Goal: Task Accomplishment & Management: Manage account settings

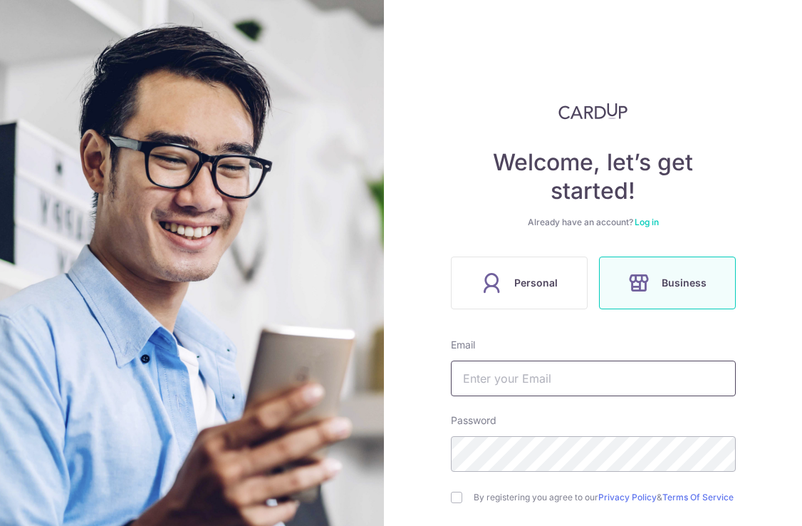
click at [547, 382] on input "text" at bounding box center [593, 379] width 285 height 36
type input "[EMAIL_ADDRESS][DOMAIN_NAME]"
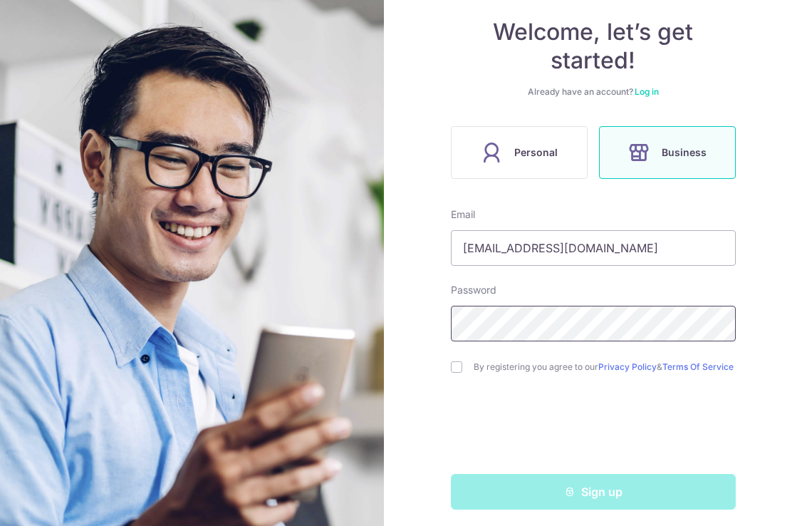
scroll to position [143, 0]
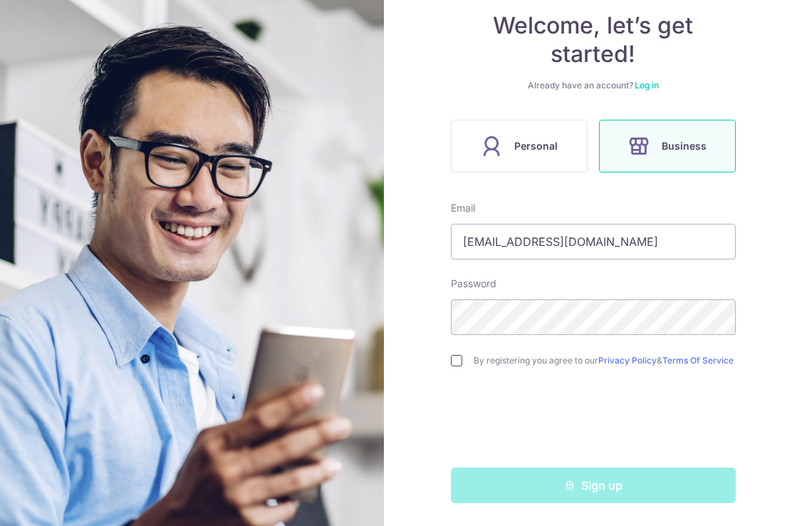
click at [456, 356] on input "checkbox" at bounding box center [456, 360] width 11 height 11
checkbox input "true"
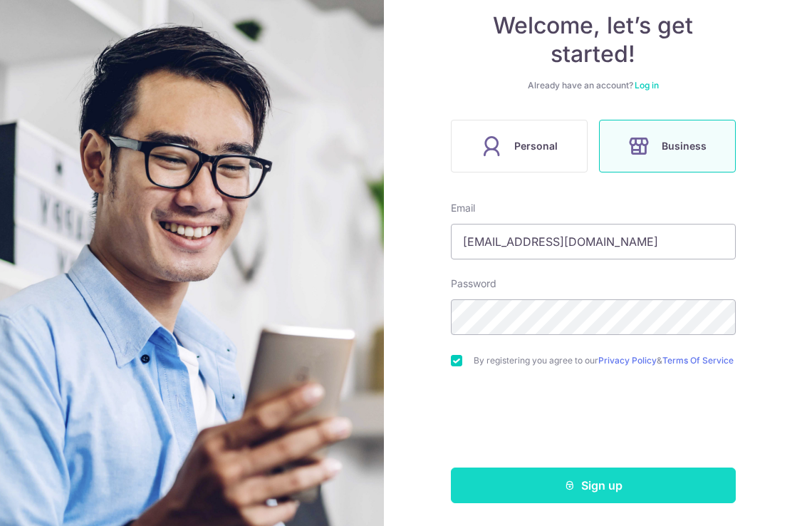
click at [570, 483] on icon "submit" at bounding box center [569, 485] width 11 height 11
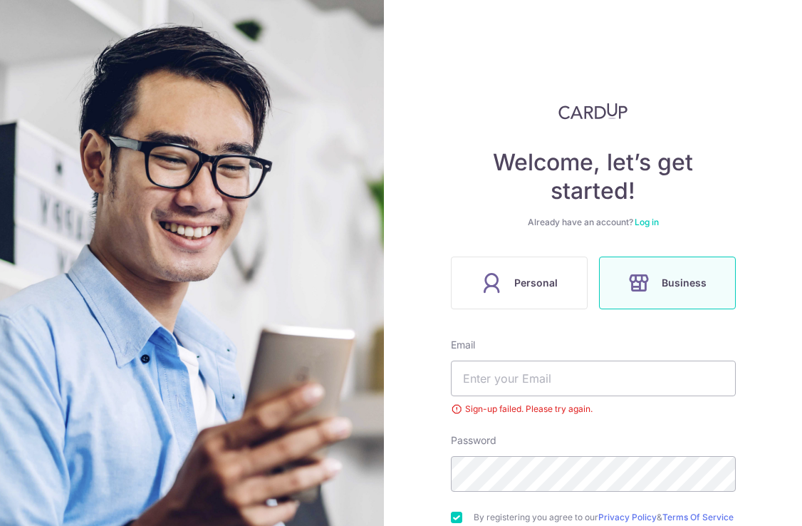
scroll to position [162, 0]
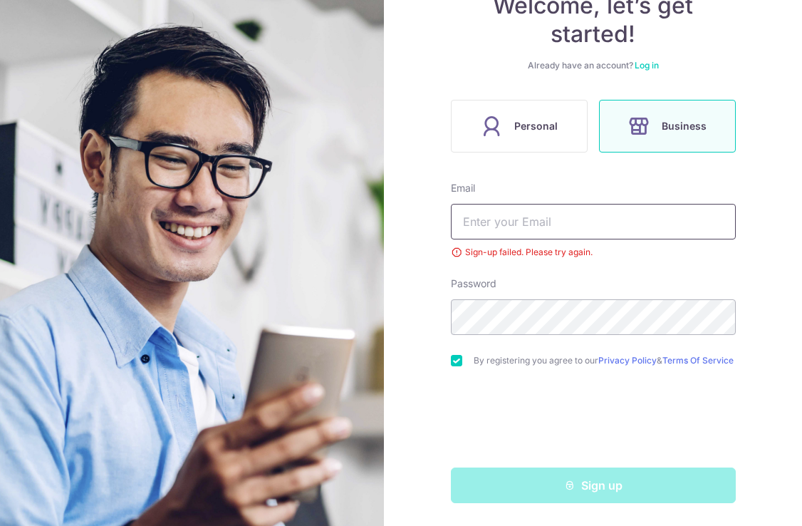
click at [531, 215] on input "text" at bounding box center [593, 222] width 285 height 36
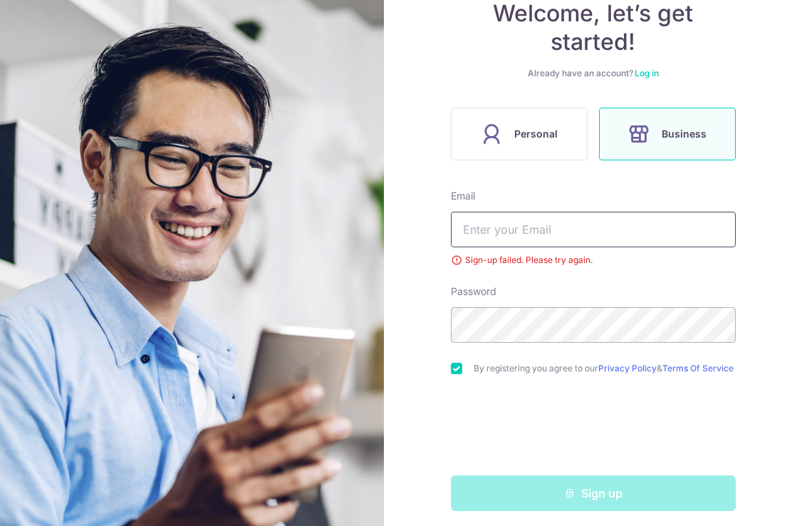
scroll to position [130, 0]
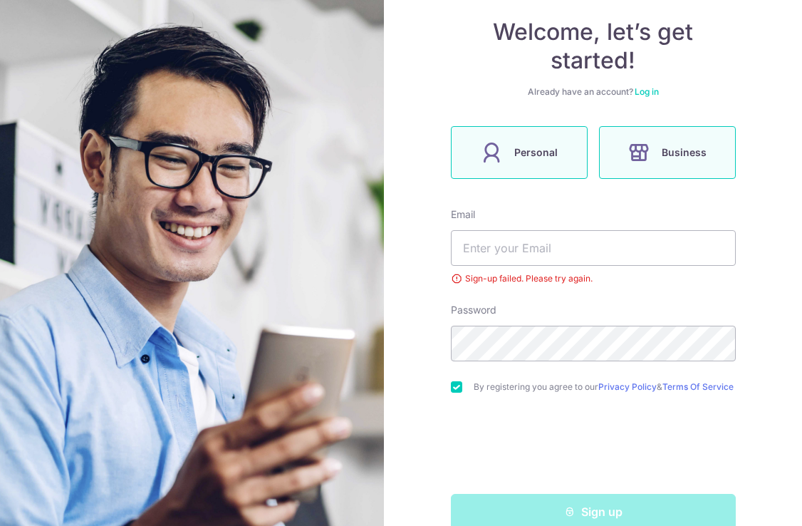
click at [515, 150] on span "Personal" at bounding box center [536, 152] width 43 height 17
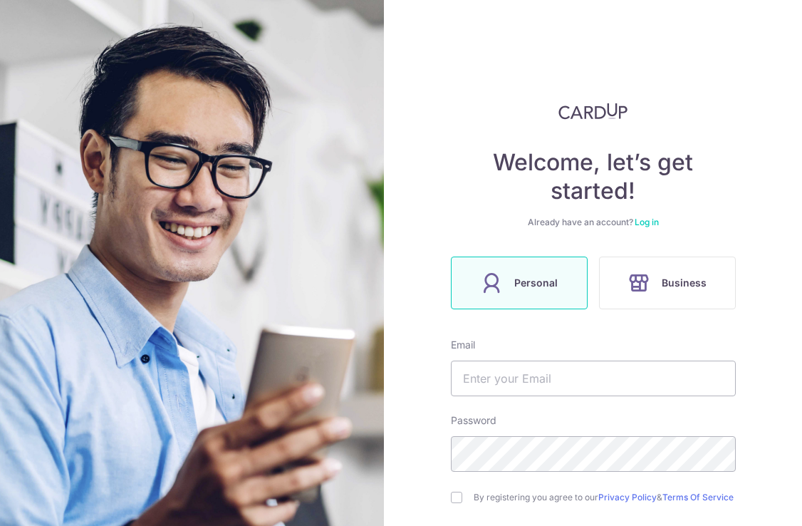
scroll to position [3, 0]
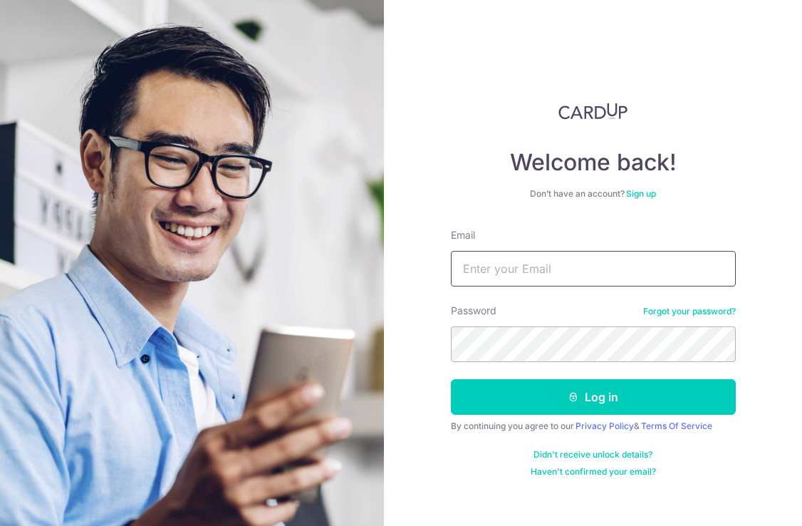
click at [529, 273] on input "Email" at bounding box center [593, 269] width 285 height 36
type input "ckeyyl@hotmail.com"
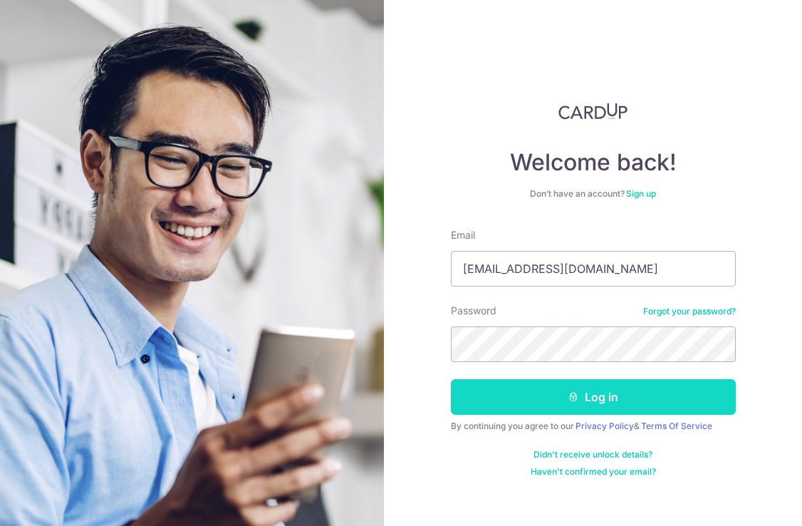
click at [577, 395] on icon "submit" at bounding box center [573, 396] width 11 height 11
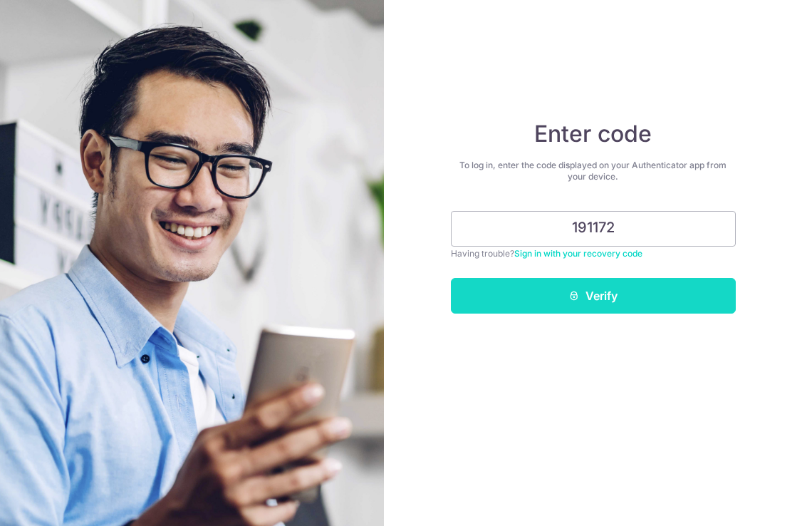
type input "191172"
click at [626, 299] on button "Verify" at bounding box center [593, 296] width 285 height 36
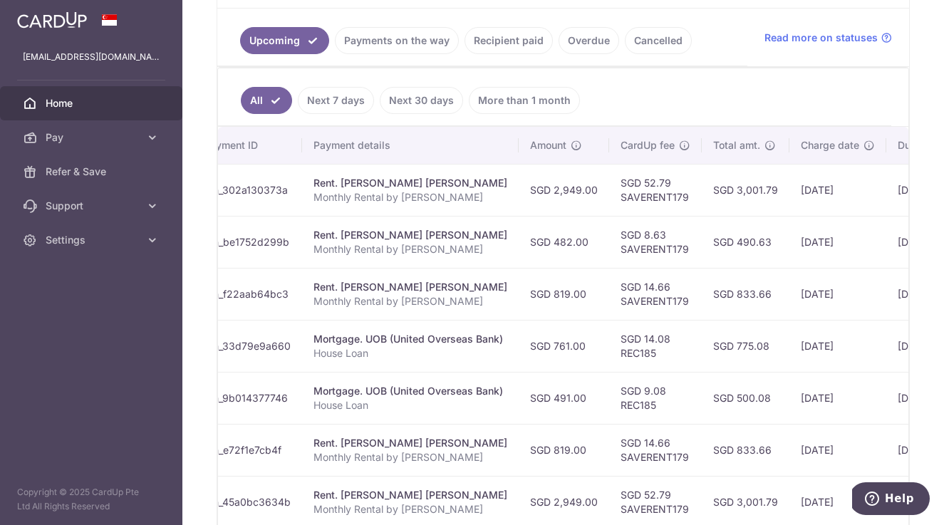
scroll to position [319, 0]
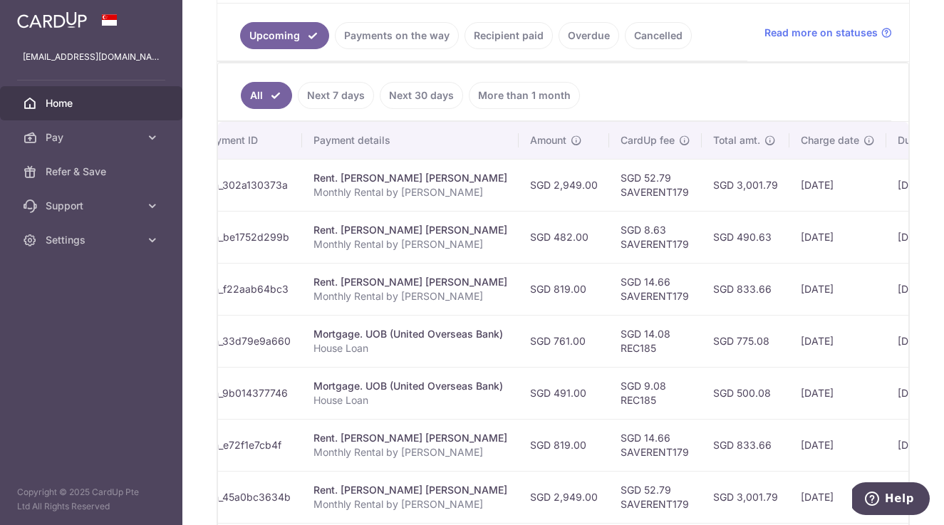
drag, startPoint x: 313, startPoint y: 334, endPoint x: 505, endPoint y: 333, distance: 192.4
click at [505, 333] on td "Mortgage. UOB (United Overseas Bank) House Loan" at bounding box center [410, 341] width 217 height 52
copy div "Mortgage. UOB (United Overseas Bank)"
click at [140, 354] on aside "ckeyyl@hotmail.com Home Pay Payments Recipients Cards Refer & Save Support FAQ …" at bounding box center [91, 262] width 182 height 525
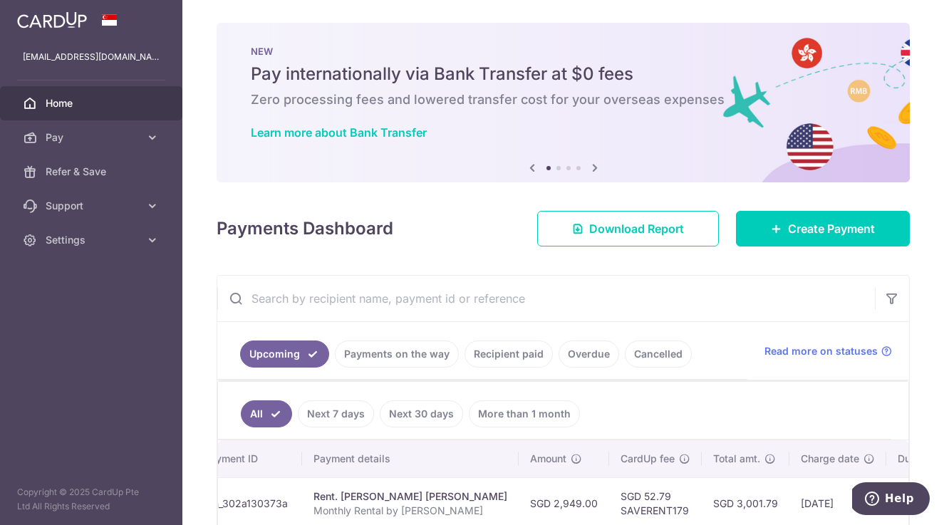
scroll to position [0, 0]
click at [802, 225] on span "Create Payment" at bounding box center [831, 228] width 87 height 17
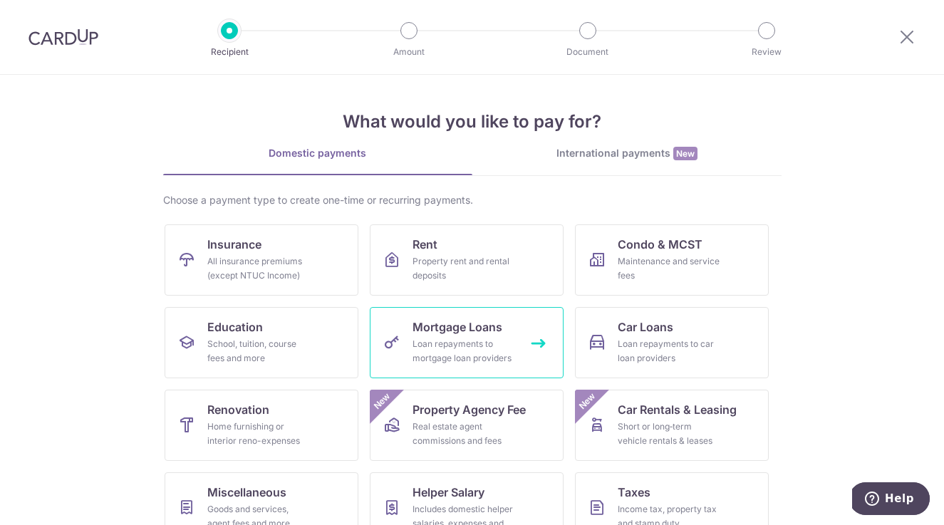
click at [437, 343] on div "Loan repayments to mortgage loan providers" at bounding box center [464, 351] width 103 height 29
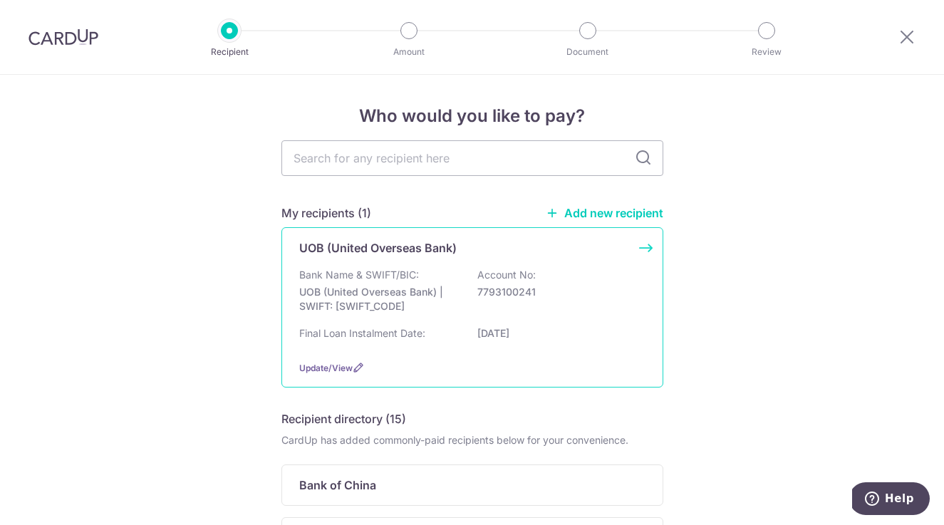
click at [377, 282] on div "Bank Name & SWIFT/BIC: UOB (United Overseas Bank) | SWIFT: UOVBSGSGXXX Account …" at bounding box center [472, 294] width 346 height 53
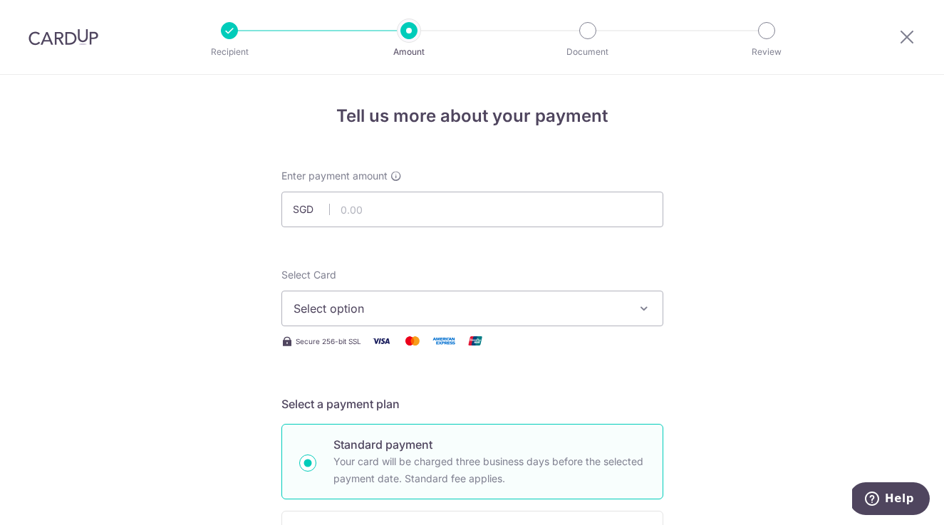
click at [363, 307] on span "Select option" at bounding box center [460, 308] width 332 height 17
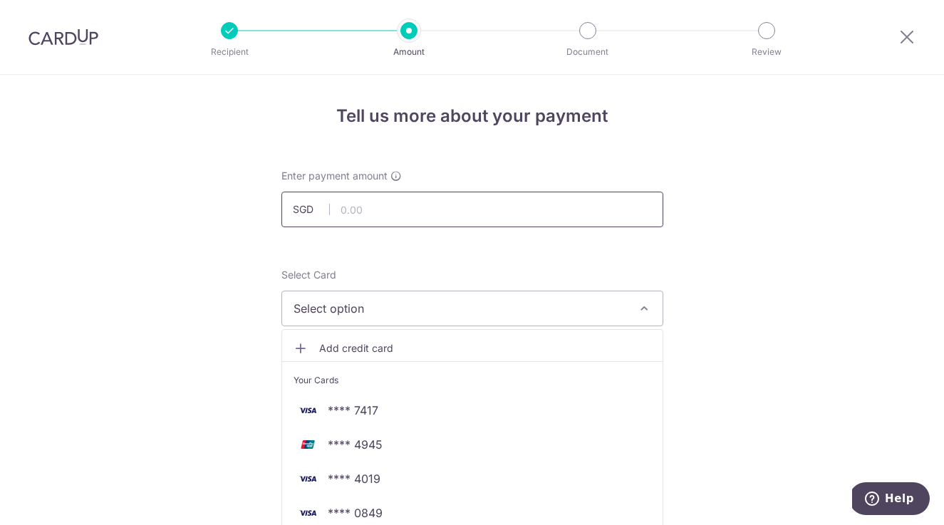
click at [372, 215] on input "text" at bounding box center [472, 210] width 382 height 36
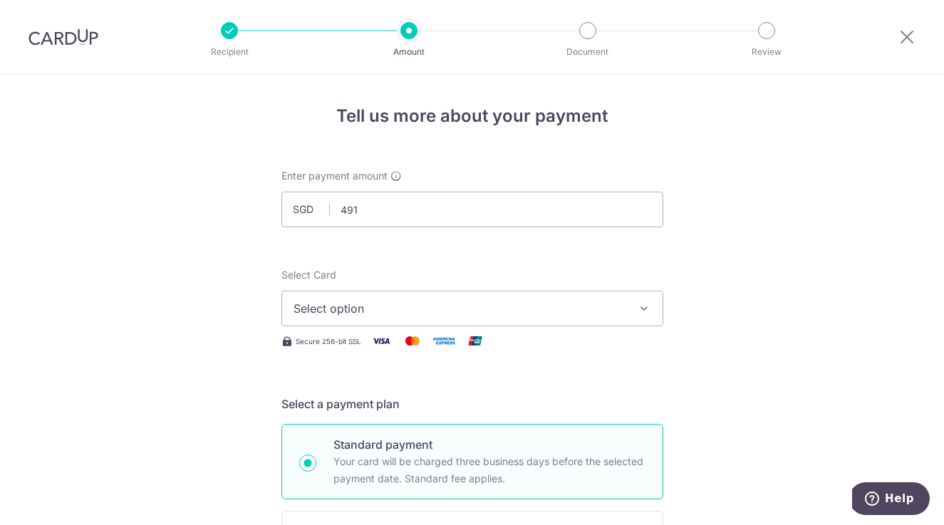
type input "491.00"
click at [386, 306] on span "Select option" at bounding box center [460, 308] width 332 height 17
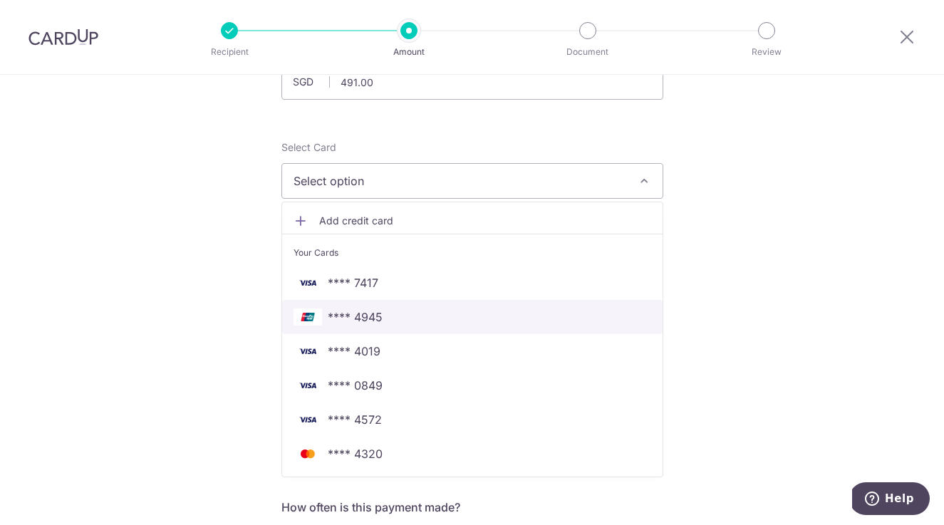
scroll to position [129, 0]
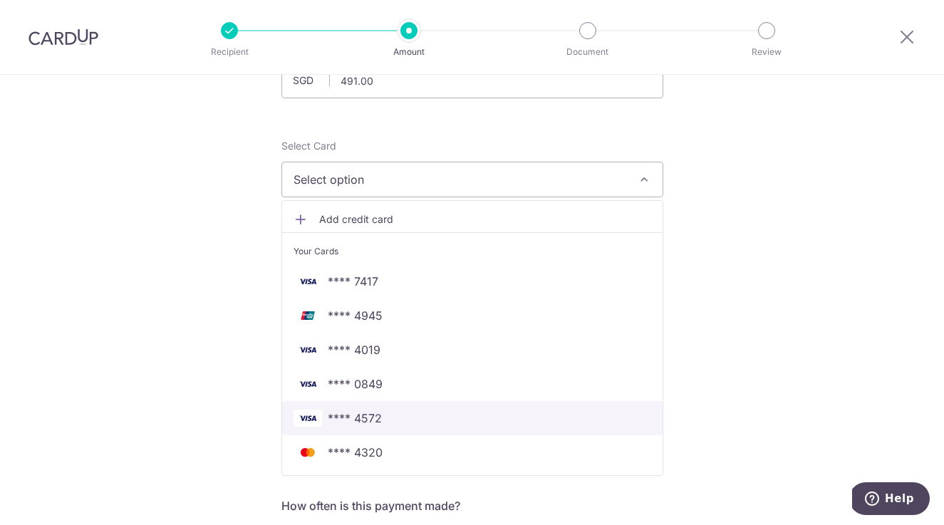
click at [368, 418] on span "**** 4572" at bounding box center [355, 418] width 54 height 17
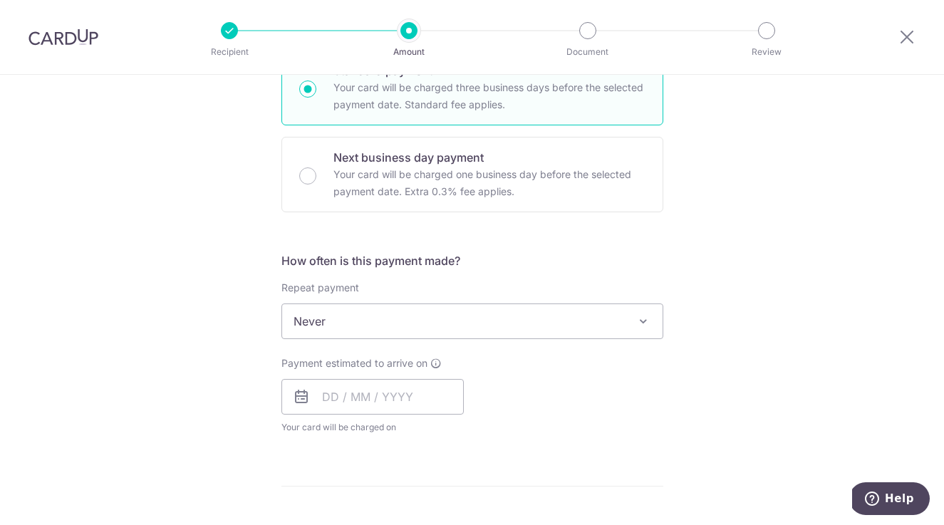
scroll to position [385, 0]
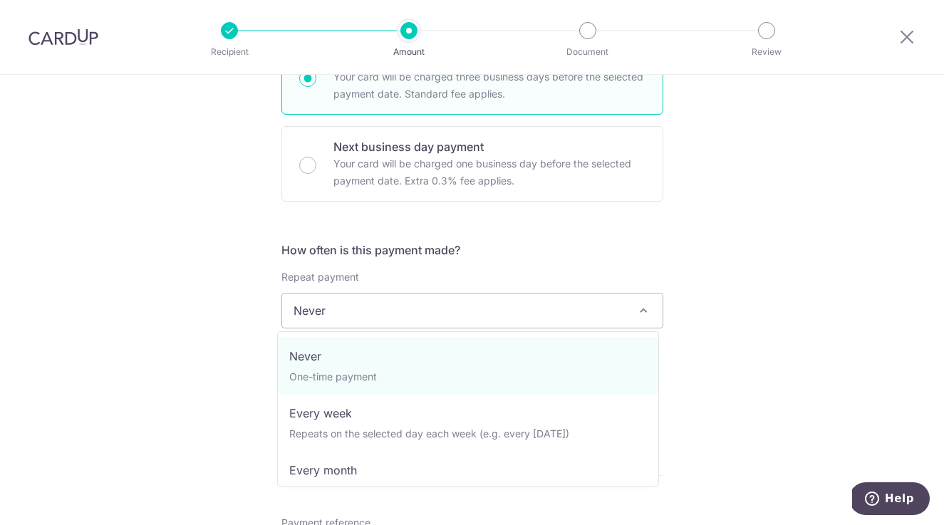
click at [639, 309] on span at bounding box center [643, 310] width 17 height 17
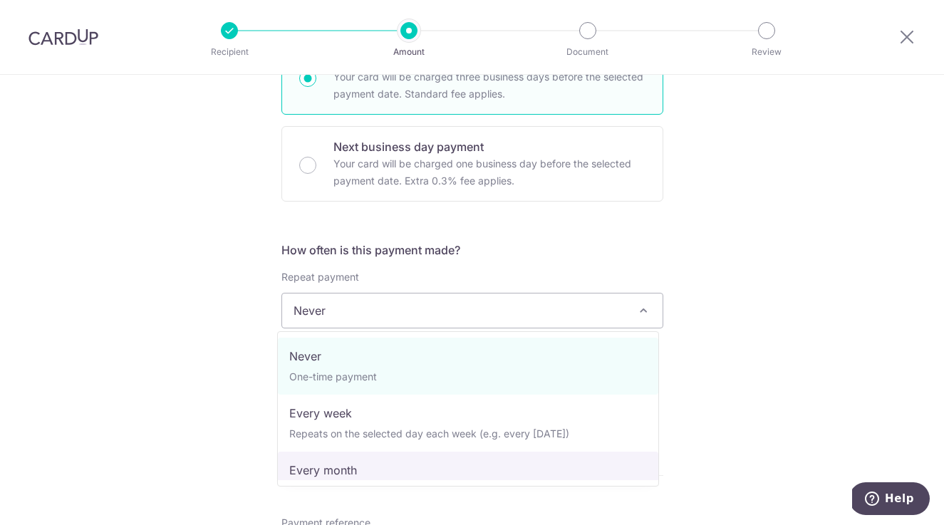
select select "3"
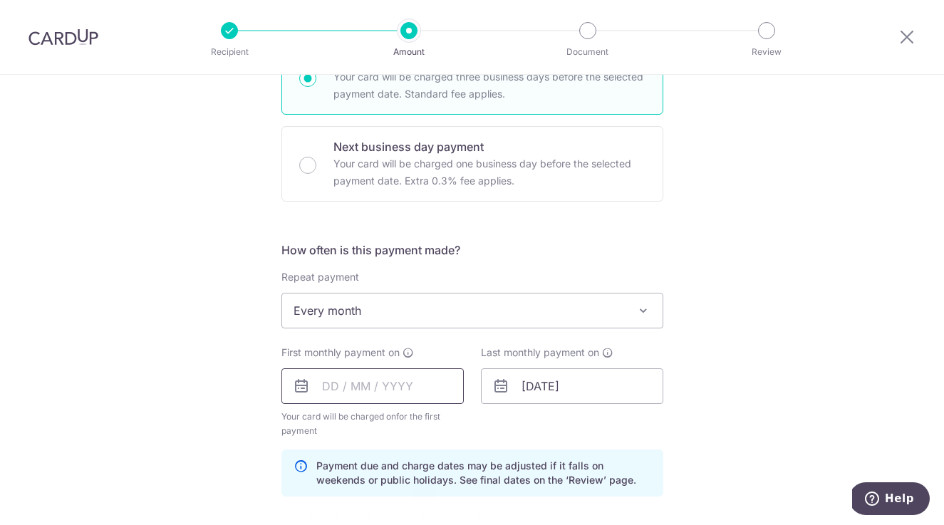
click at [353, 384] on input "text" at bounding box center [372, 386] width 182 height 36
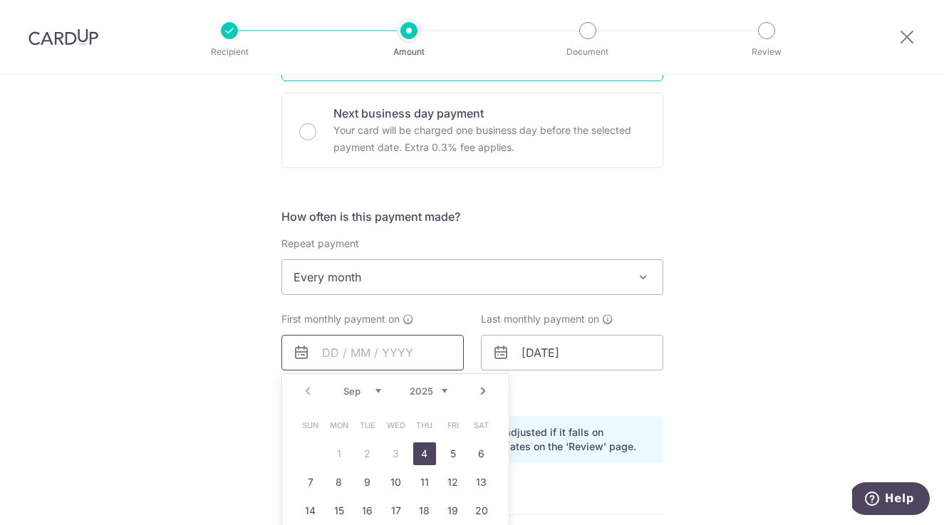
scroll to position [463, 0]
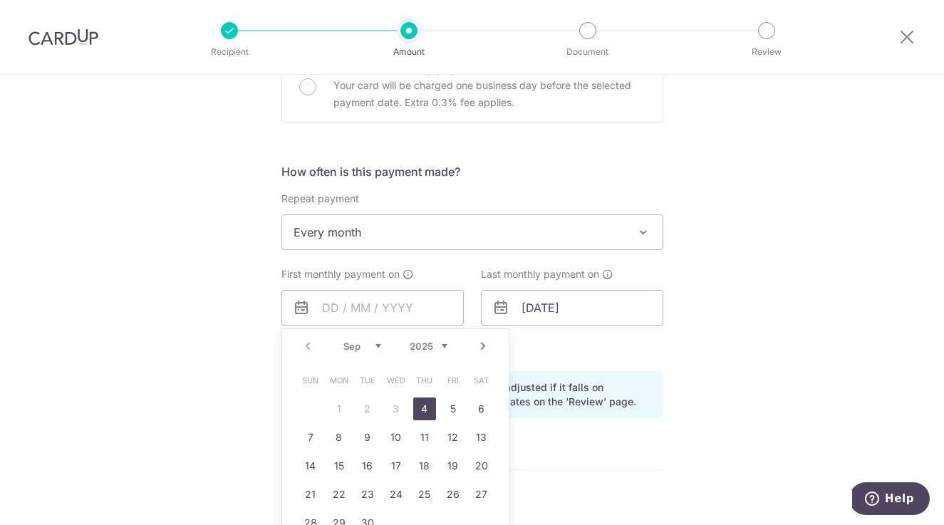
click at [418, 405] on link "4" at bounding box center [424, 409] width 23 height 23
type input "[DATE]"
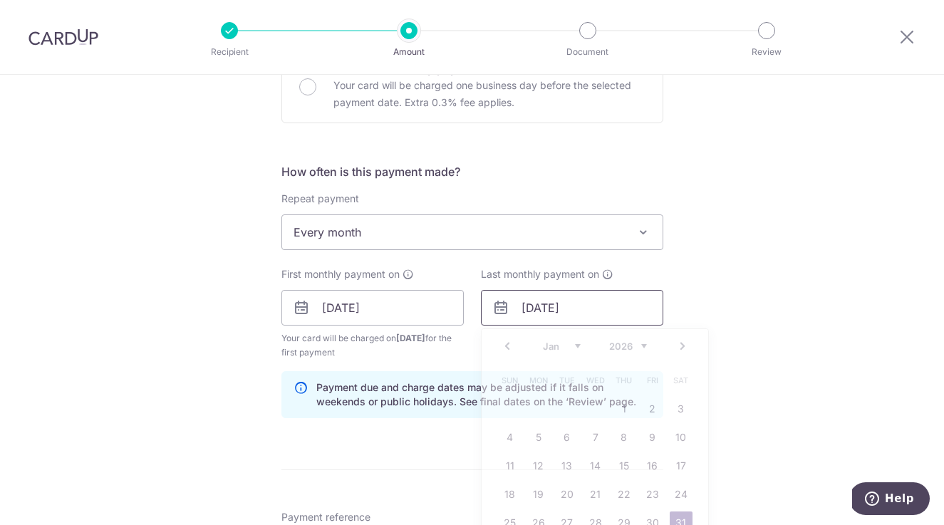
click at [564, 308] on input "31/01/2026" at bounding box center [572, 308] width 182 height 36
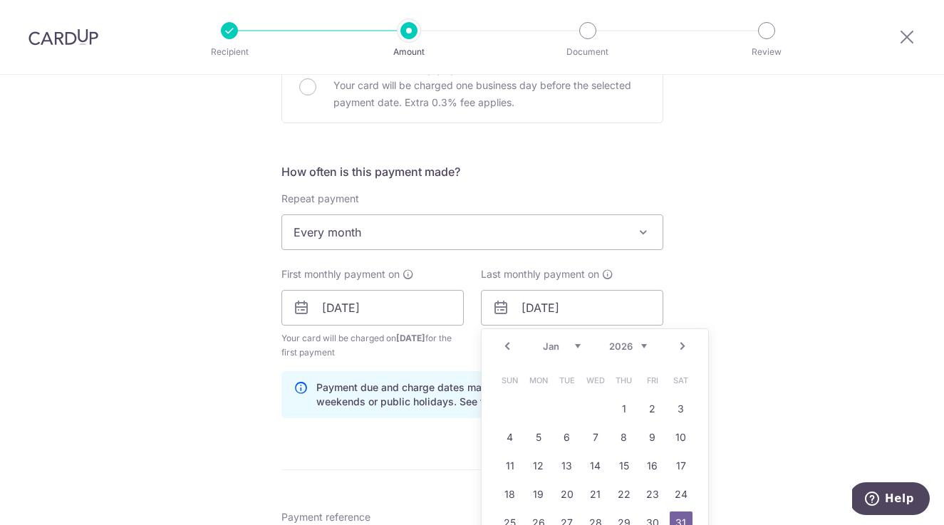
click at [505, 344] on link "Prev" at bounding box center [507, 346] width 17 height 17
click at [617, 408] on link "4" at bounding box center [624, 409] width 23 height 23
type input "04/12/2025"
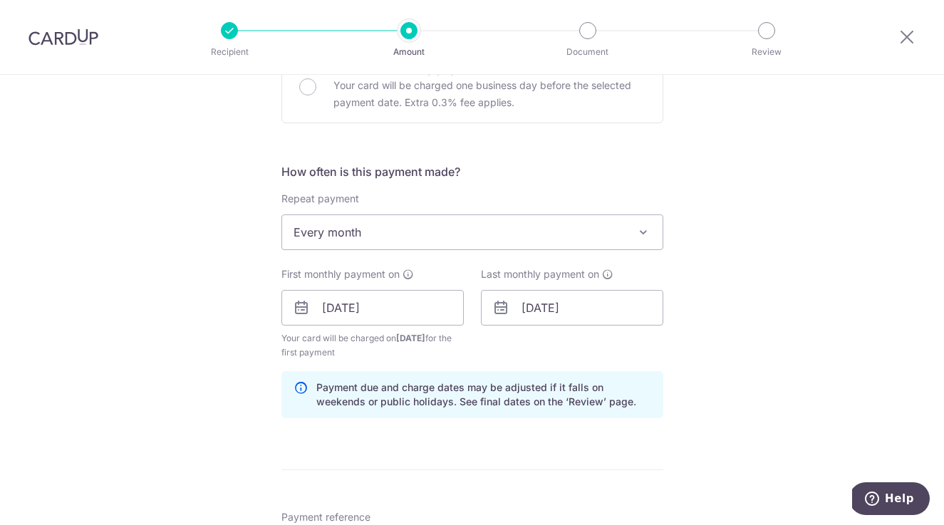
click at [752, 291] on div "Tell us more about your payment Enter payment amount SGD 491.00 491.00 Select C…" at bounding box center [472, 293] width 944 height 1362
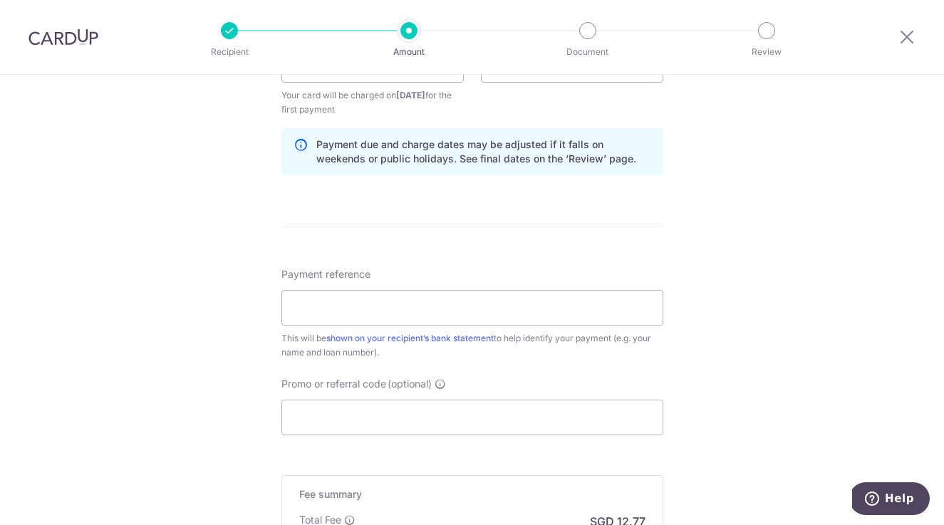
scroll to position [753, 0]
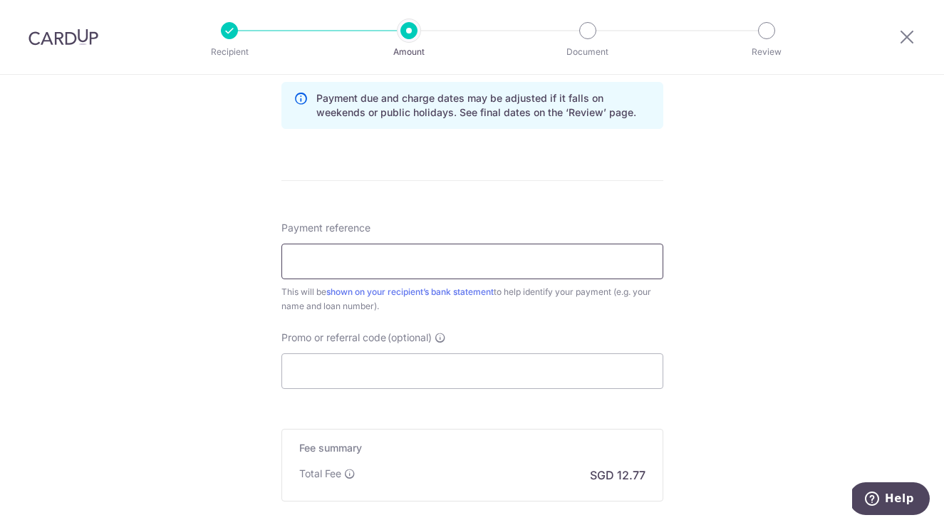
click at [339, 261] on input "Payment reference" at bounding box center [472, 262] width 382 height 36
type input "House Loan"
click at [346, 376] on input "Promo or referral code (optional)" at bounding box center [472, 371] width 382 height 36
click at [340, 376] on input "Promo or referral code (optional)" at bounding box center [472, 371] width 382 height 36
paste input "REC185"
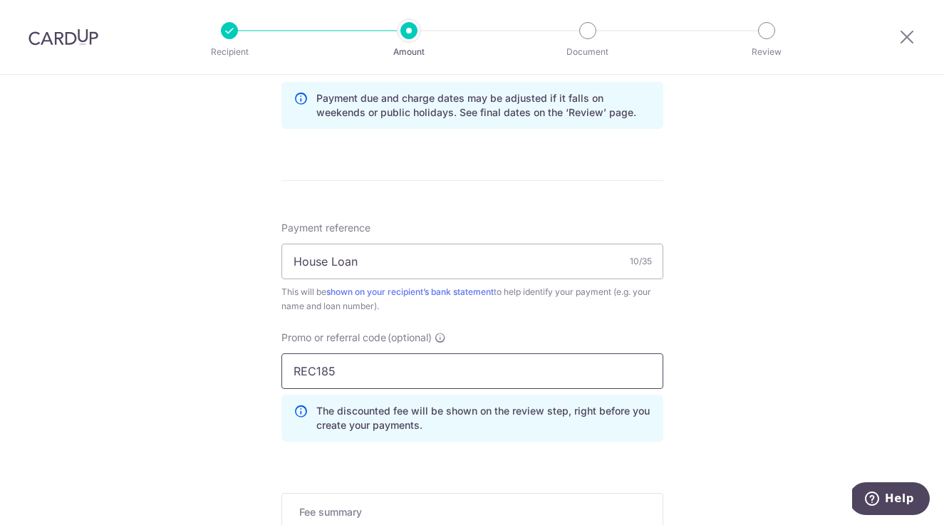
type input "REC185"
click at [779, 334] on div "Tell us more about your payment Enter payment amount SGD 491.00 491.00 Select C…" at bounding box center [472, 35] width 944 height 1426
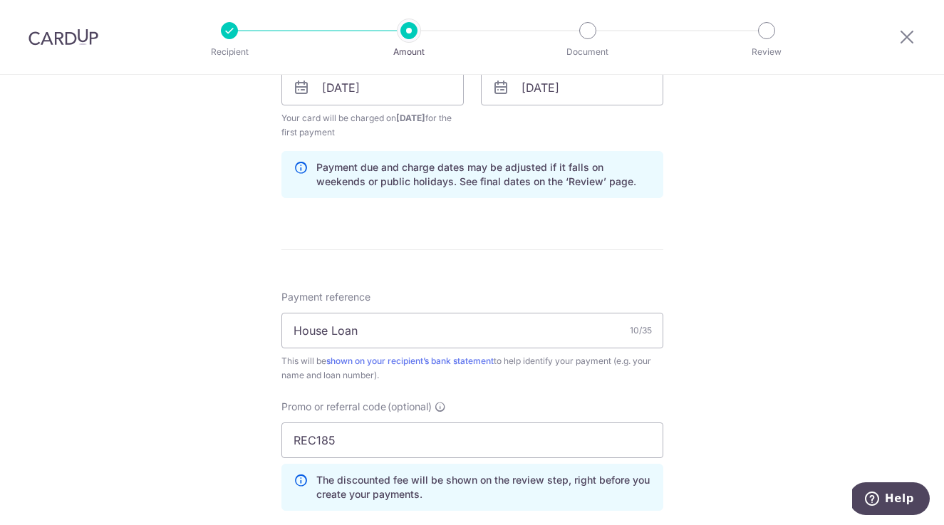
scroll to position [574, 0]
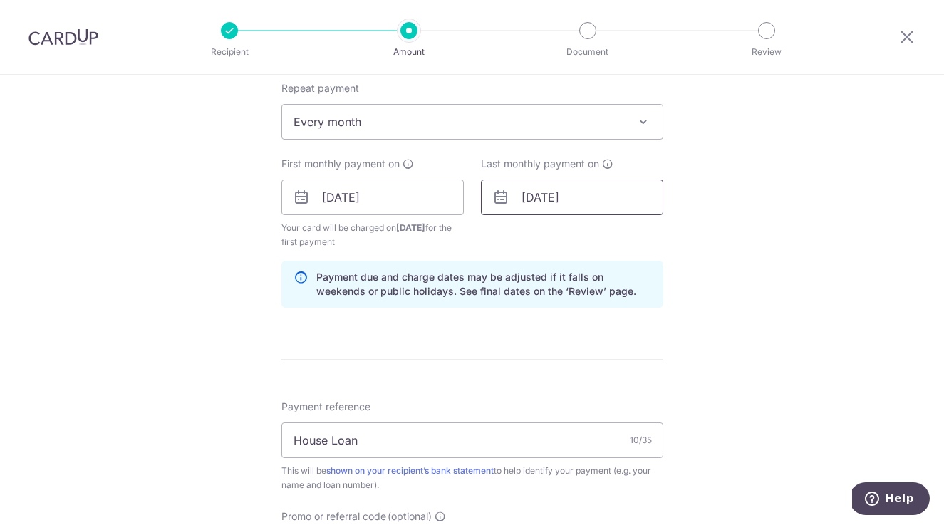
click at [590, 196] on input "04/12/2025" at bounding box center [572, 198] width 182 height 36
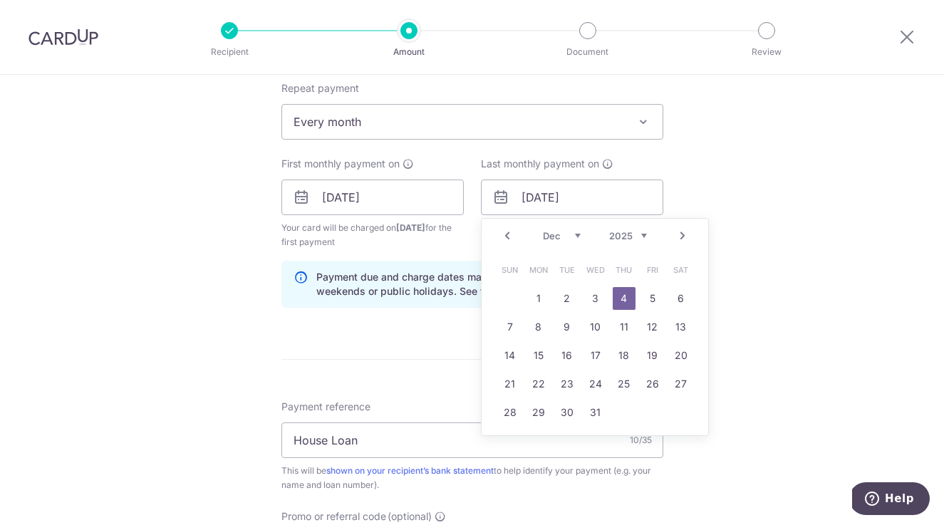
click at [677, 236] on link "Next" at bounding box center [682, 235] width 17 height 17
click at [589, 296] on link "4" at bounding box center [595, 298] width 23 height 23
type input "04/03/2026"
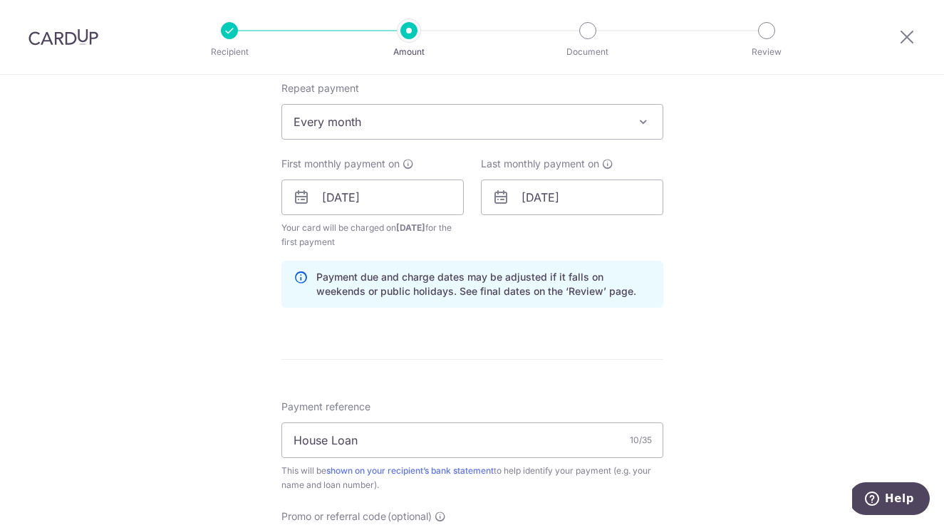
click at [729, 251] on div "Tell us more about your payment Enter payment amount SGD 491.00 491.00 Select C…" at bounding box center [472, 214] width 944 height 1426
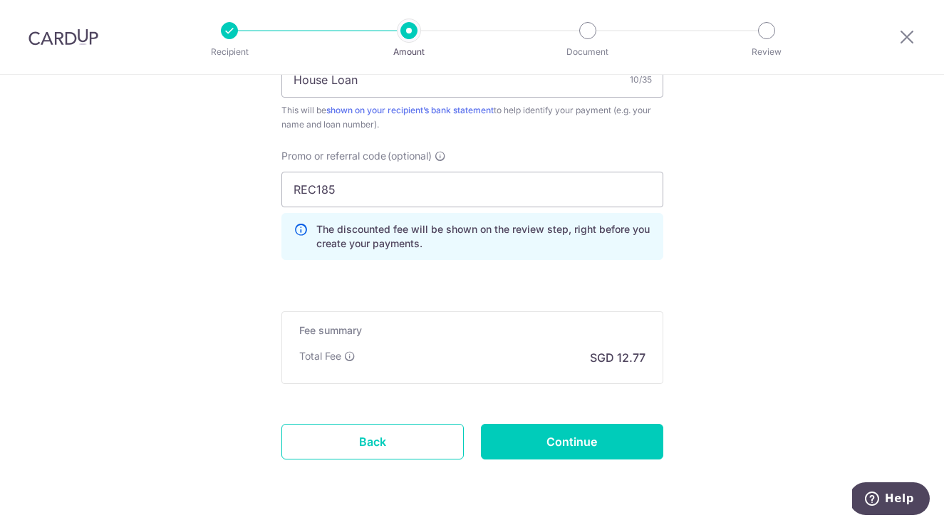
scroll to position [935, 0]
click at [593, 438] on input "Continue" at bounding box center [572, 441] width 182 height 36
type input "Create Schedule"
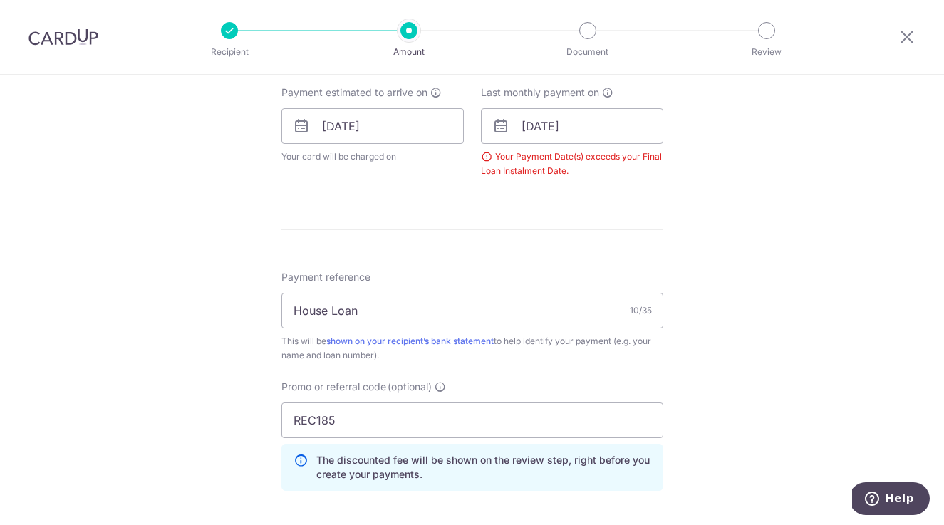
scroll to position [607, 0]
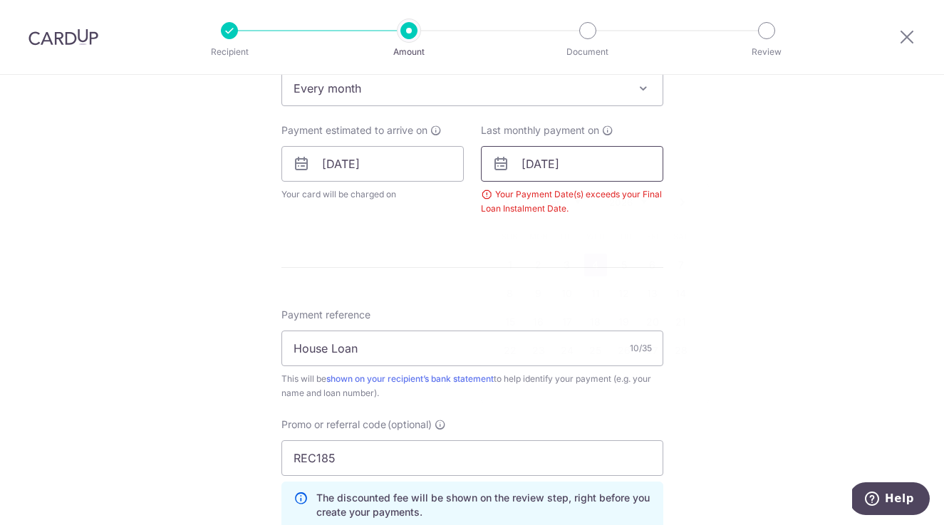
click at [586, 165] on input "[DATE]" at bounding box center [572, 164] width 182 height 36
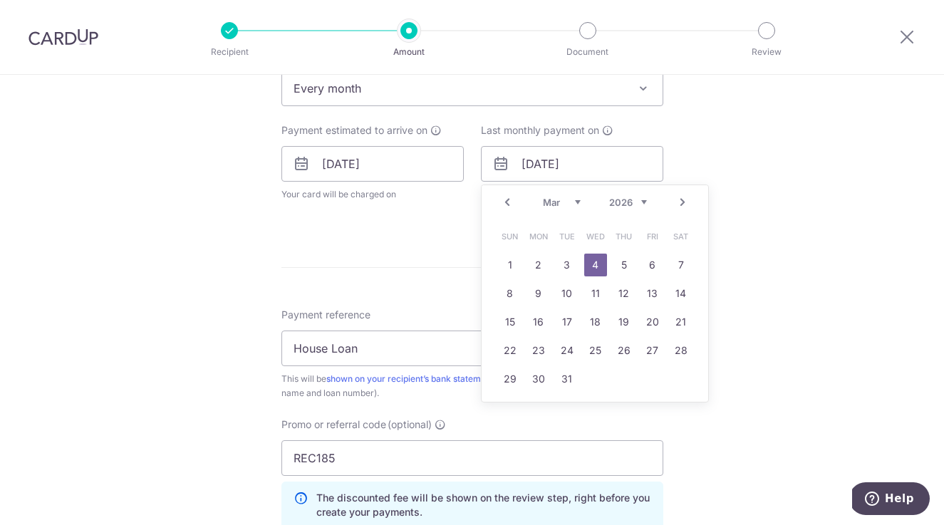
click at [504, 203] on link "Prev" at bounding box center [507, 202] width 17 height 17
click at [510, 291] on link "4" at bounding box center [510, 293] width 23 height 23
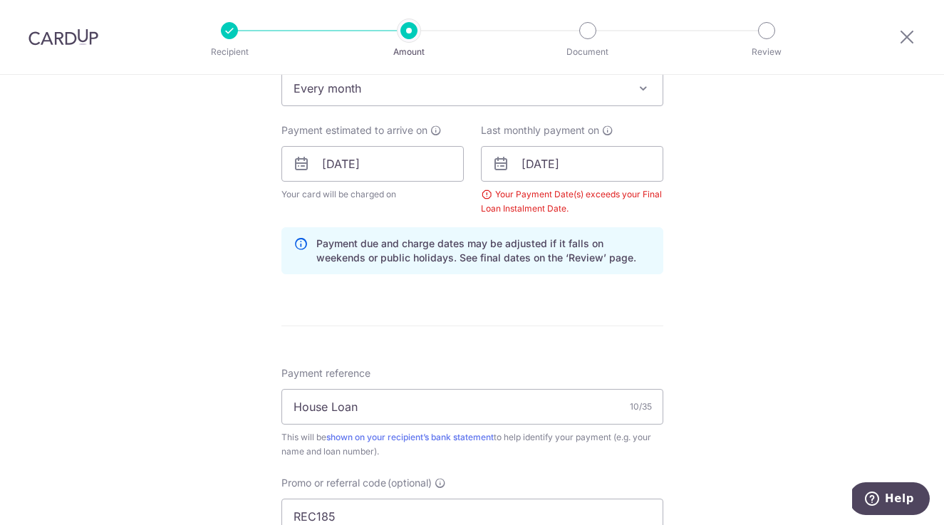
click at [765, 293] on div "Tell us more about your payment Enter payment amount SGD 491.00 491.00 Select C…" at bounding box center [472, 181] width 944 height 1426
click at [610, 173] on input "[DATE]" at bounding box center [572, 164] width 182 height 36
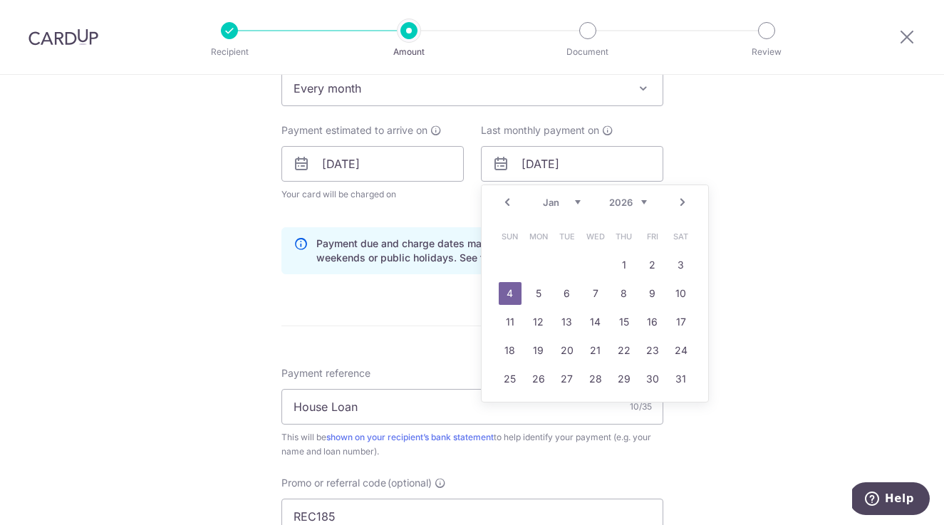
click at [505, 201] on link "Prev" at bounding box center [507, 202] width 17 height 17
click at [625, 267] on link "4" at bounding box center [624, 265] width 23 height 23
type input "[DATE]"
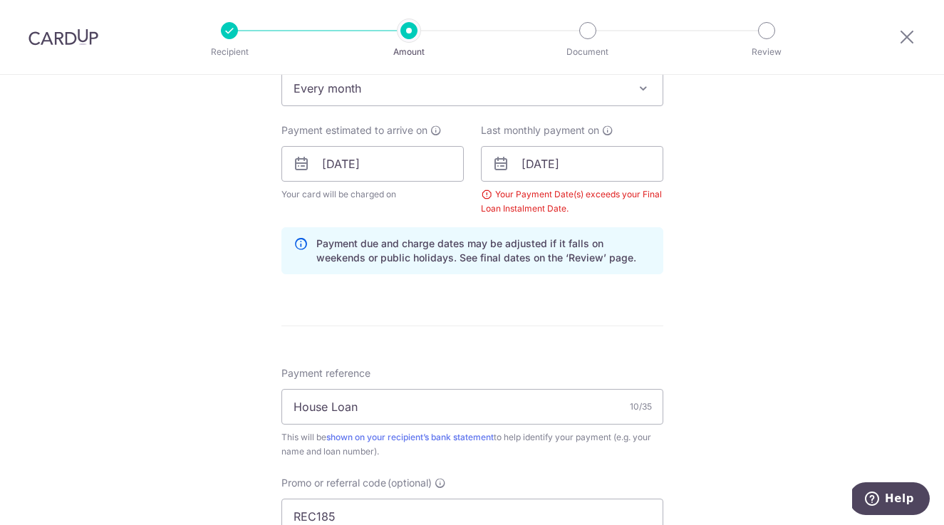
click at [749, 281] on div "Tell us more about your payment Enter payment amount SGD 491.00 491.00 Select C…" at bounding box center [472, 181] width 944 height 1426
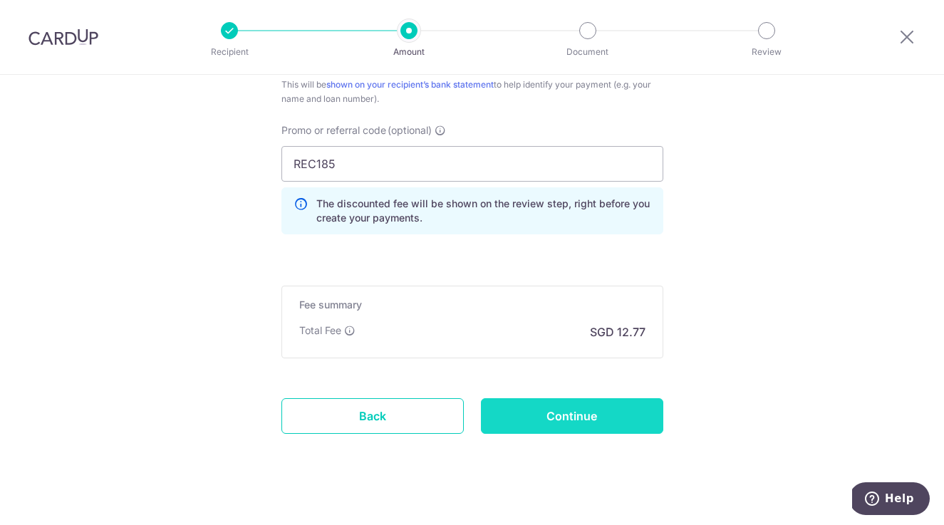
scroll to position [976, 0]
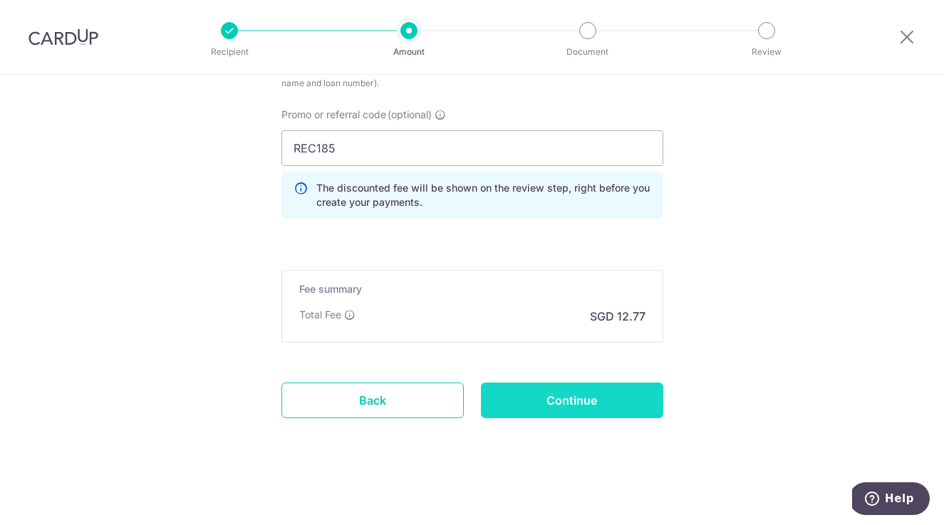
click at [629, 398] on input "Continue" at bounding box center [572, 401] width 182 height 36
type input "Create Schedule"
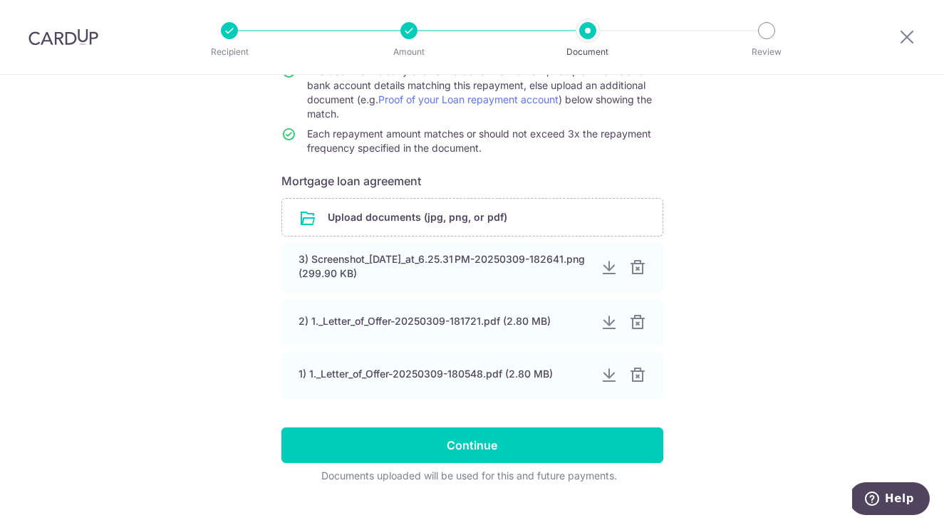
scroll to position [180, 0]
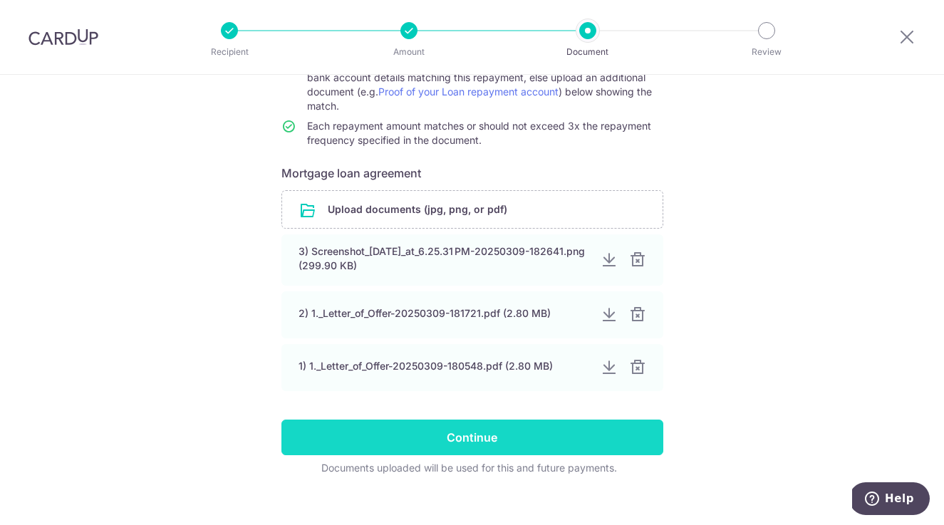
click at [557, 437] on input "Continue" at bounding box center [472, 438] width 382 height 36
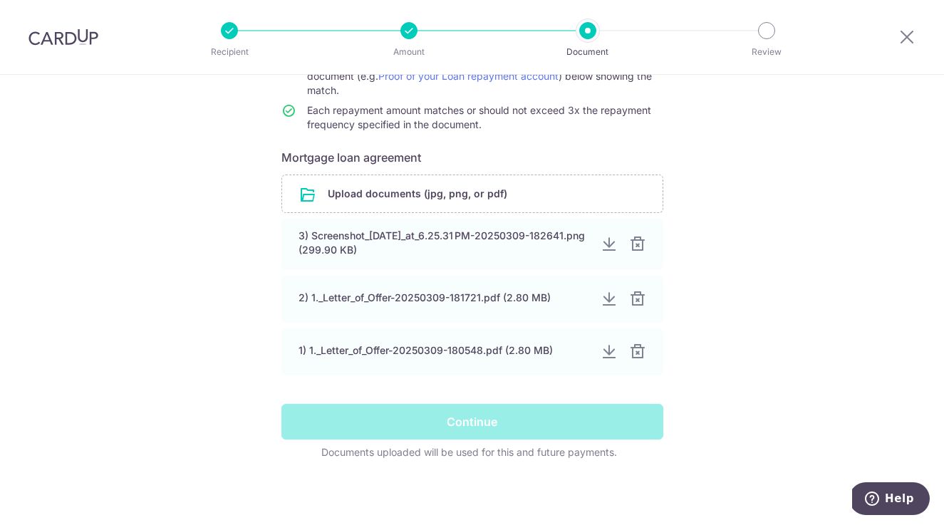
scroll to position [197, 0]
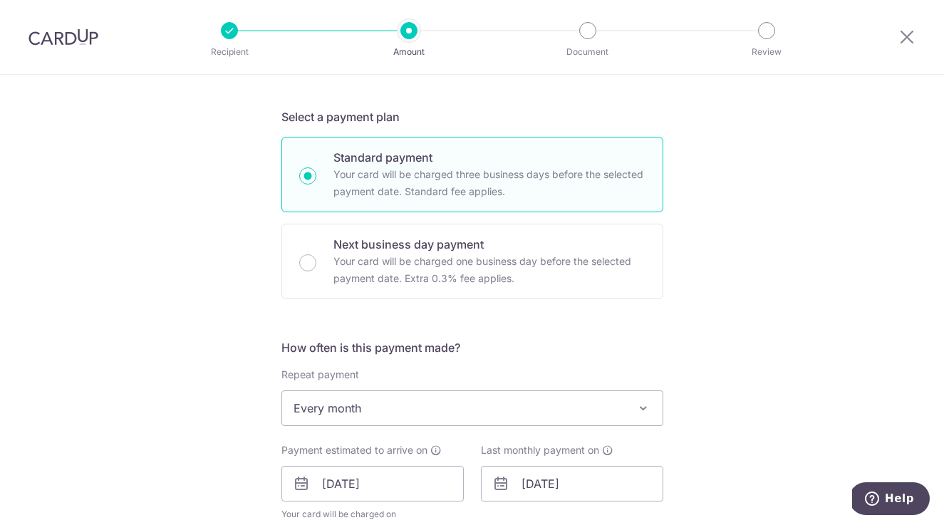
scroll to position [420, 0]
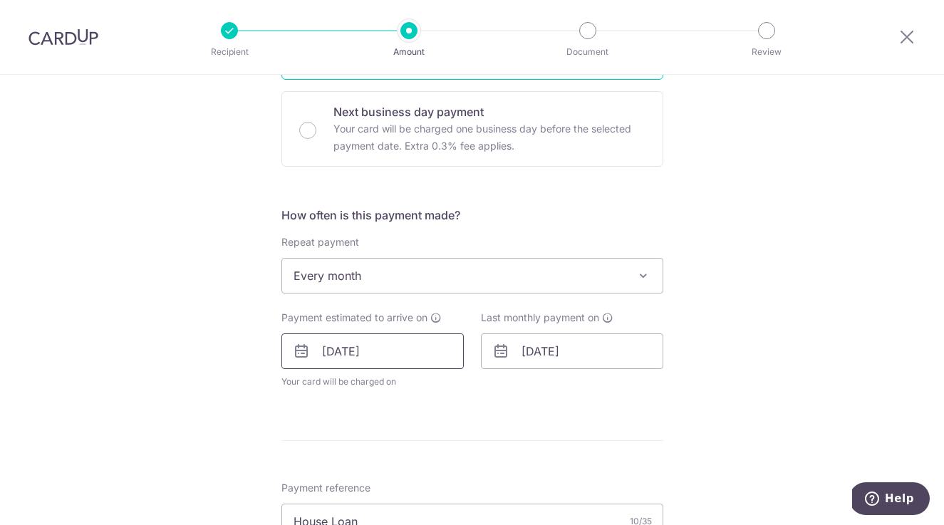
click at [394, 352] on input "04/09/2025" at bounding box center [372, 352] width 182 height 36
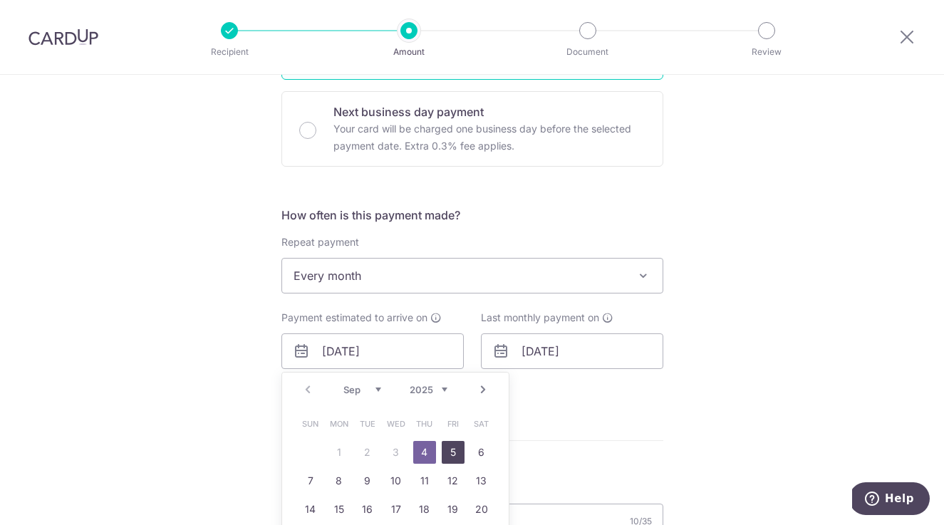
click at [447, 450] on link "5" at bounding box center [453, 452] width 23 height 23
type input "05/09/2025"
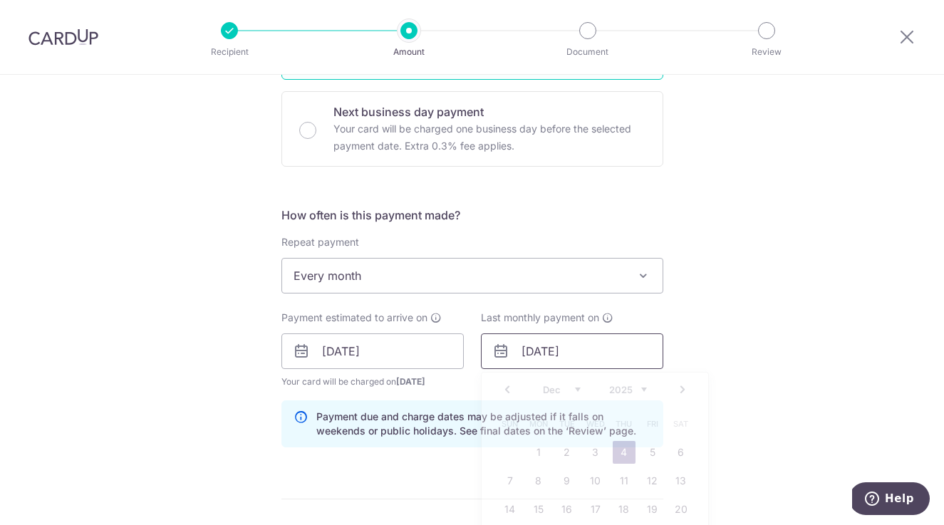
click at [563, 352] on input "04/12/2025" at bounding box center [572, 352] width 182 height 36
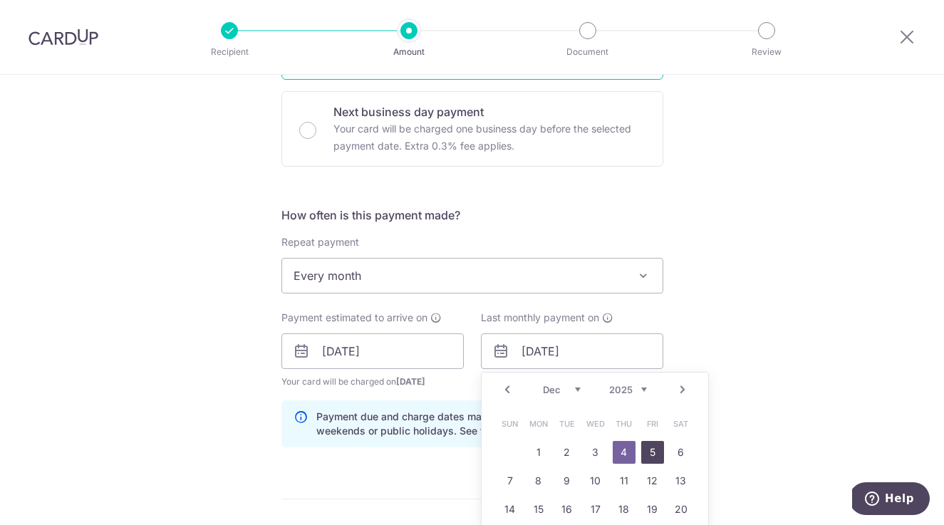
click at [649, 451] on link "5" at bounding box center [652, 452] width 23 height 23
type input "[DATE]"
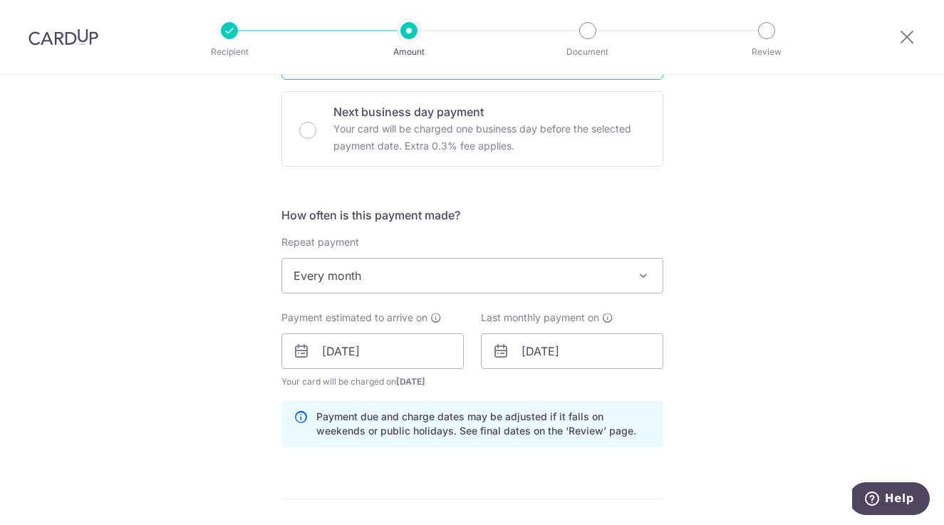
click at [737, 318] on div "Tell us more about your payment Enter payment amount SGD 491.00 491.00 Select C…" at bounding box center [472, 361] width 944 height 1412
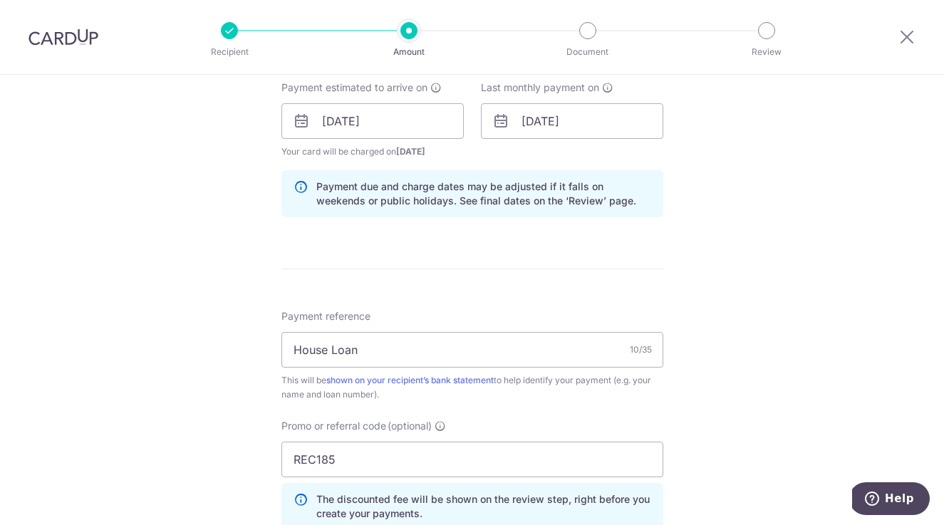
scroll to position [867, 0]
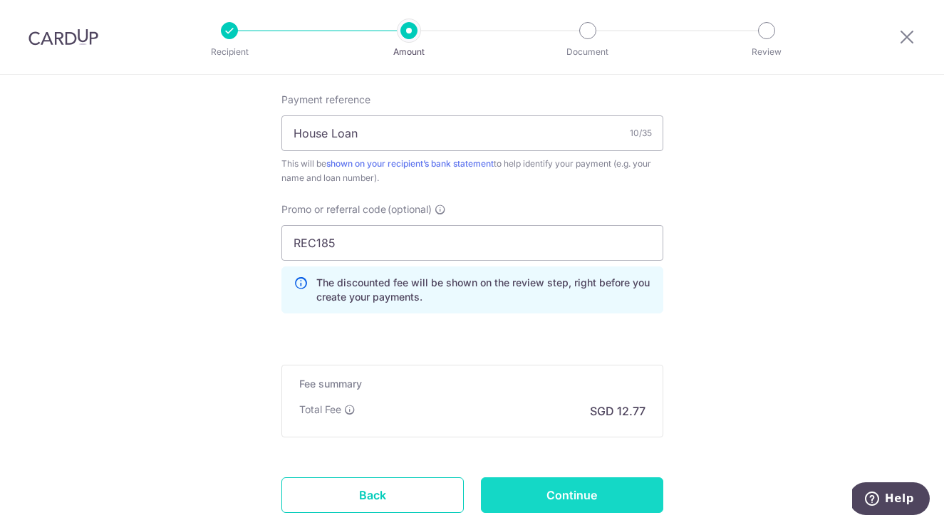
click at [606, 489] on input "Continue" at bounding box center [572, 495] width 182 height 36
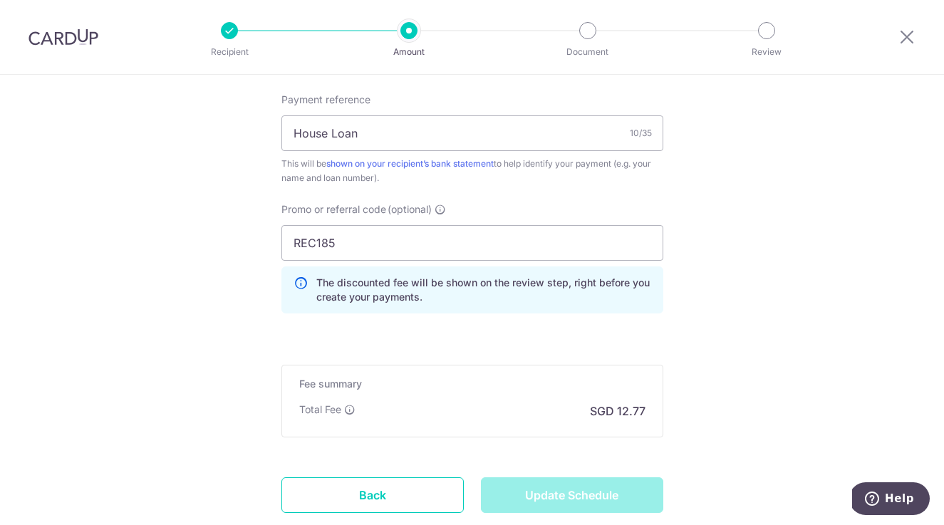
type input "Update Schedule"
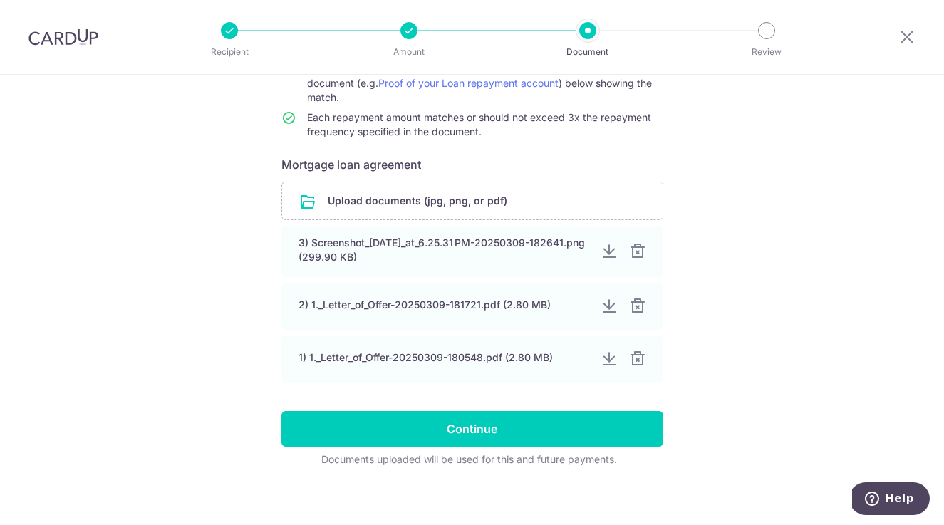
scroll to position [197, 0]
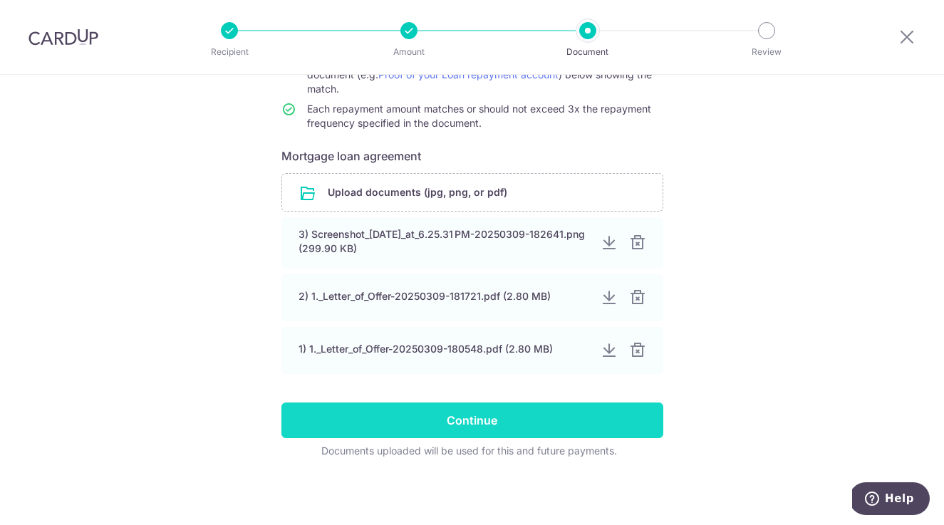
click at [520, 423] on input "Continue" at bounding box center [472, 421] width 382 height 36
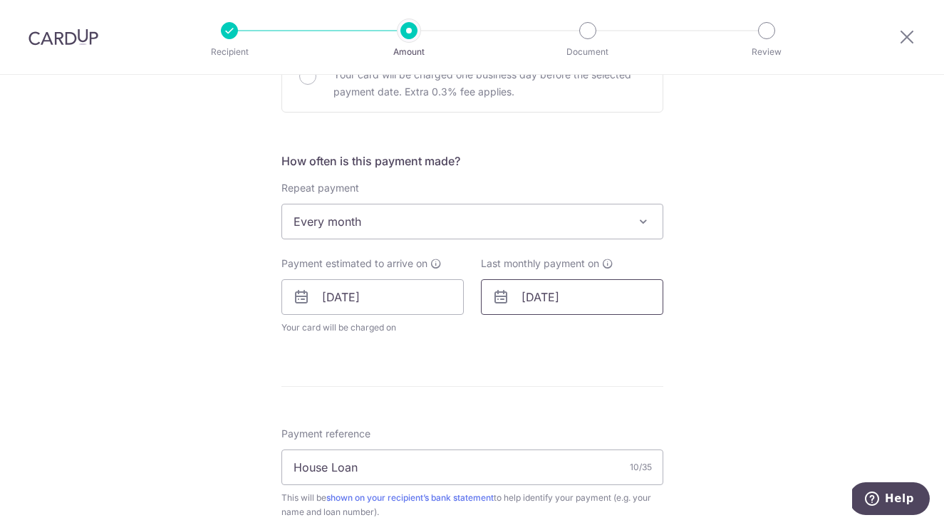
scroll to position [475, 0]
click at [399, 296] on input "05/09/2025" at bounding box center [372, 297] width 182 height 36
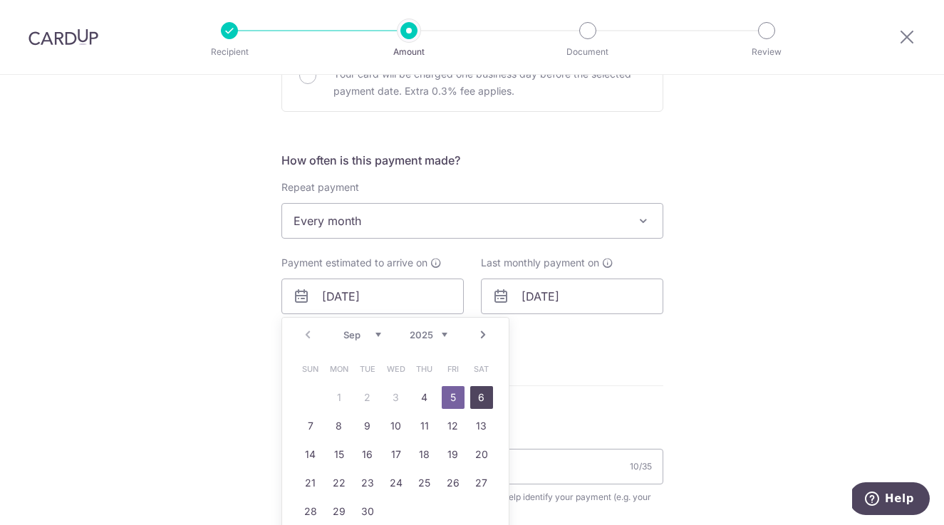
click at [476, 399] on link "6" at bounding box center [481, 397] width 23 height 23
type input "06/09/2025"
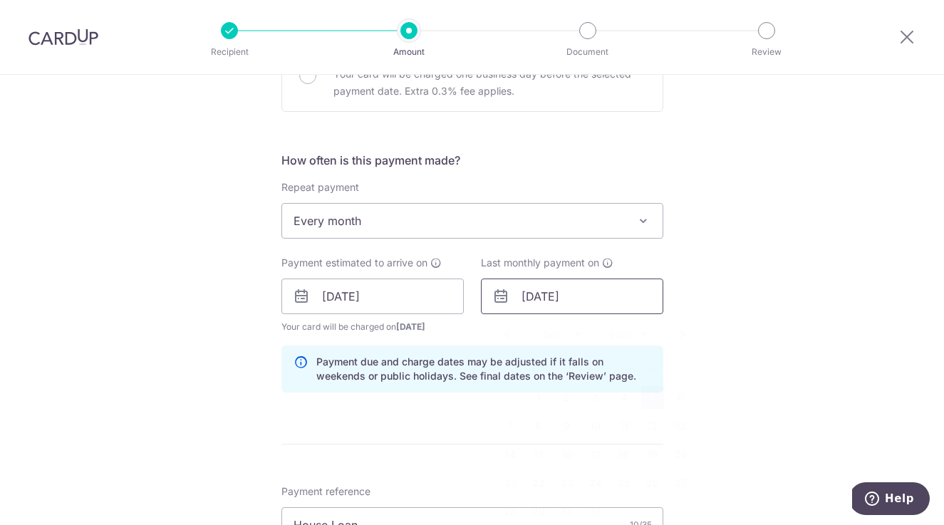
click at [582, 296] on input "05/12/2025" at bounding box center [572, 297] width 182 height 36
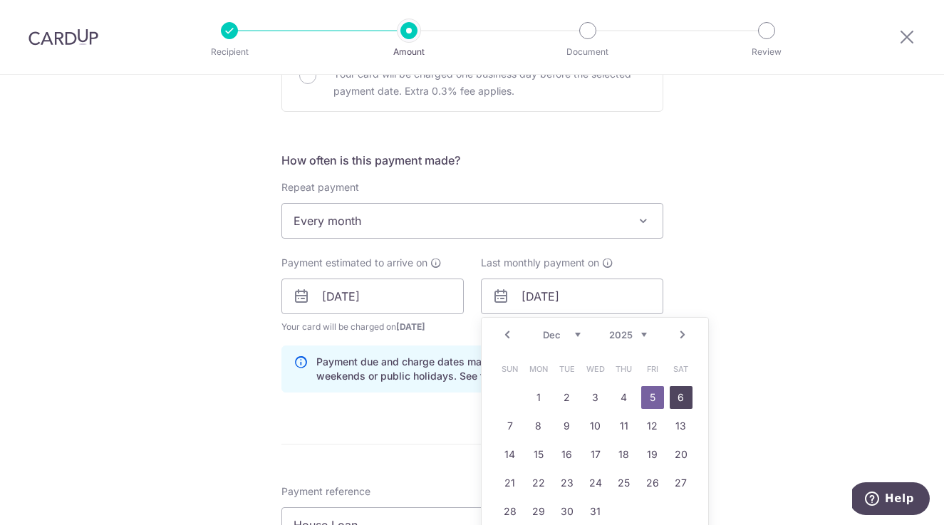
drag, startPoint x: 678, startPoint y: 396, endPoint x: 685, endPoint y: 387, distance: 10.7
click at [678, 396] on link "6" at bounding box center [681, 397] width 23 height 23
type input "06/12/2025"
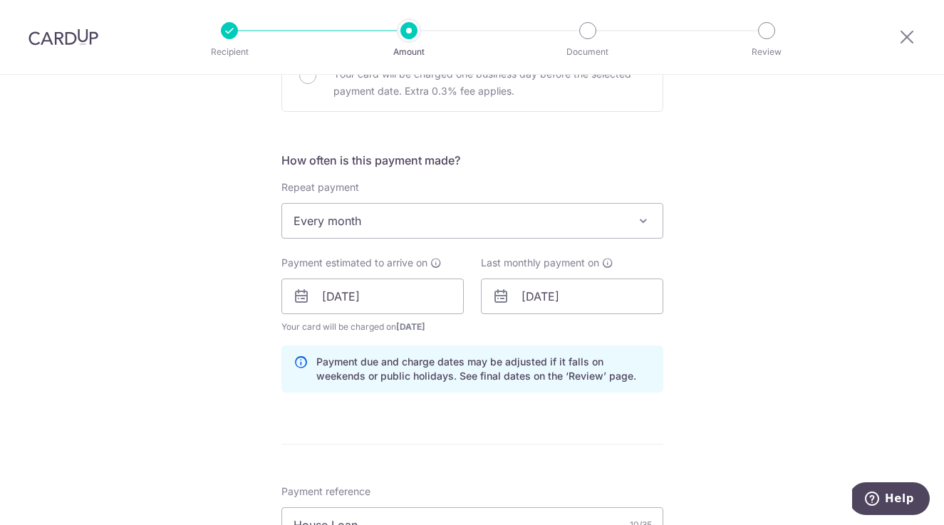
click at [754, 308] on div "Tell us more about your payment Enter payment amount SGD 491.00 491.00 Select C…" at bounding box center [472, 306] width 944 height 1412
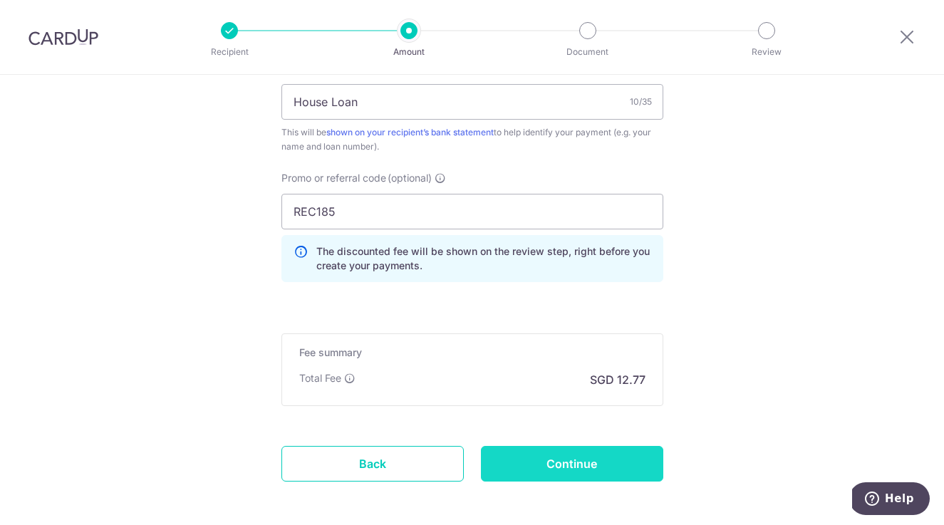
scroll to position [945, 0]
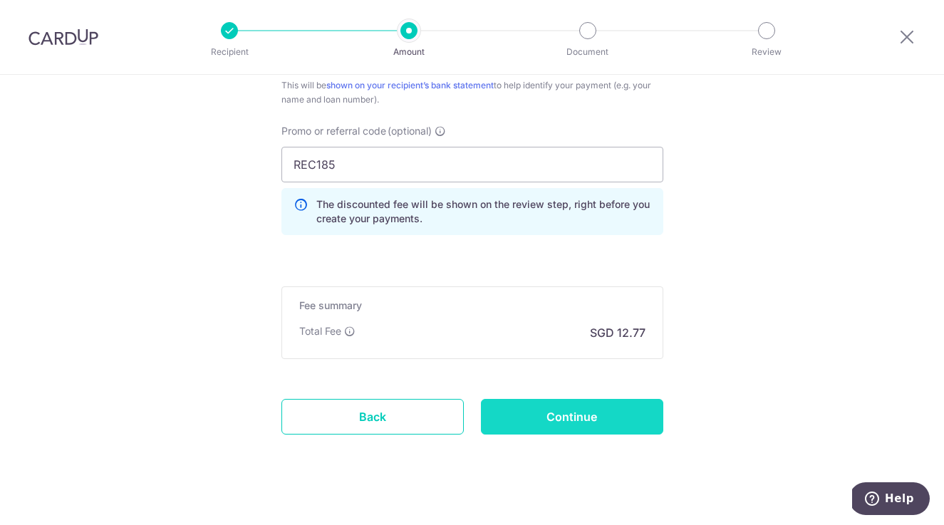
click at [597, 422] on input "Continue" at bounding box center [572, 417] width 182 height 36
type input "Update Schedule"
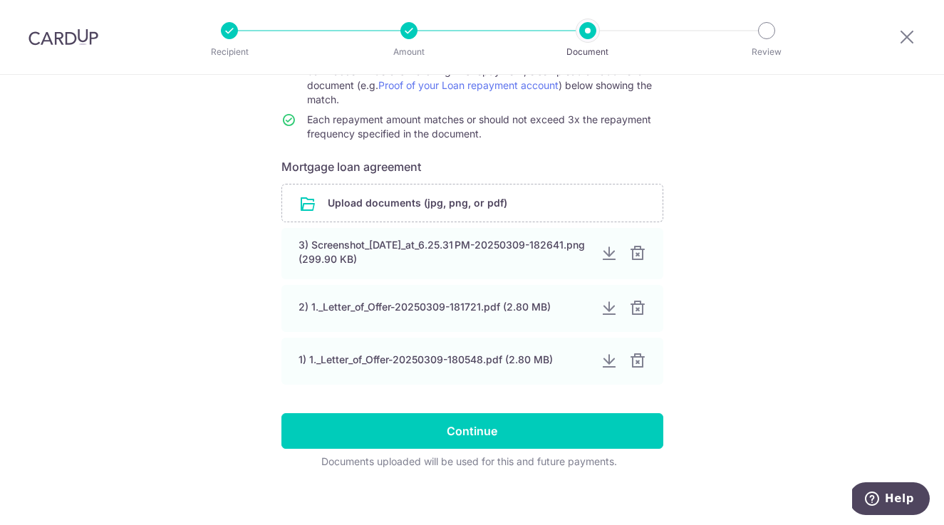
scroll to position [197, 0]
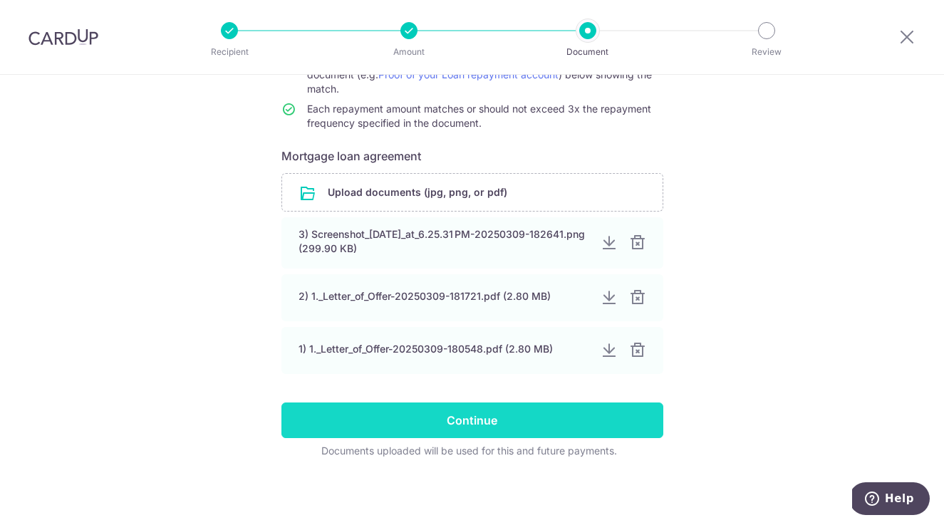
click at [527, 419] on input "Continue" at bounding box center [472, 421] width 382 height 36
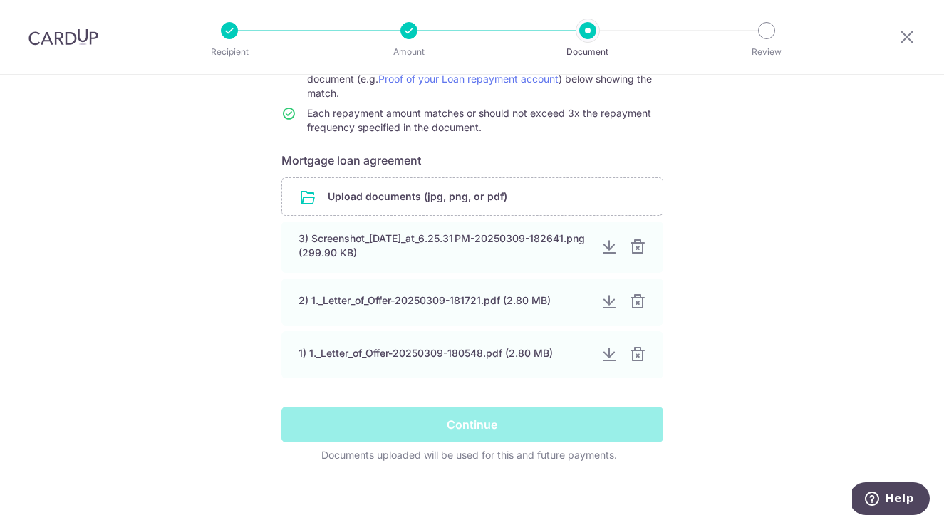
scroll to position [0, 0]
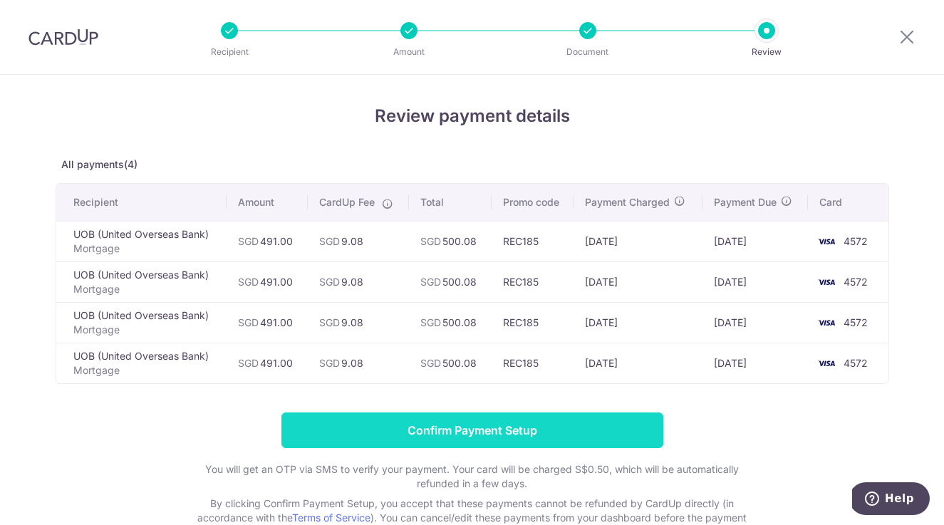
click at [574, 429] on input "Confirm Payment Setup" at bounding box center [472, 431] width 382 height 36
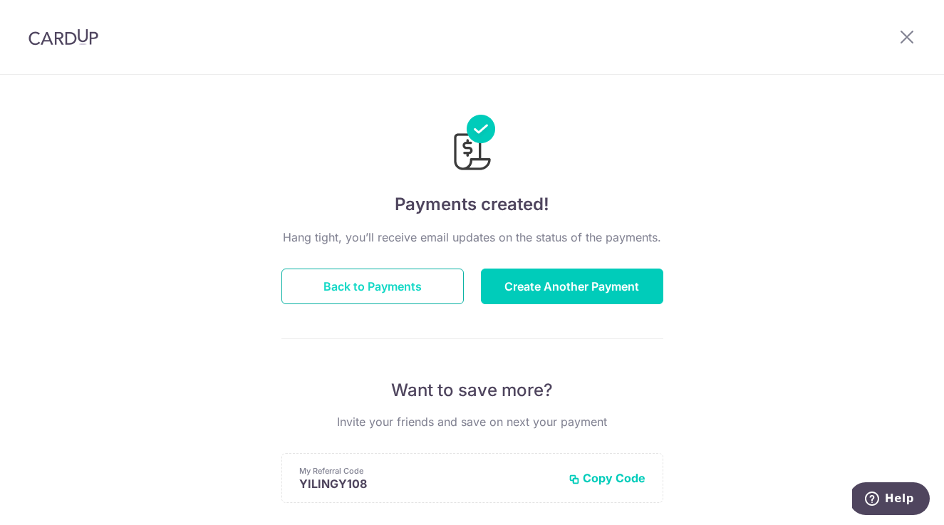
click at [394, 284] on button "Back to Payments" at bounding box center [372, 287] width 182 height 36
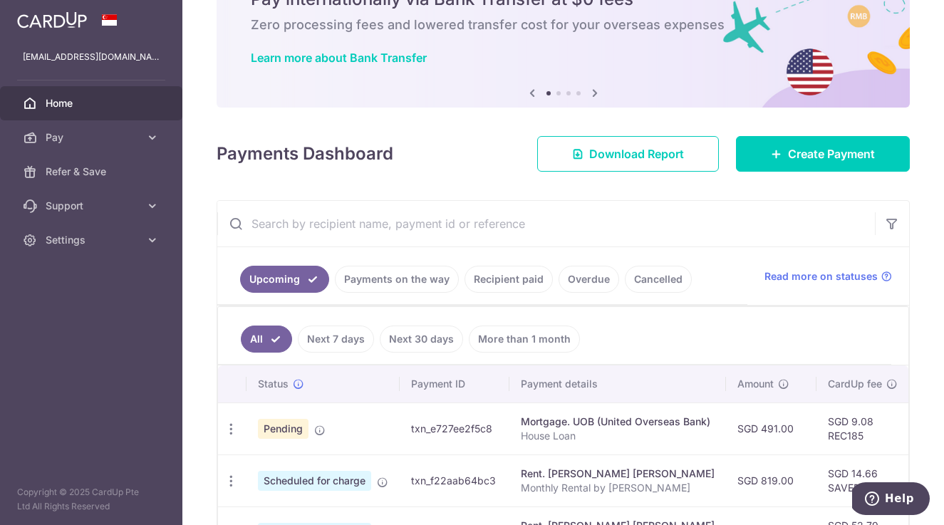
click at [396, 276] on link "Payments on the way" at bounding box center [397, 279] width 124 height 27
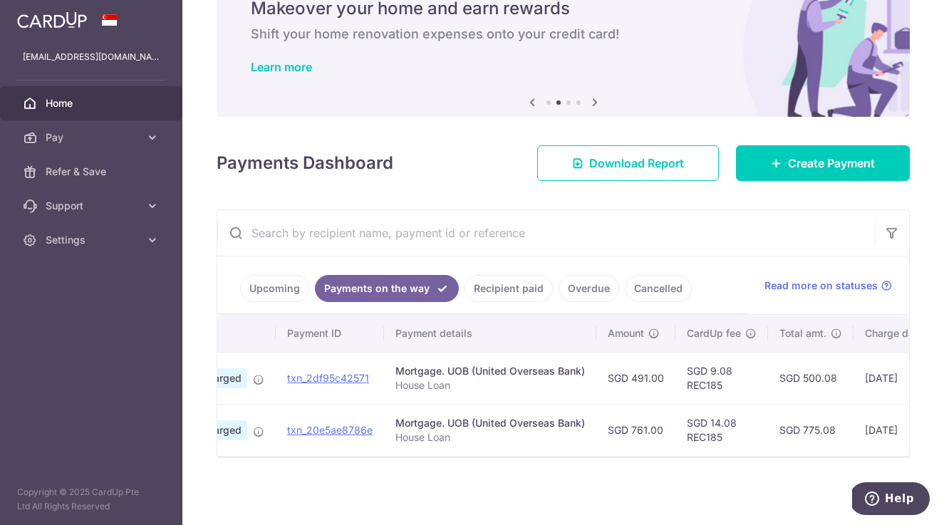
scroll to position [0, 97]
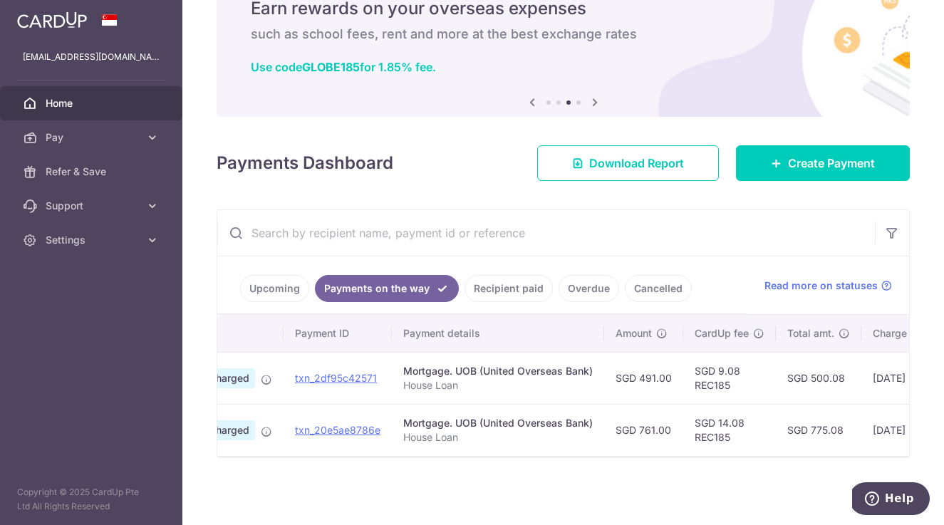
click at [265, 283] on link "Upcoming" at bounding box center [274, 288] width 69 height 27
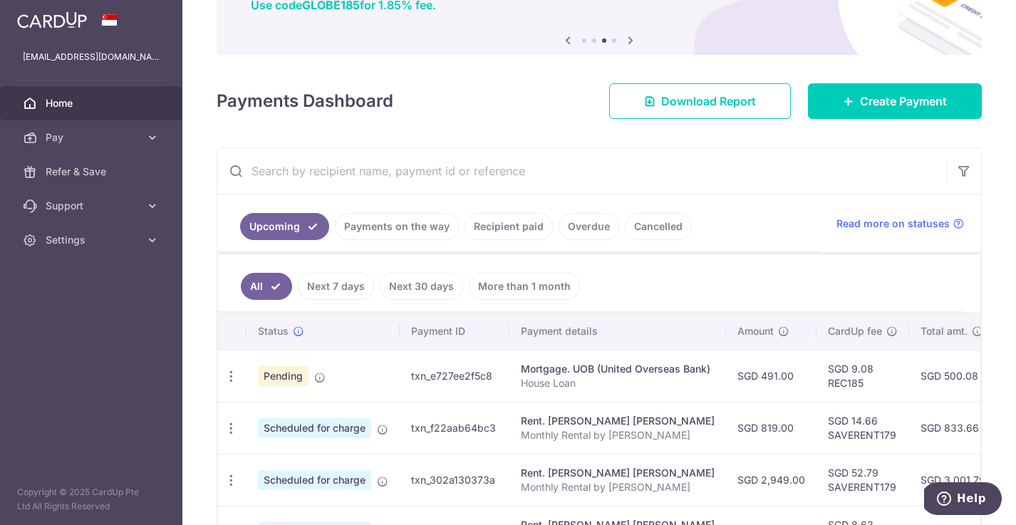
scroll to position [127, 0]
click at [902, 102] on span "Create Payment" at bounding box center [903, 101] width 87 height 17
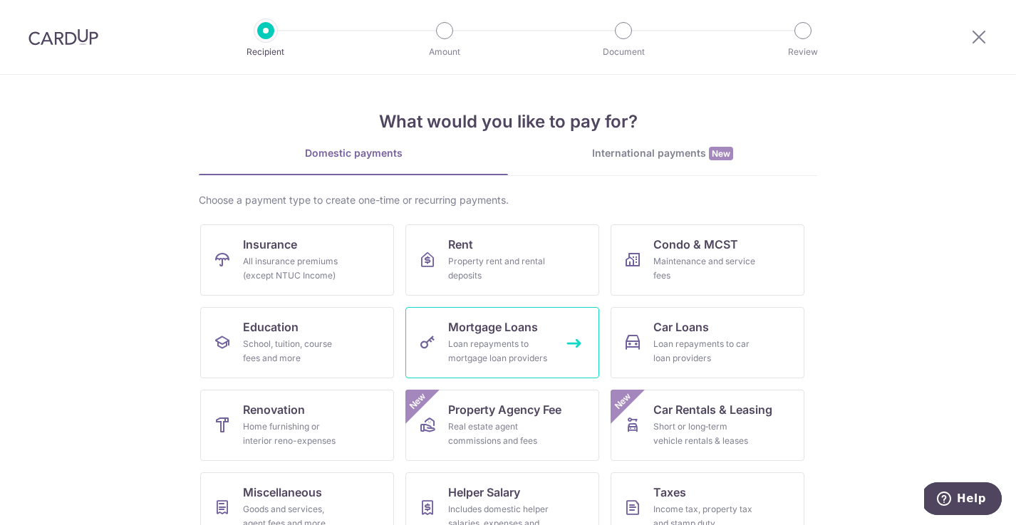
click at [519, 333] on span "Mortgage Loans" at bounding box center [493, 327] width 90 height 17
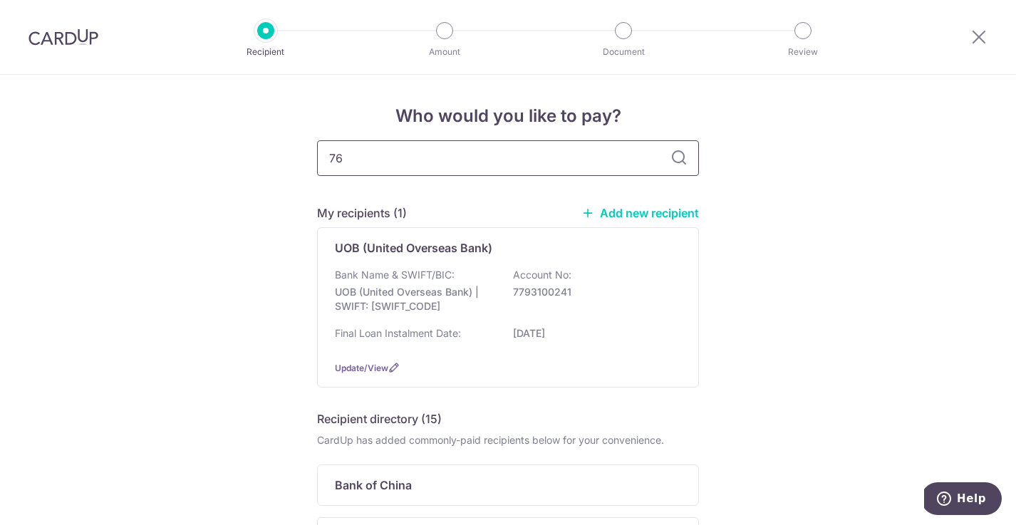
type input "7"
click at [602, 301] on div "Bank Name & SWIFT/BIC: UOB (United Overseas Bank) | SWIFT: UOVBSGSGXXX Account …" at bounding box center [508, 294] width 346 height 53
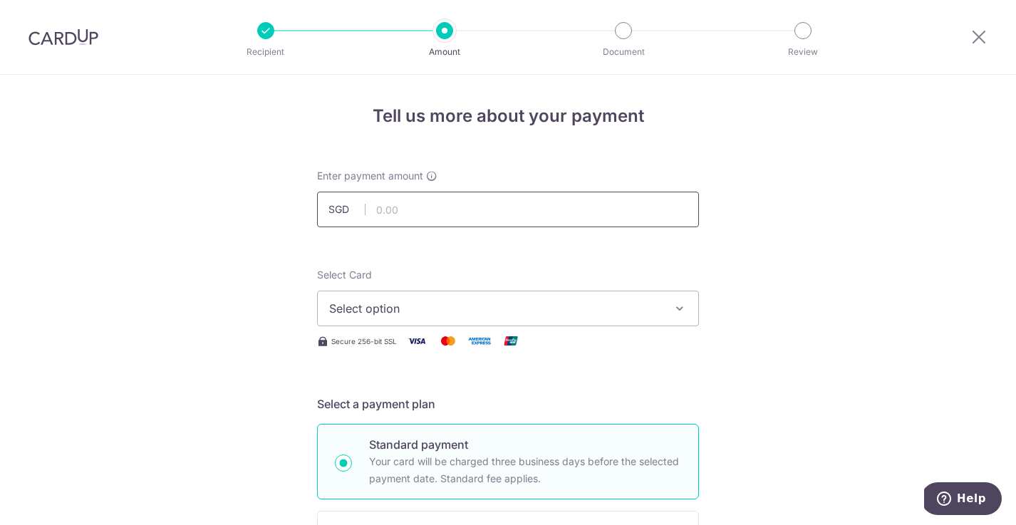
click at [411, 211] on input "text" at bounding box center [508, 210] width 382 height 36
type input "761.00"
click at [564, 304] on span "Select option" at bounding box center [495, 308] width 332 height 17
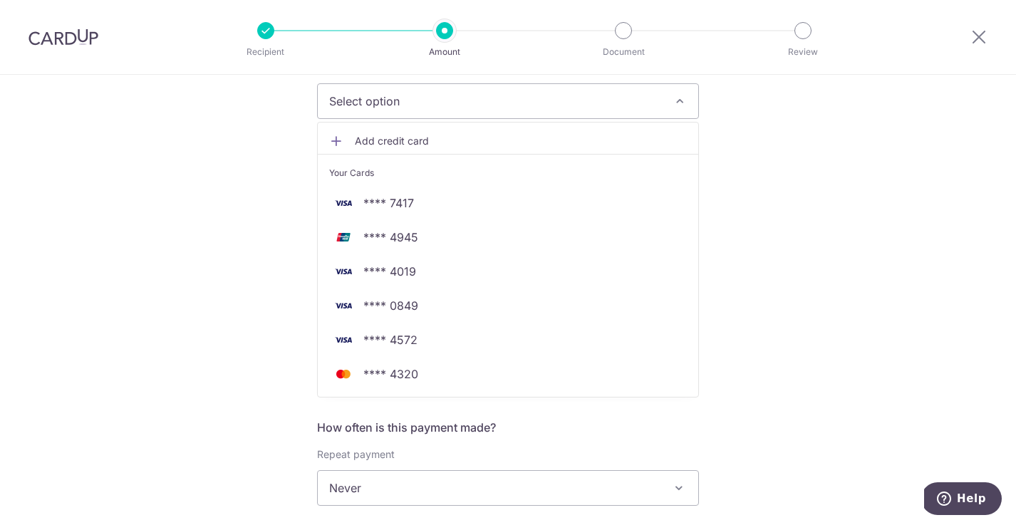
scroll to position [240, 0]
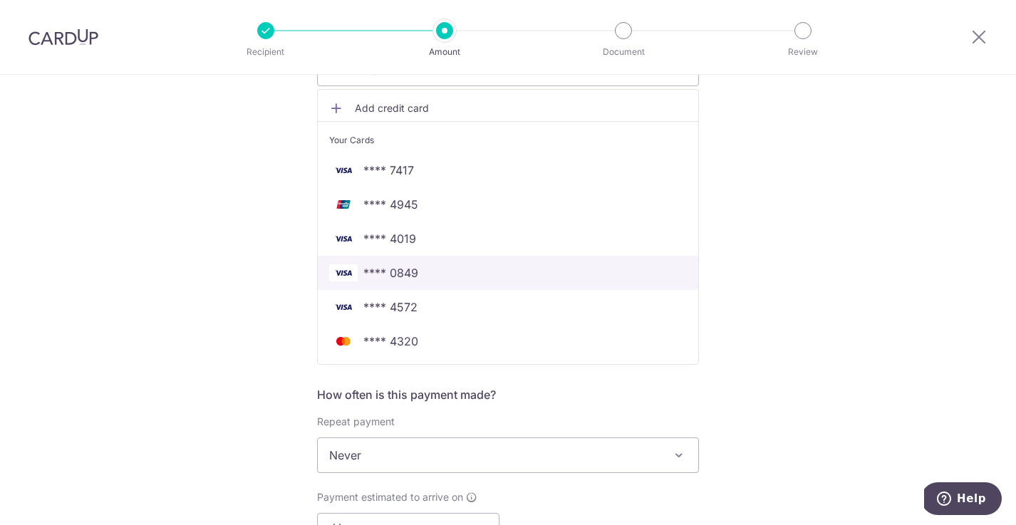
click at [403, 269] on span "**** 0849" at bounding box center [390, 272] width 55 height 17
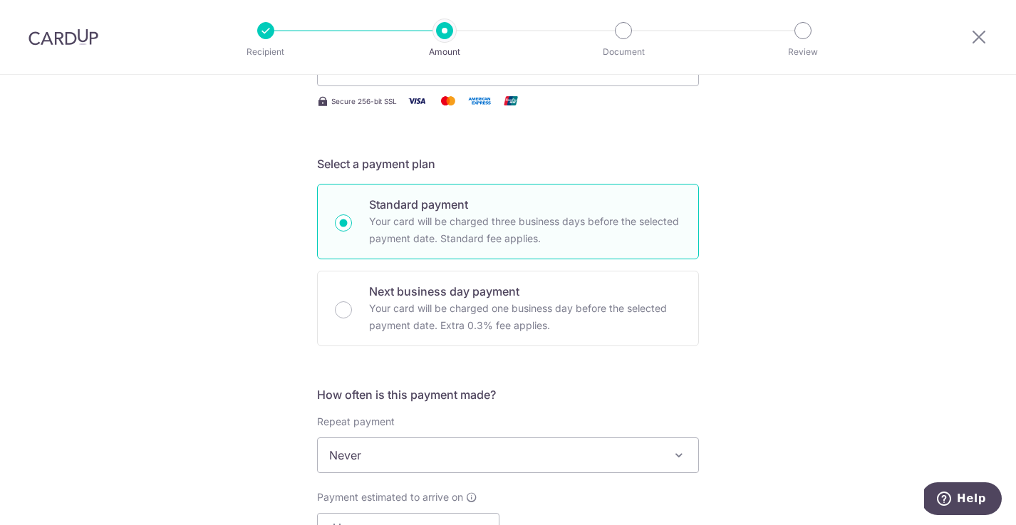
click at [837, 276] on div "Tell us more about your payment Enter payment amount SGD 761.00 761.00 Select C…" at bounding box center [508, 479] width 1016 height 1289
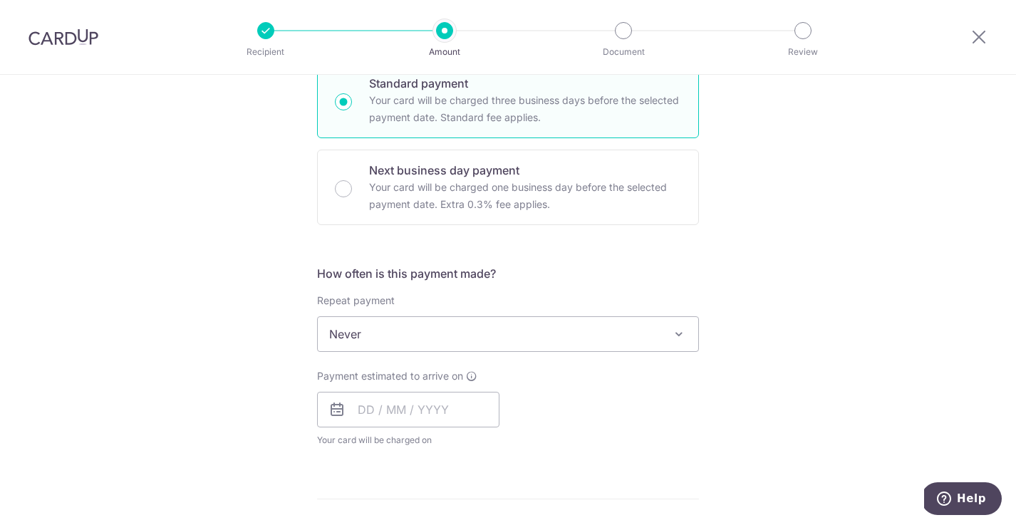
scroll to position [364, 0]
click at [671, 329] on span at bounding box center [679, 331] width 17 height 17
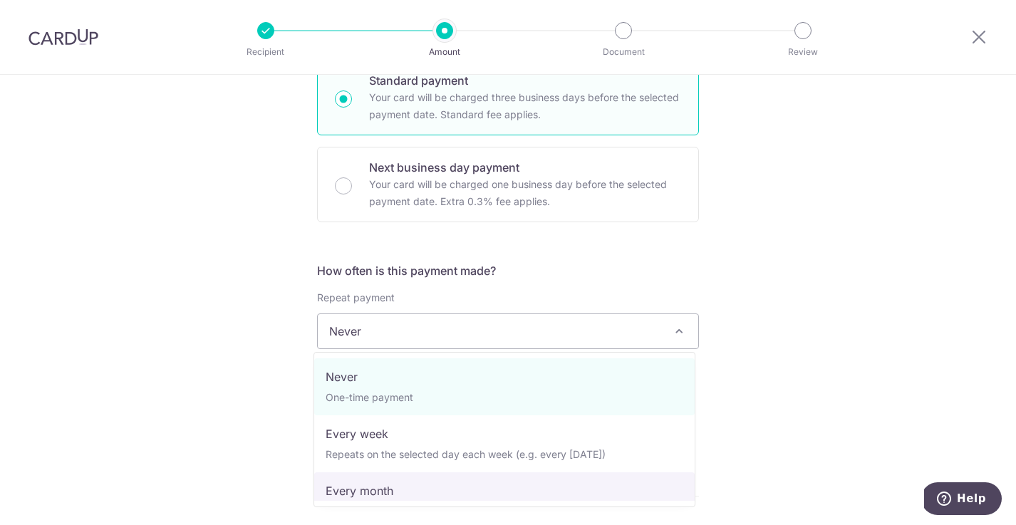
select select "3"
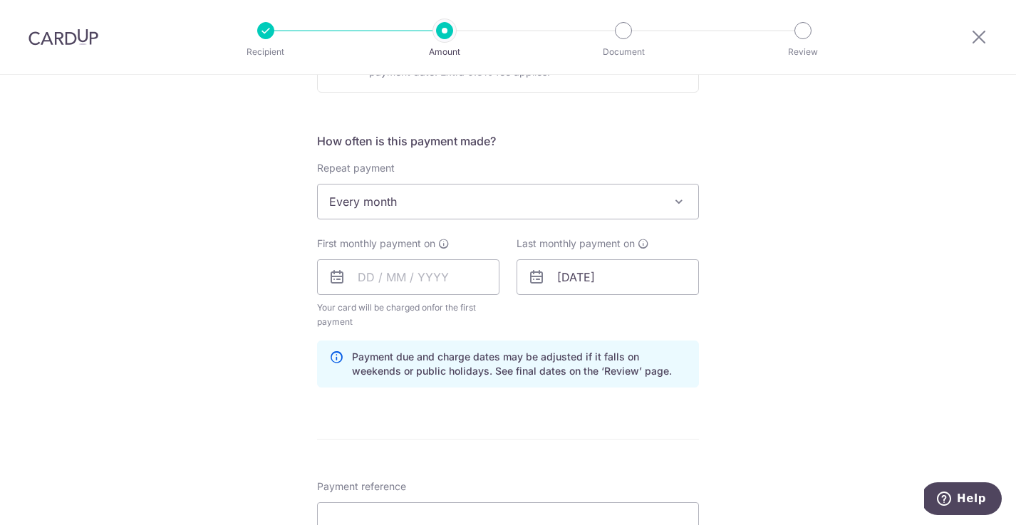
scroll to position [499, 0]
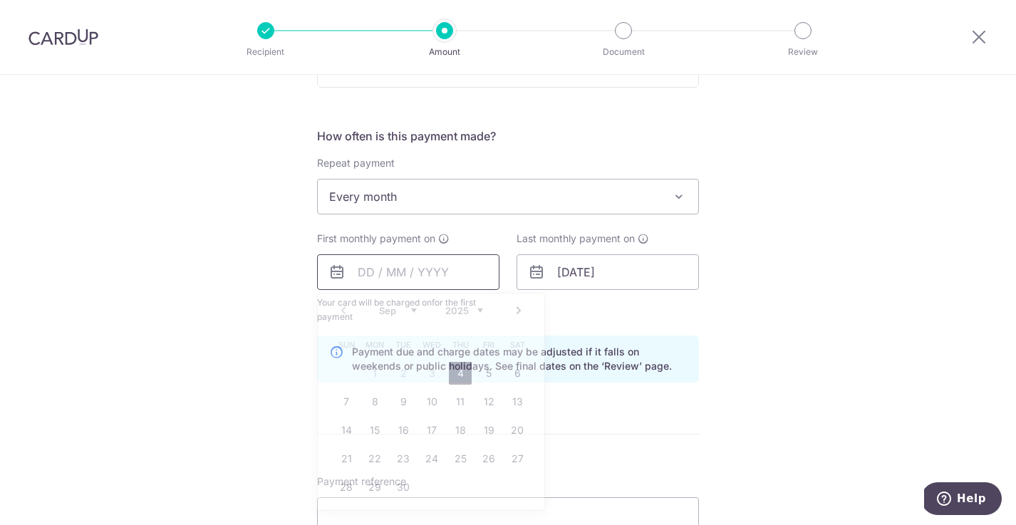
click at [442, 265] on input "text" at bounding box center [408, 272] width 182 height 36
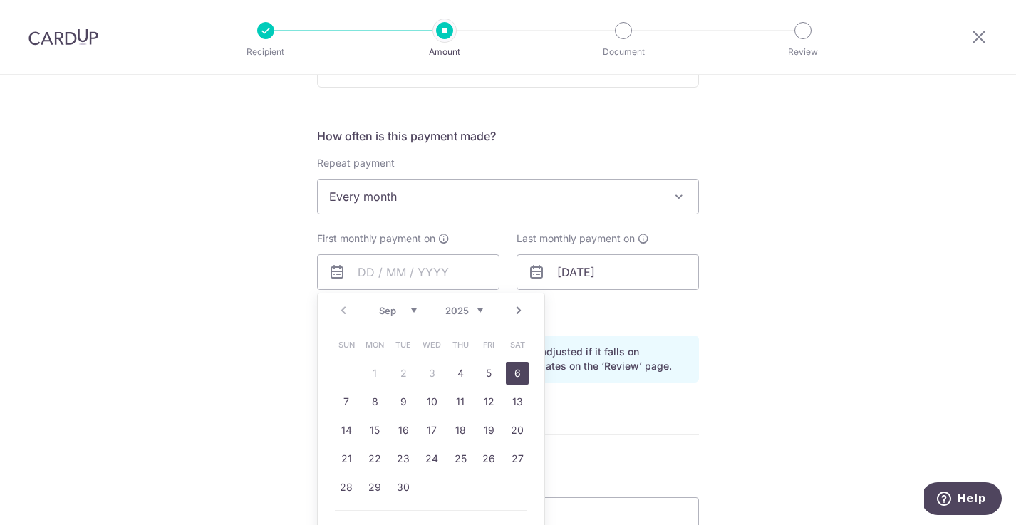
click at [515, 374] on link "6" at bounding box center [517, 373] width 23 height 23
type input "[DATE]"
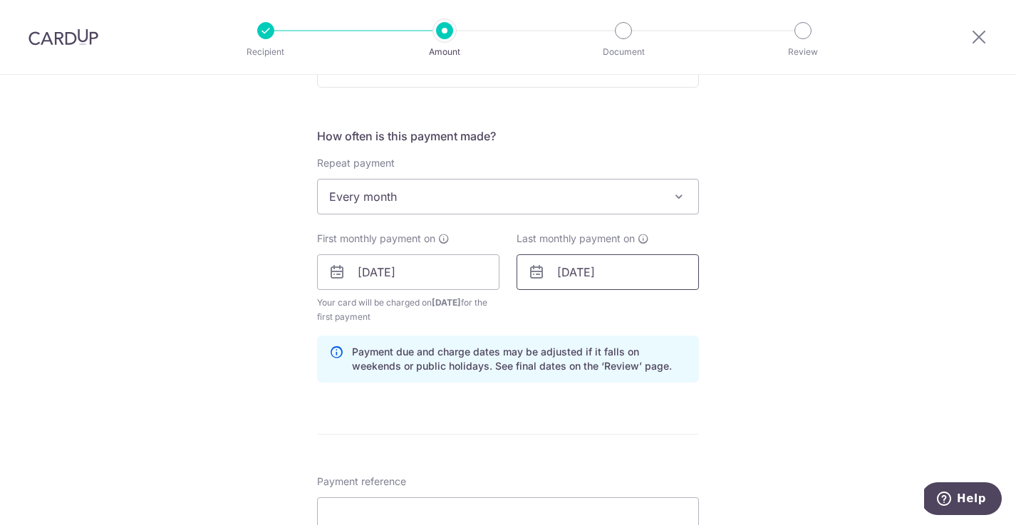
click at [595, 276] on input "31/01/2026" at bounding box center [608, 272] width 182 height 36
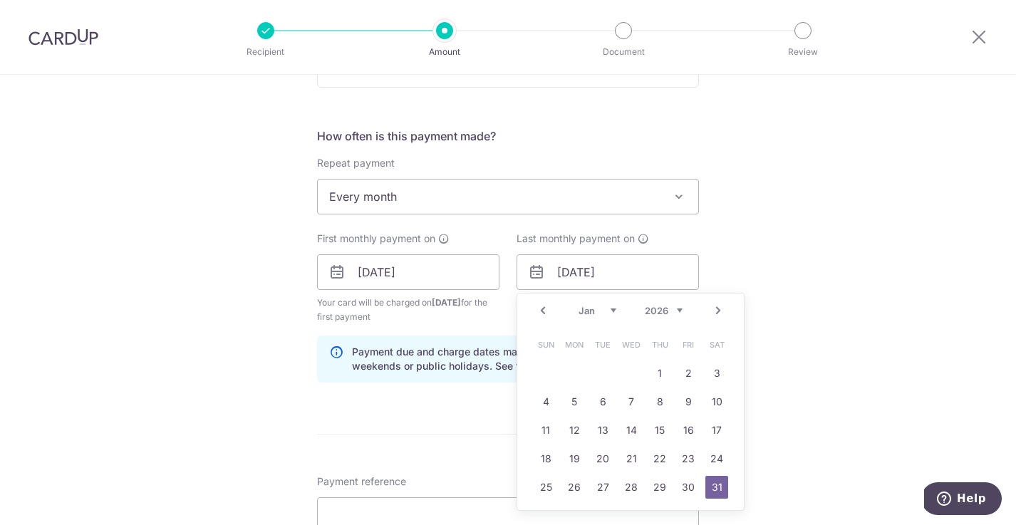
click at [538, 310] on link "Prev" at bounding box center [542, 310] width 17 height 17
click at [719, 373] on link "6" at bounding box center [717, 373] width 23 height 23
type input "06/12/2025"
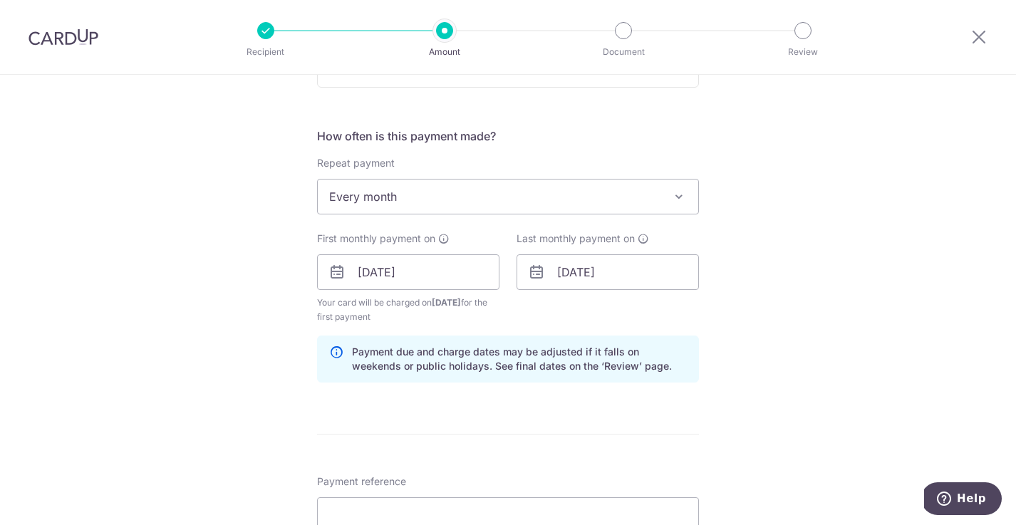
click at [813, 306] on div "Tell us more about your payment Enter payment amount SGD 761.00 761.00 Select C…" at bounding box center [508, 257] width 1016 height 1362
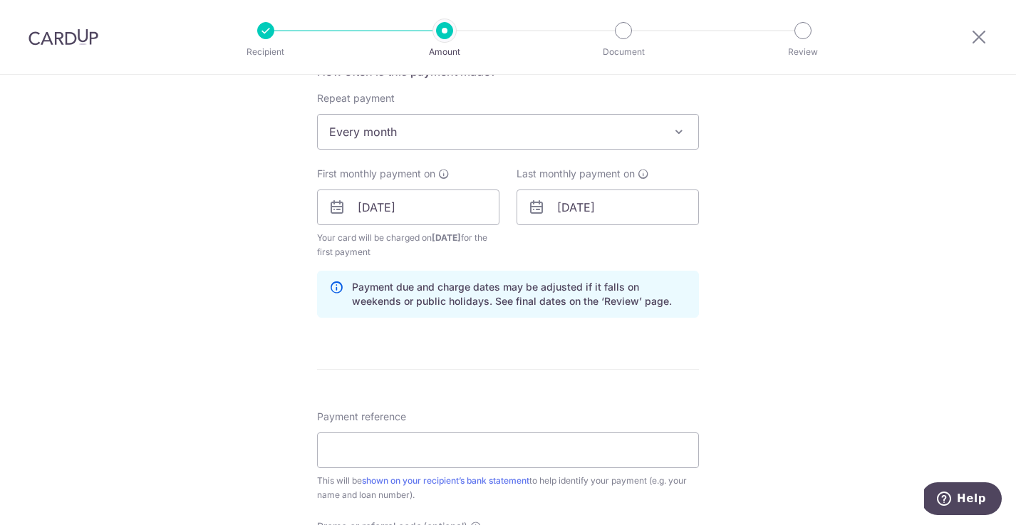
scroll to position [654, 0]
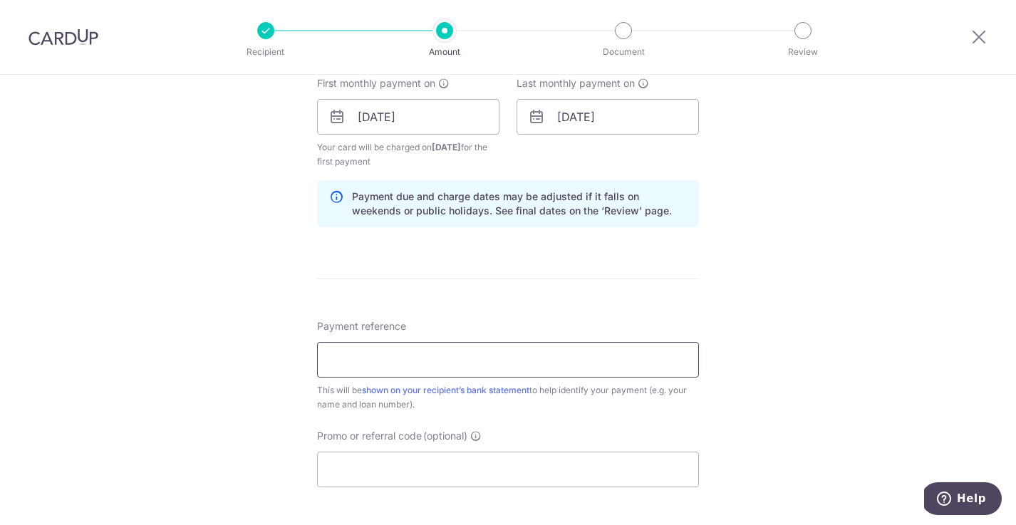
click at [400, 361] on input "Payment reference" at bounding box center [508, 360] width 382 height 36
type input "House Loan"
click at [750, 362] on div "Tell us more about your payment Enter payment amount SGD 761.00 761.00 Select C…" at bounding box center [508, 102] width 1016 height 1362
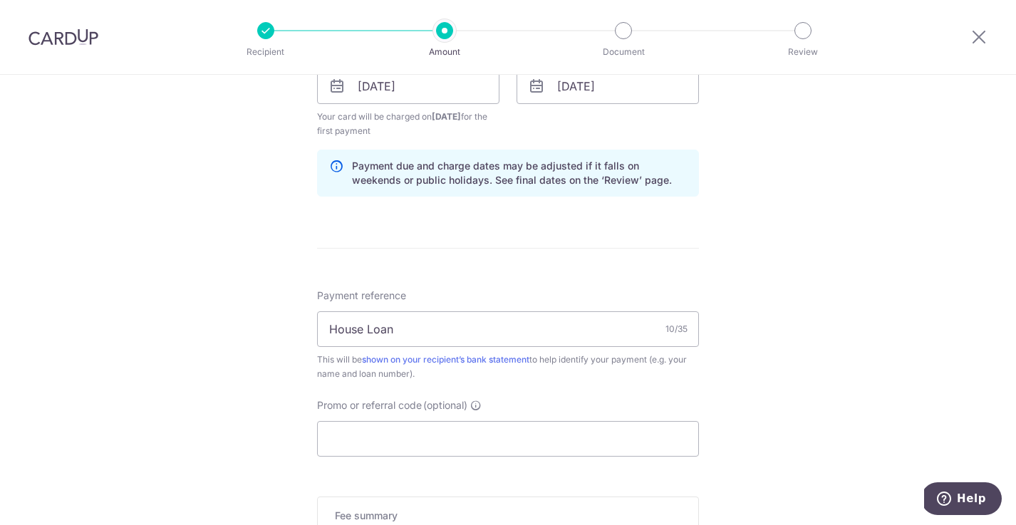
scroll to position [715, 0]
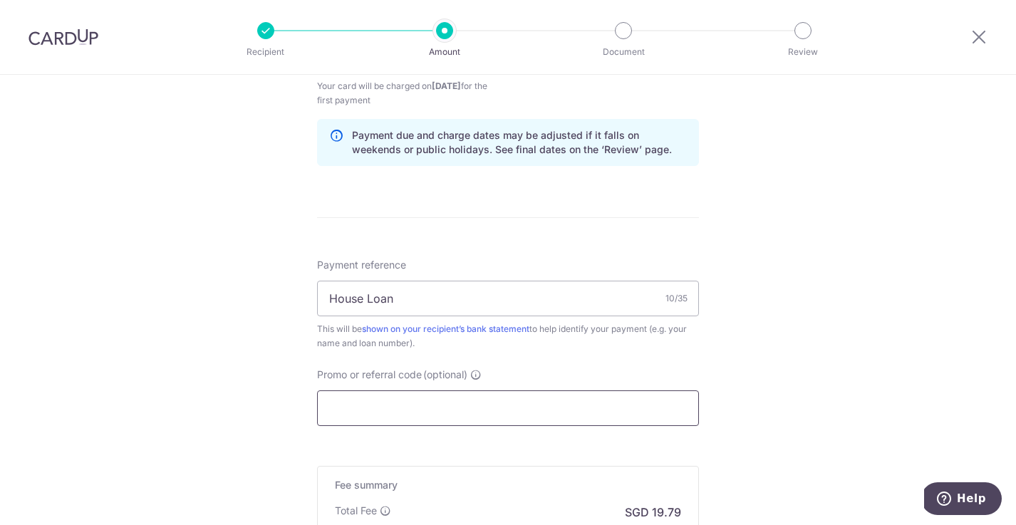
click at [477, 403] on input "Promo or referral code (optional)" at bounding box center [508, 409] width 382 height 36
paste input "REC185"
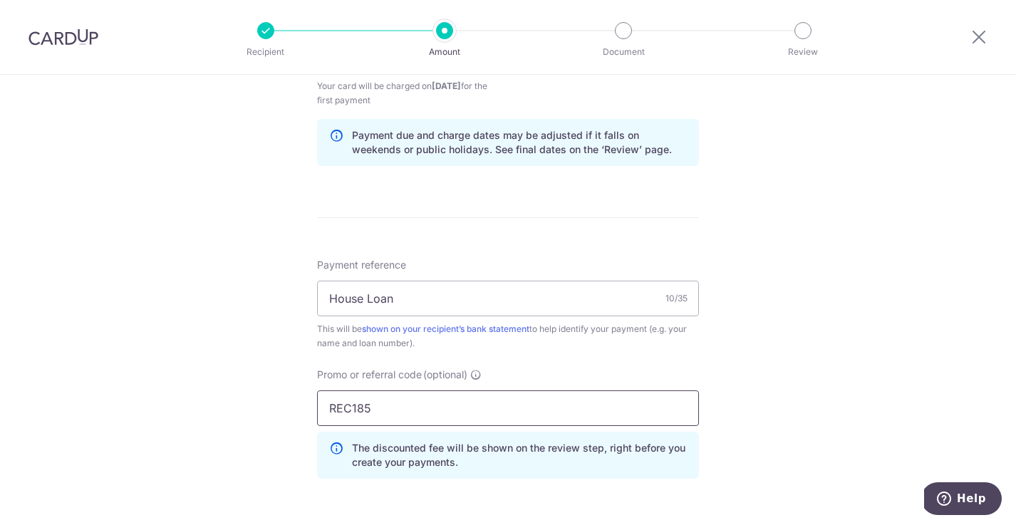
type input "REC185"
click at [779, 376] on div "Tell us more about your payment Enter payment amount SGD 761.00 761.00 Select C…" at bounding box center [508, 72] width 1016 height 1426
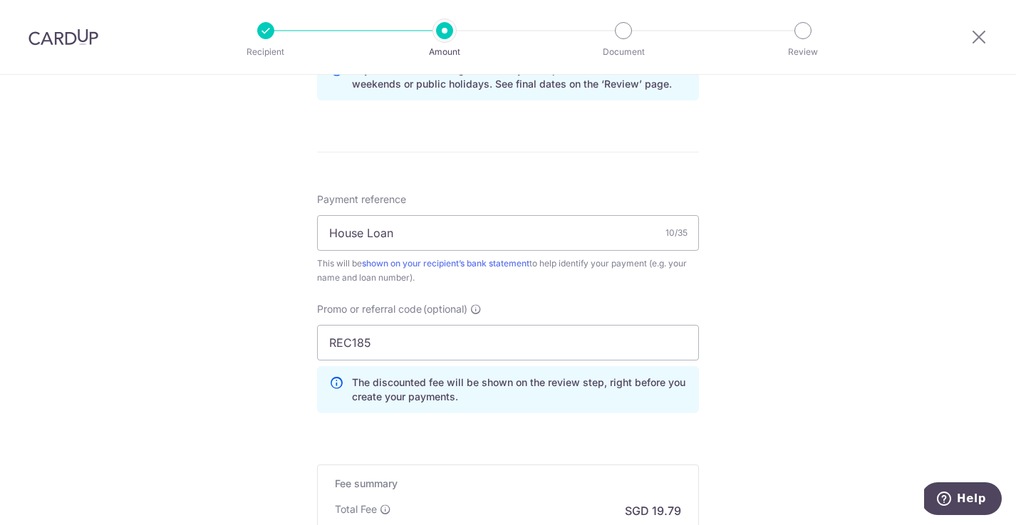
scroll to position [915, 0]
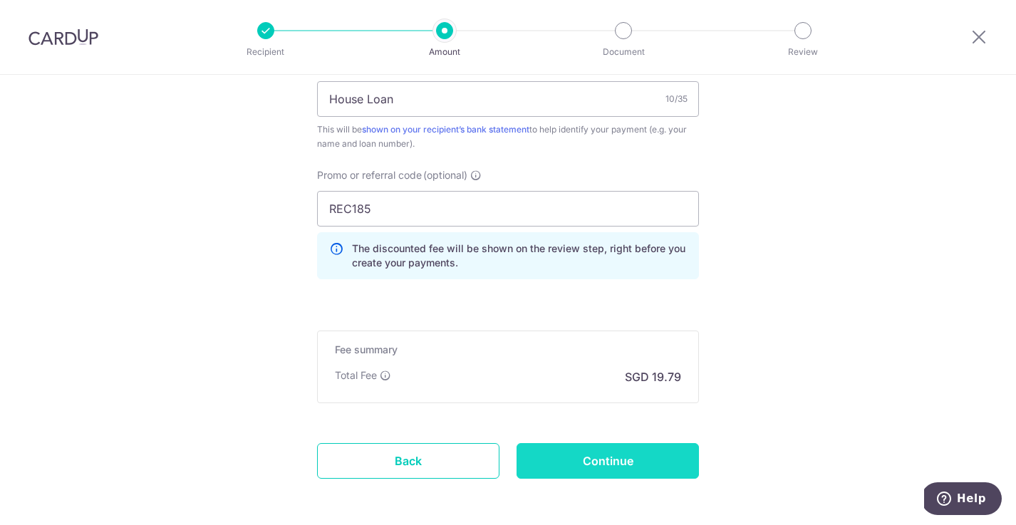
click at [612, 454] on input "Continue" at bounding box center [608, 461] width 182 height 36
type input "Create Schedule"
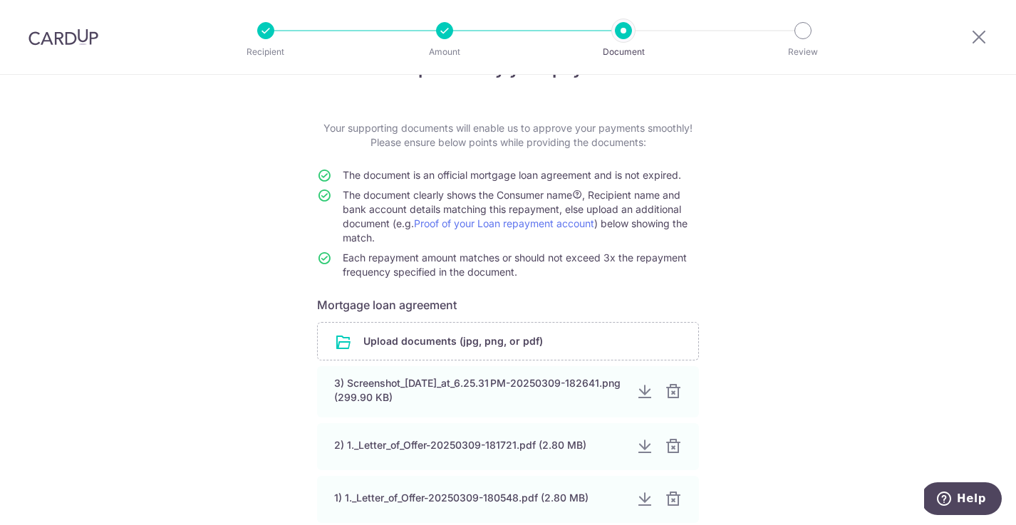
scroll to position [197, 0]
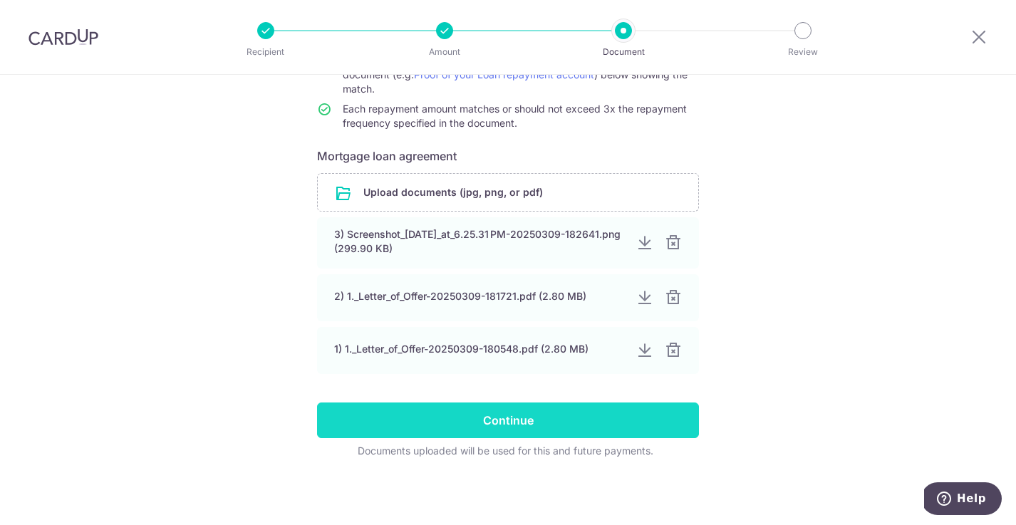
click at [631, 415] on input "Continue" at bounding box center [508, 421] width 382 height 36
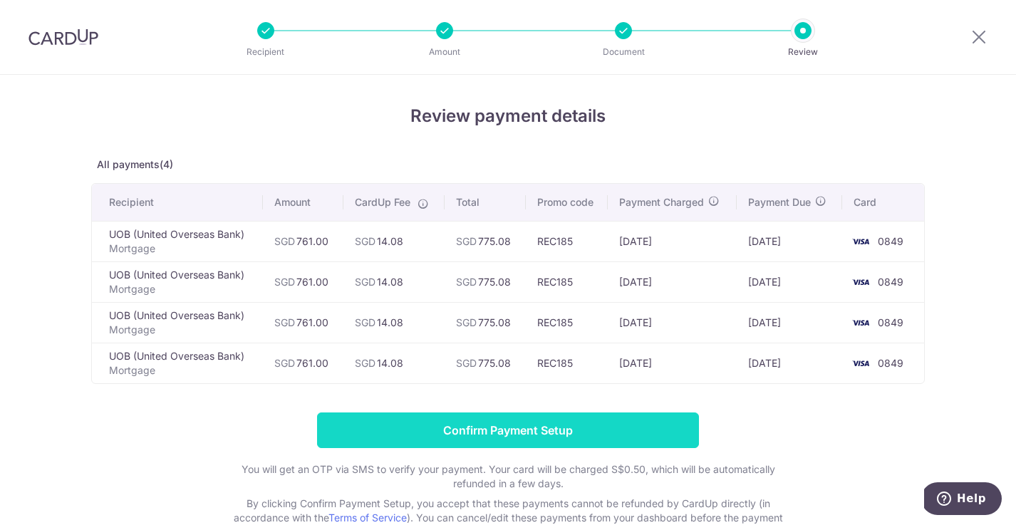
click at [628, 430] on input "Confirm Payment Setup" at bounding box center [508, 431] width 382 height 36
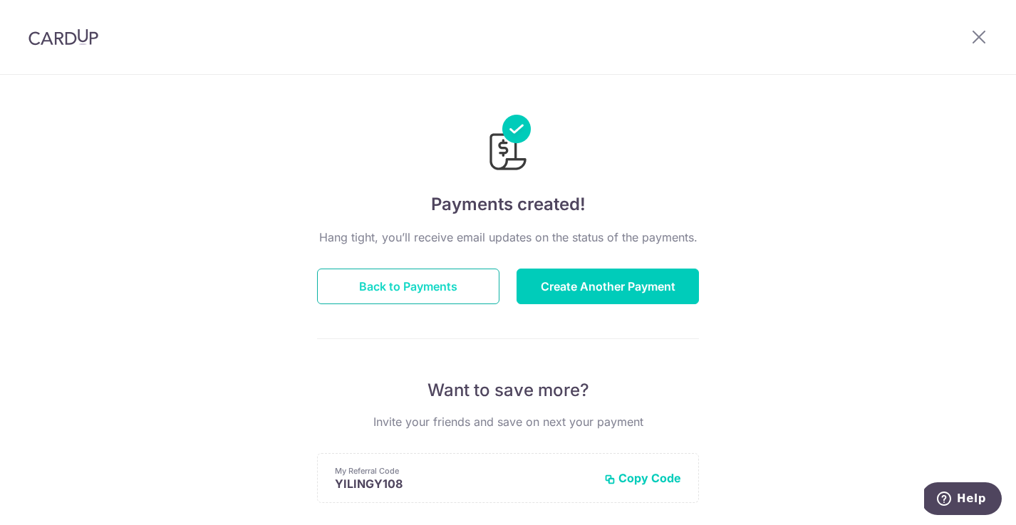
click at [433, 289] on button "Back to Payments" at bounding box center [408, 287] width 182 height 36
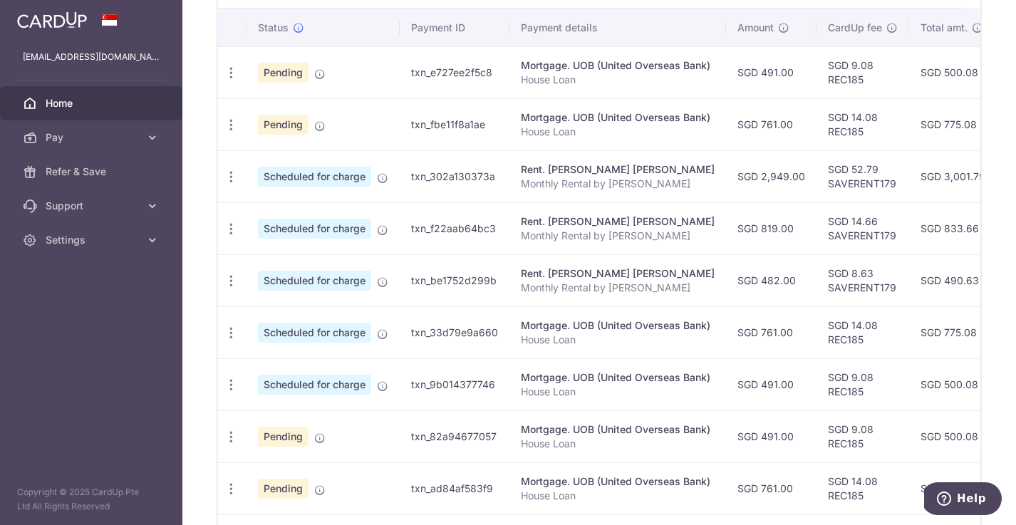
scroll to position [439, 0]
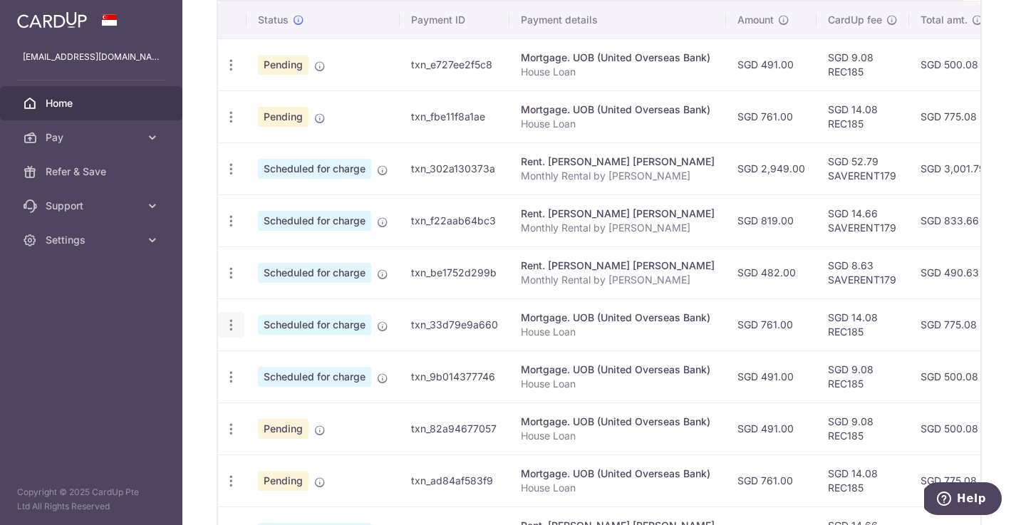
click at [232, 323] on icon "button" at bounding box center [231, 325] width 15 height 15
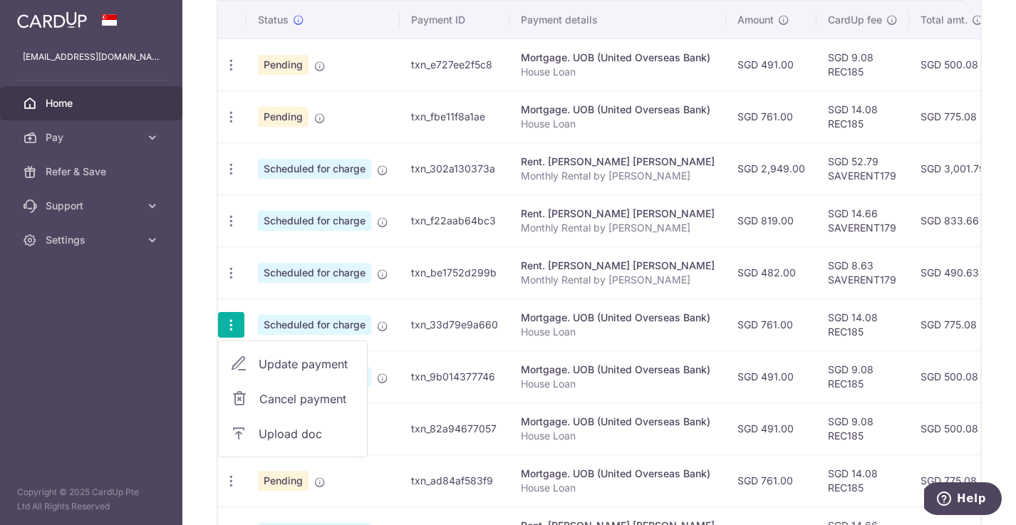
click at [295, 400] on span "Cancel payment" at bounding box center [306, 399] width 95 height 17
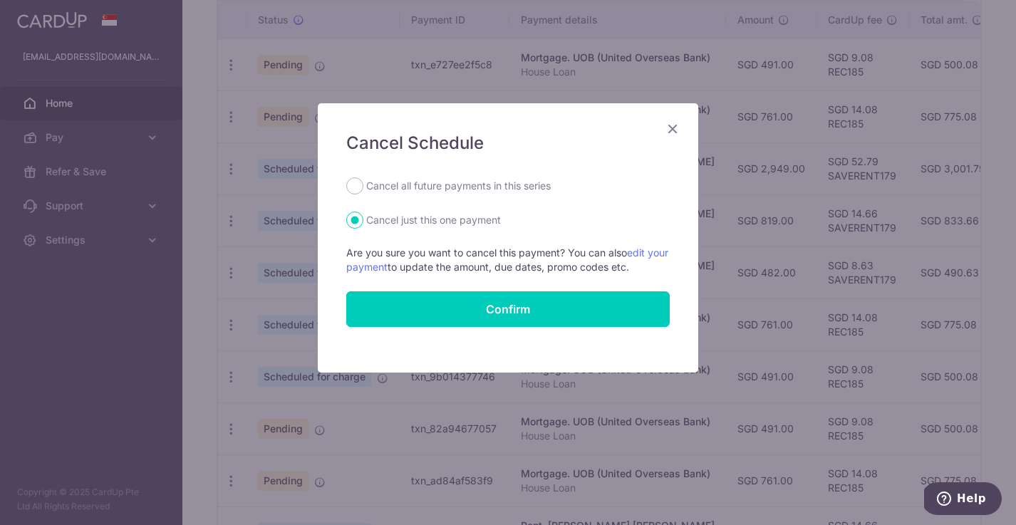
click at [411, 190] on label "Cancel all future payments in this series" at bounding box center [458, 185] width 185 height 17
click at [363, 190] on input "Cancel all future payments in this series" at bounding box center [354, 185] width 17 height 17
radio input "true"
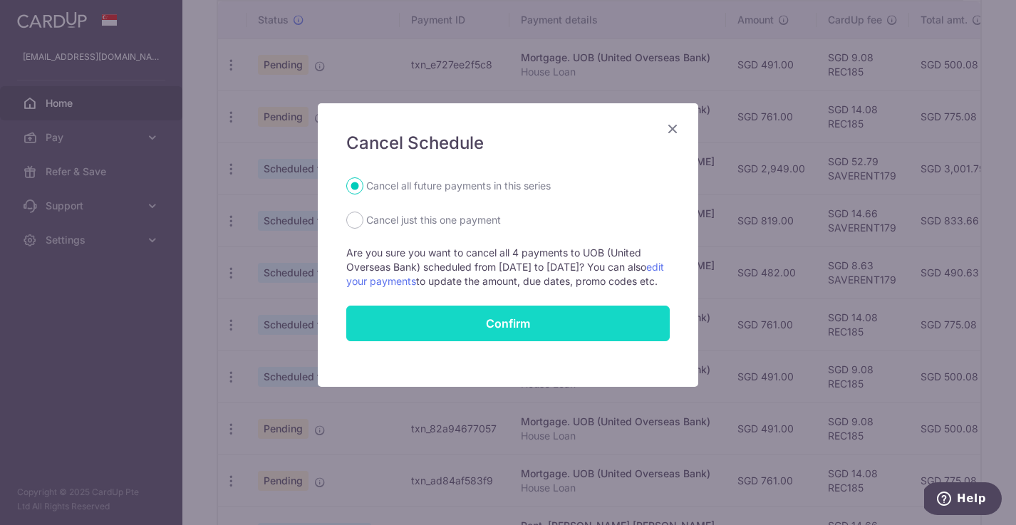
click at [480, 334] on button "Confirm" at bounding box center [508, 324] width 324 height 36
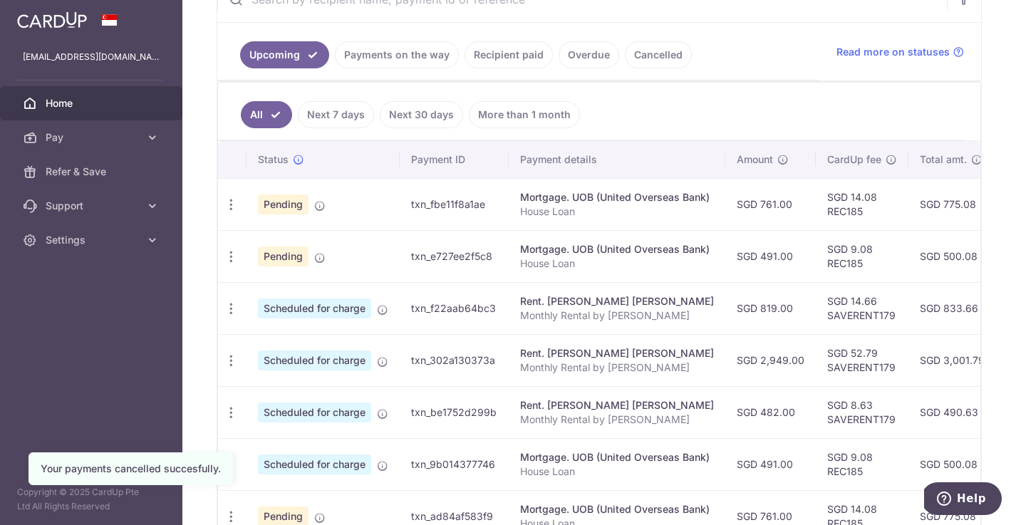
scroll to position [453, 0]
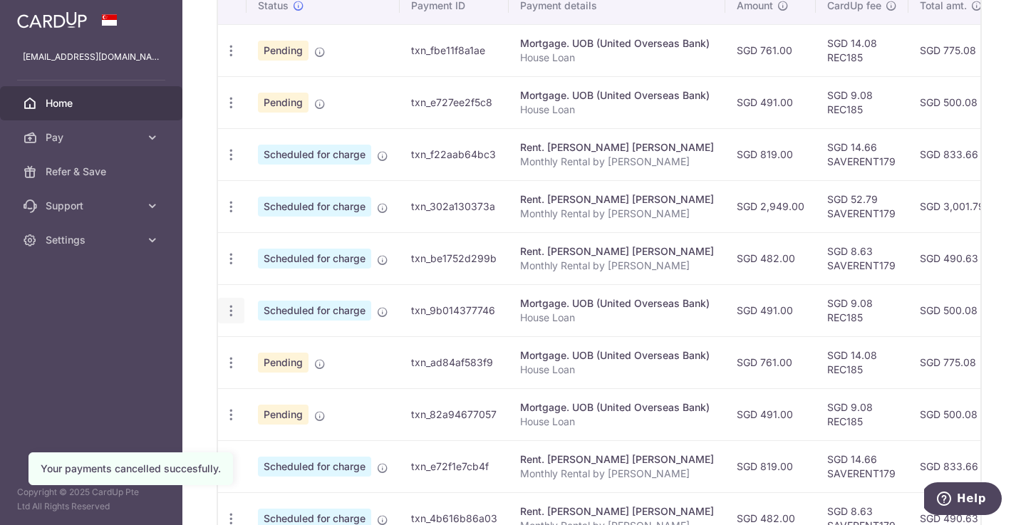
click at [231, 312] on icon "button" at bounding box center [231, 311] width 15 height 15
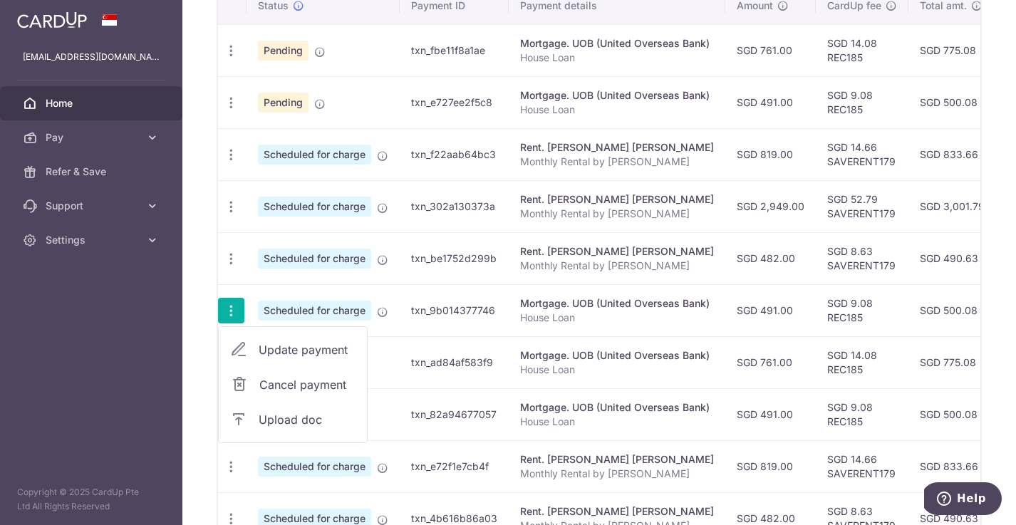
click at [283, 384] on span "Cancel payment" at bounding box center [306, 384] width 95 height 17
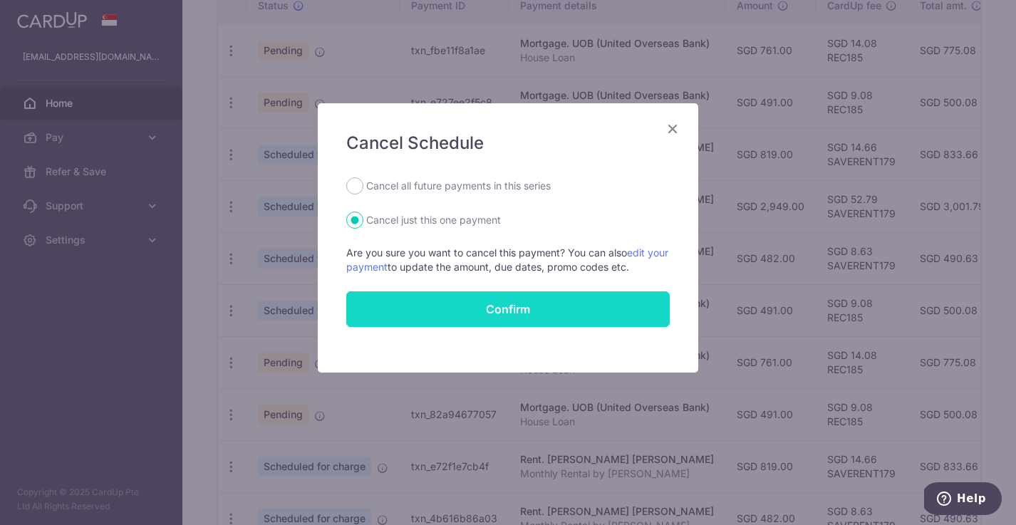
click at [611, 307] on button "Confirm" at bounding box center [508, 309] width 324 height 36
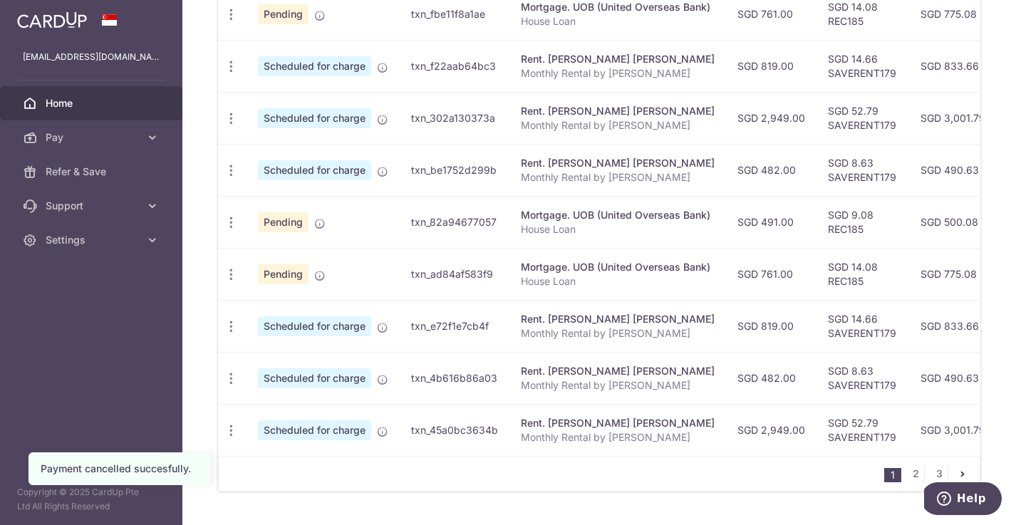
scroll to position [584, 0]
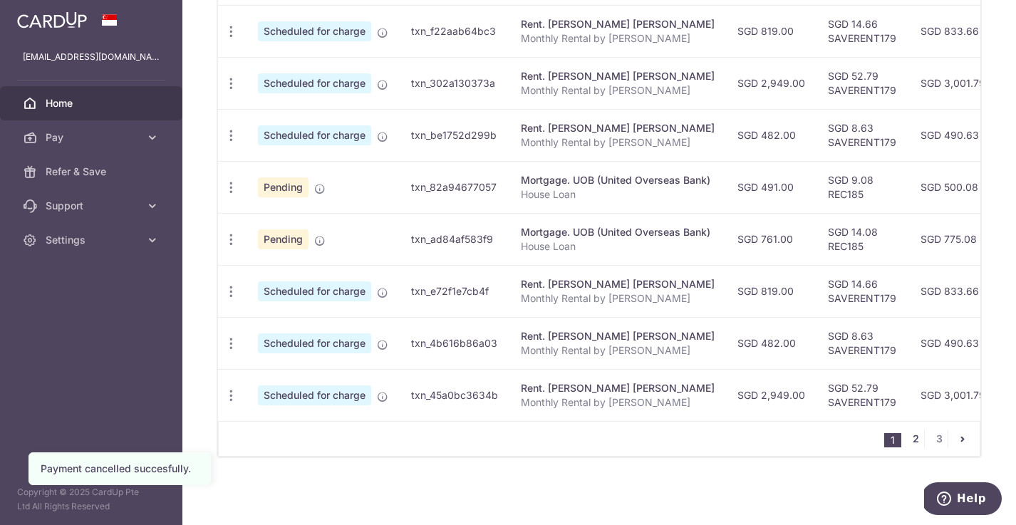
click at [912, 437] on link "2" at bounding box center [915, 438] width 17 height 17
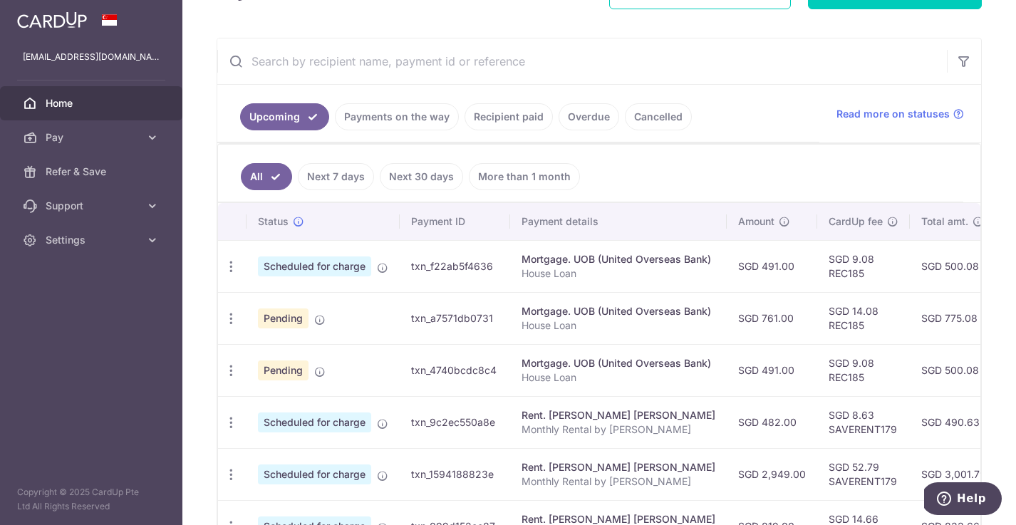
scroll to position [244, 0]
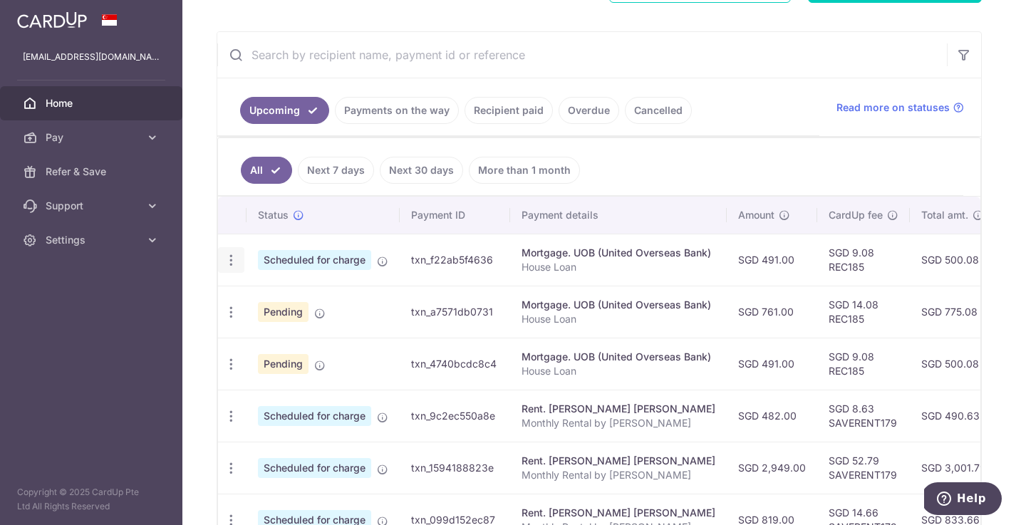
click at [233, 259] on icon "button" at bounding box center [231, 260] width 15 height 15
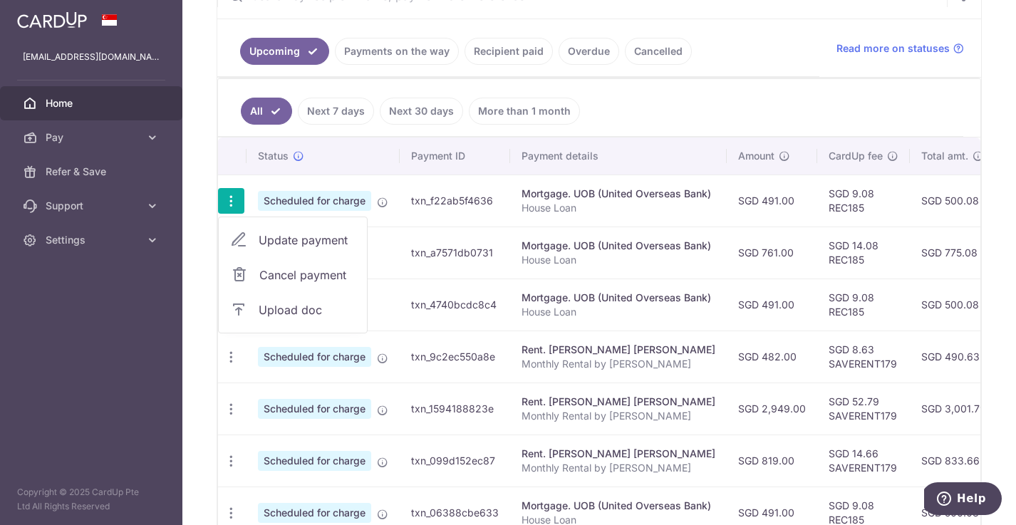
scroll to position [322, 0]
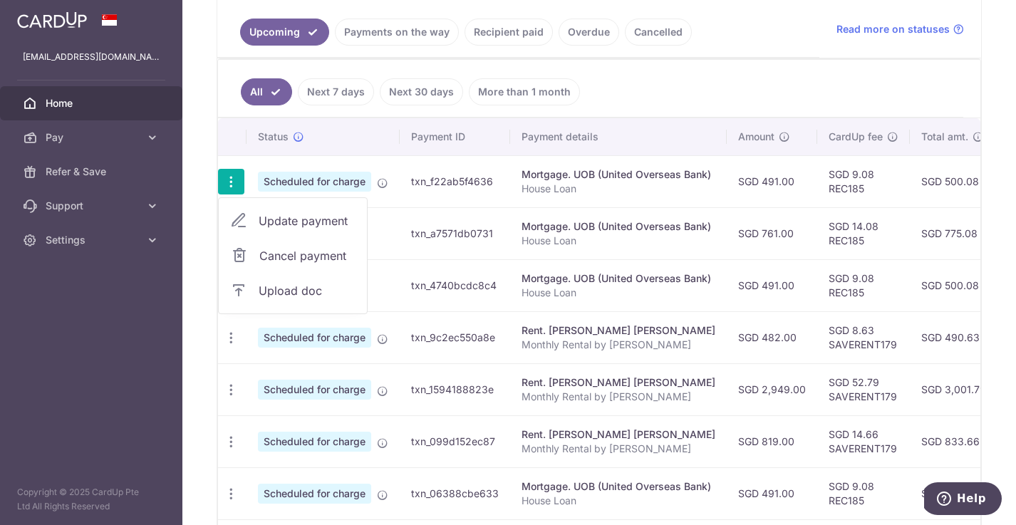
click at [276, 259] on span "Cancel payment" at bounding box center [306, 255] width 95 height 17
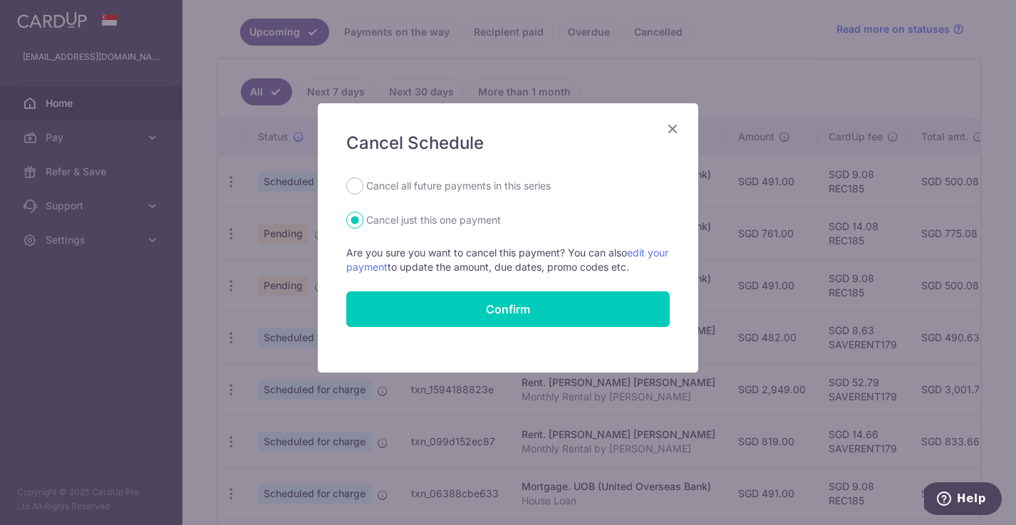
click at [387, 185] on label "Cancel all future payments in this series" at bounding box center [458, 185] width 185 height 17
click at [363, 185] on input "Cancel all future payments in this series" at bounding box center [354, 185] width 17 height 17
radio input "true"
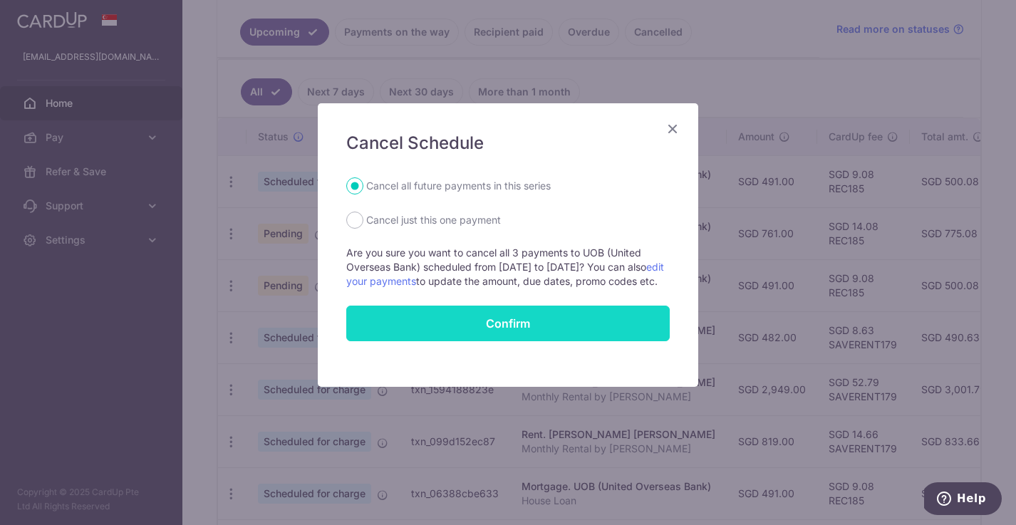
click at [465, 336] on button "Confirm" at bounding box center [508, 324] width 324 height 36
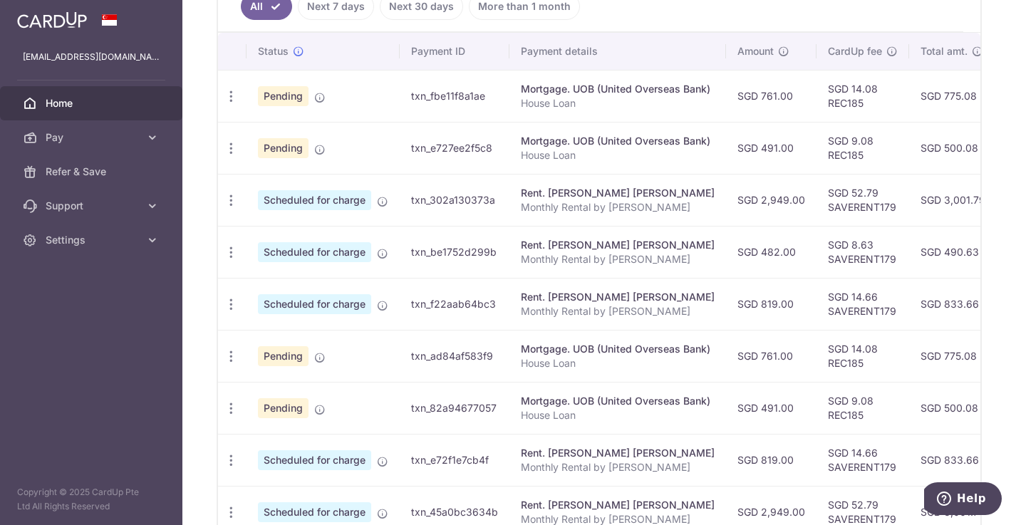
scroll to position [361, 0]
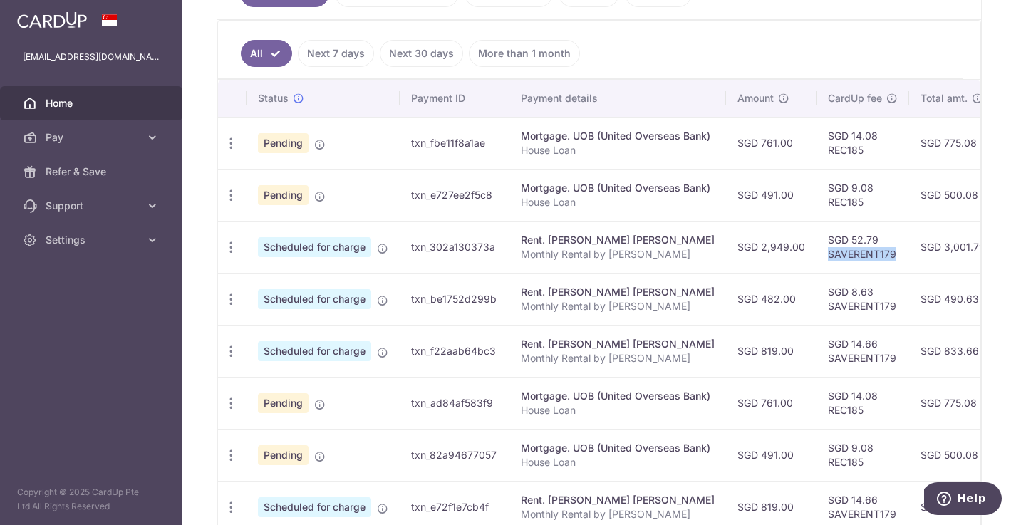
drag, startPoint x: 822, startPoint y: 255, endPoint x: 887, endPoint y: 257, distance: 64.9
click at [887, 257] on td "SGD 52.79 SAVERENT179" at bounding box center [863, 247] width 93 height 52
copy td "SAVERENT179"
click at [83, 359] on aside "[EMAIL_ADDRESS][DOMAIN_NAME] Home Pay Payments Recipients Cards Refer & Save Su…" at bounding box center [91, 262] width 182 height 525
click at [231, 246] on icon "button" at bounding box center [231, 247] width 15 height 15
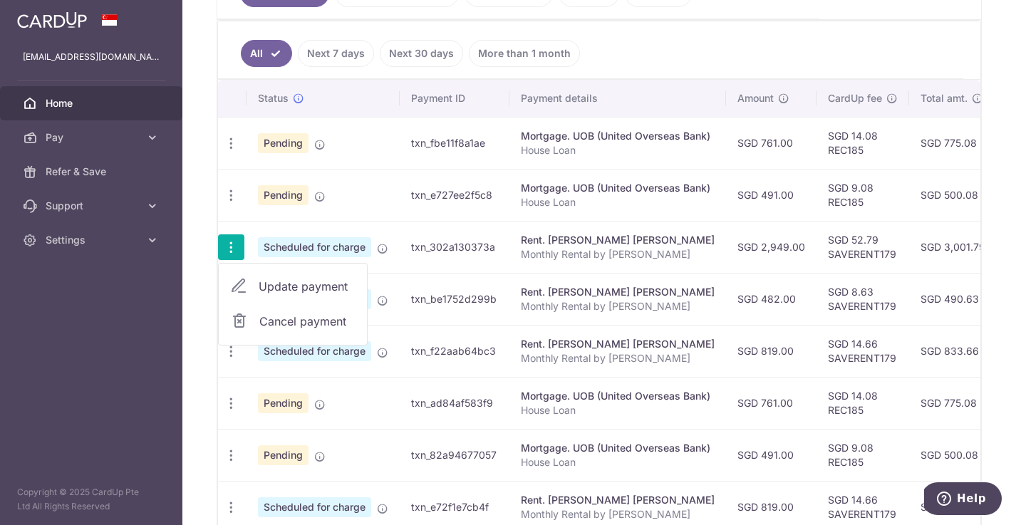
click at [294, 289] on span "Update payment" at bounding box center [307, 286] width 97 height 17
radio input "true"
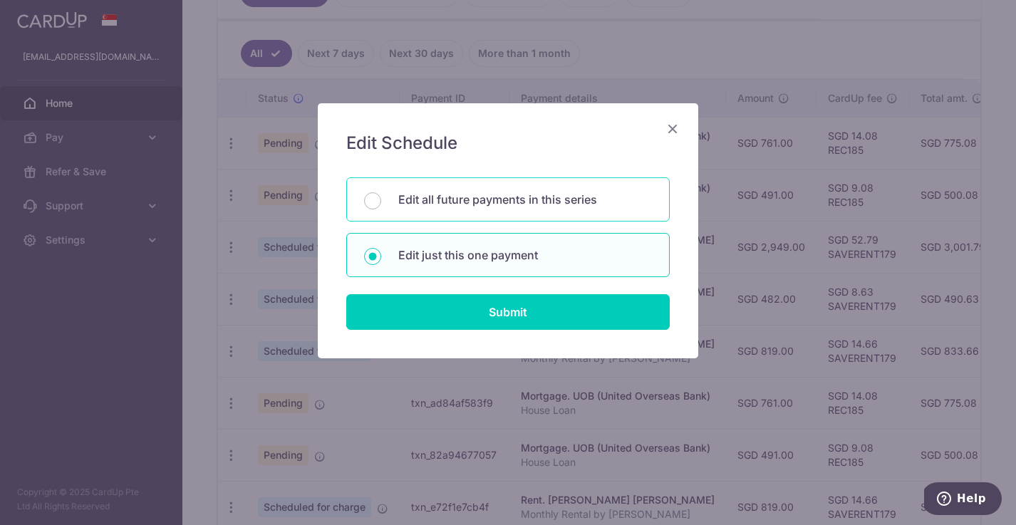
click at [433, 196] on p "Edit all future payments in this series" at bounding box center [525, 199] width 254 height 17
click at [381, 196] on input "Edit all future payments in this series" at bounding box center [372, 200] width 17 height 17
radio input "true"
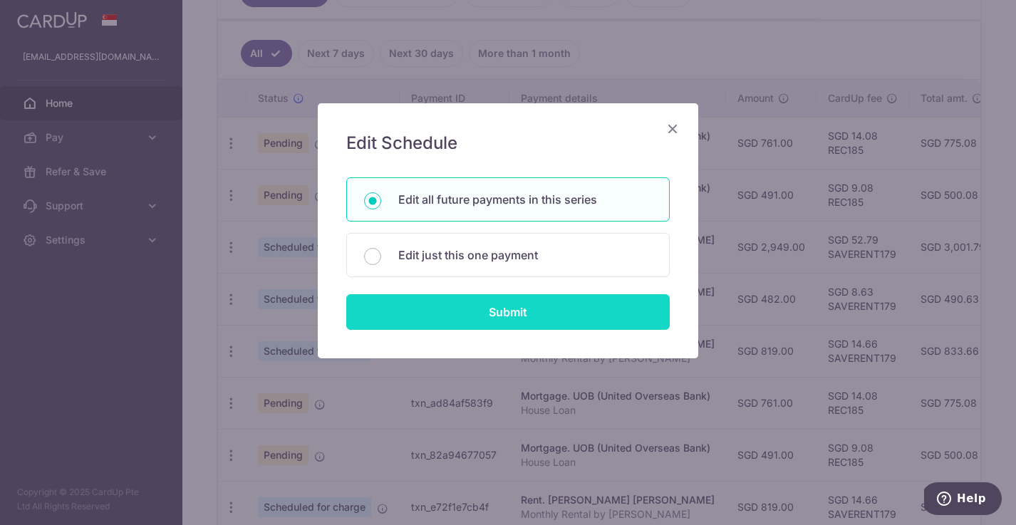
click at [476, 309] on input "Submit" at bounding box center [508, 312] width 324 height 36
radio input "true"
type input "2,949.00"
type input "Monthly Rental by Catherine"
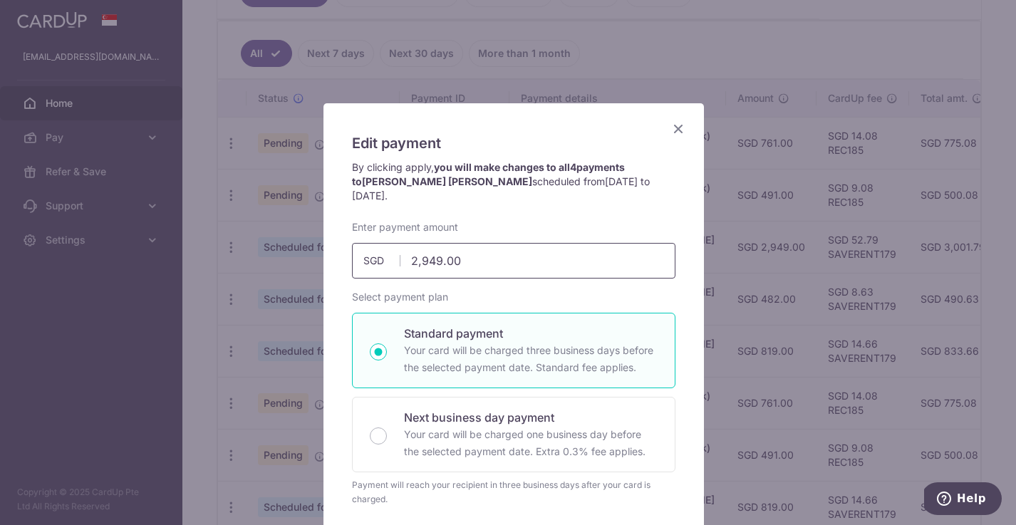
click at [474, 249] on input "2,949.00" at bounding box center [514, 261] width 324 height 36
drag, startPoint x: 475, startPoint y: 244, endPoint x: 389, endPoint y: 242, distance: 86.2
click at [389, 243] on div "2,949.00 2949.00 SGD" at bounding box center [514, 261] width 324 height 36
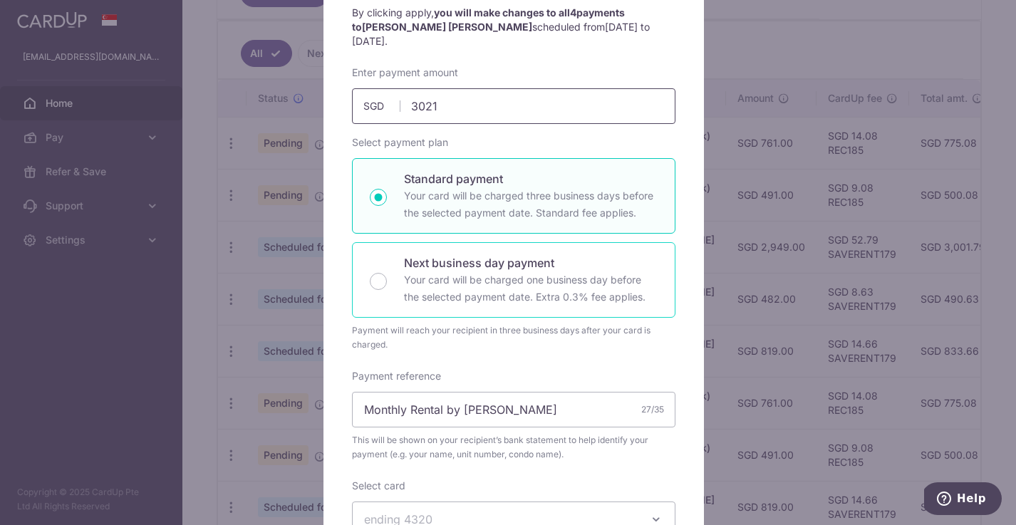
scroll to position [256, 0]
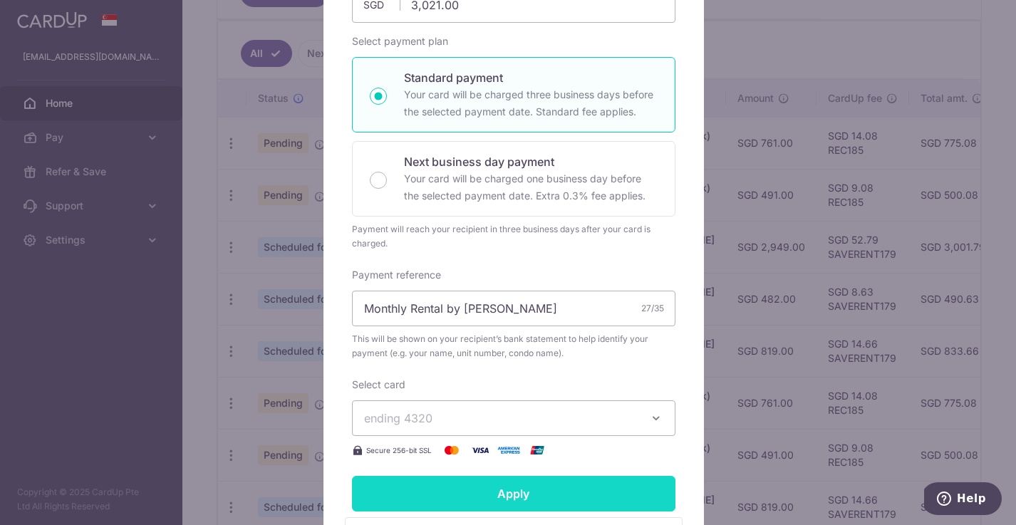
type input "3,021.00"
click at [510, 476] on input "Apply" at bounding box center [514, 494] width 324 height 36
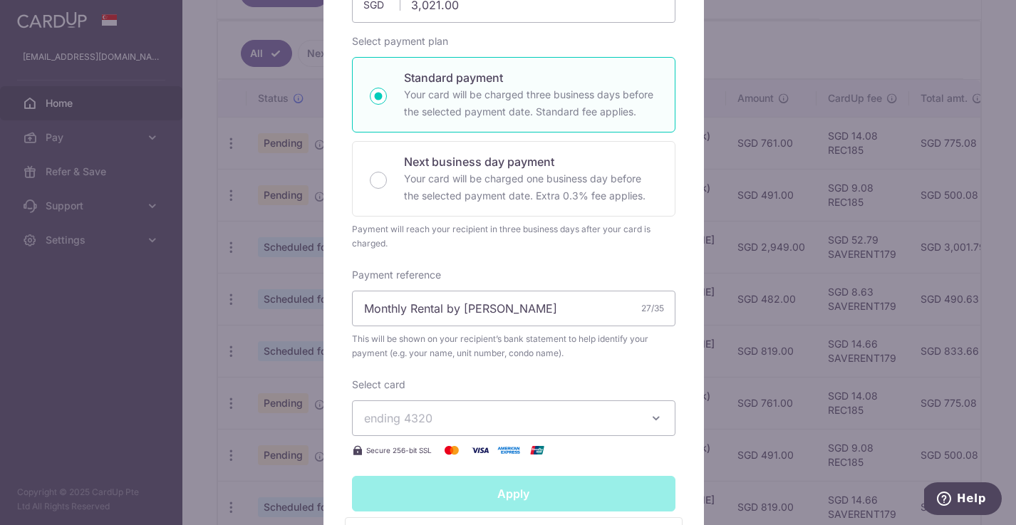
type input "Successfully Applied"
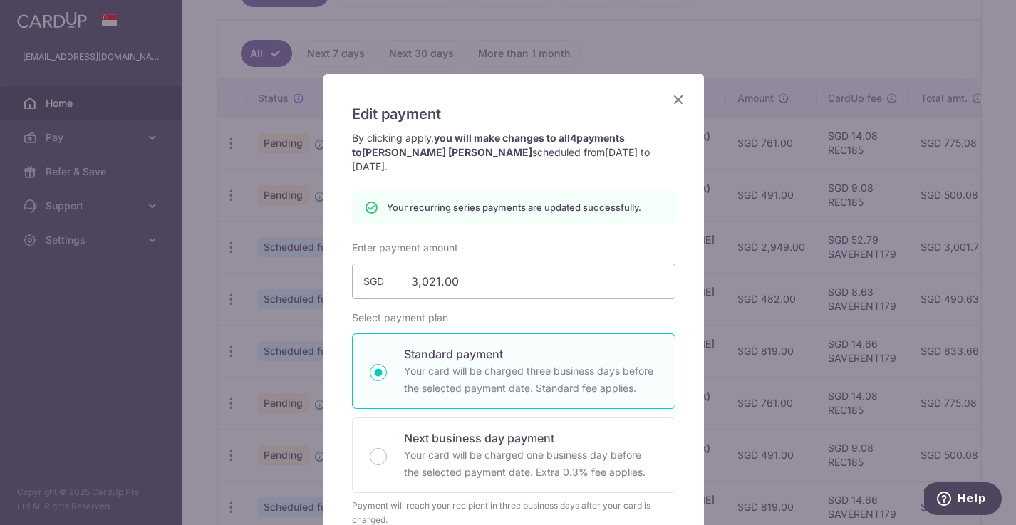
scroll to position [0, 0]
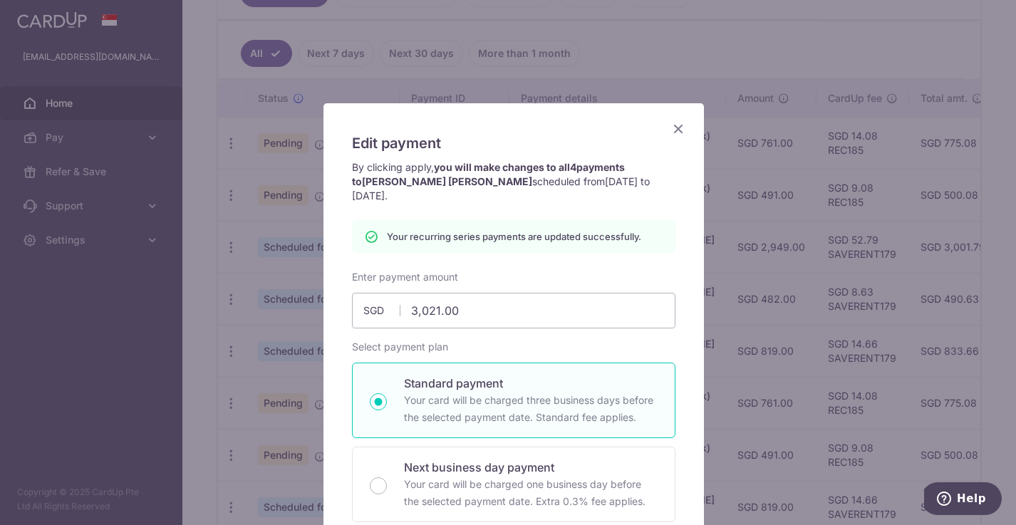
click at [672, 130] on icon "Close" at bounding box center [678, 129] width 17 height 18
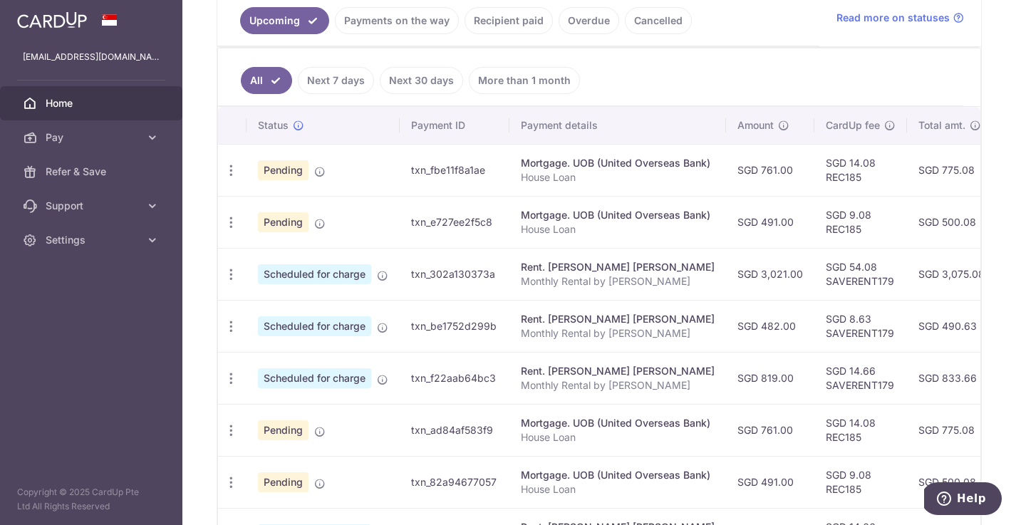
scroll to position [379, 0]
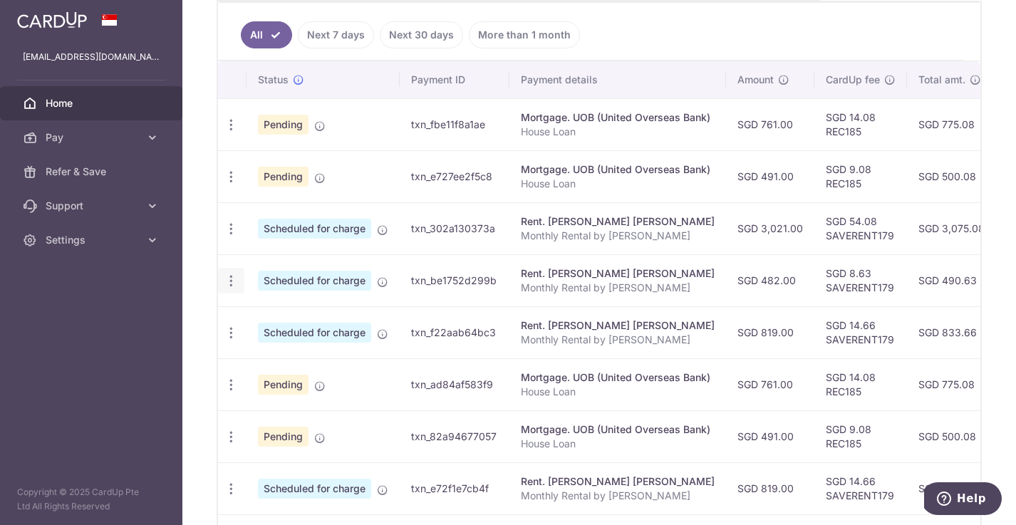
click at [232, 279] on icon "button" at bounding box center [231, 281] width 15 height 15
click at [116, 358] on aside "[EMAIL_ADDRESS][DOMAIN_NAME] Home Pay Payments Recipients Cards Refer & Save Su…" at bounding box center [91, 262] width 182 height 525
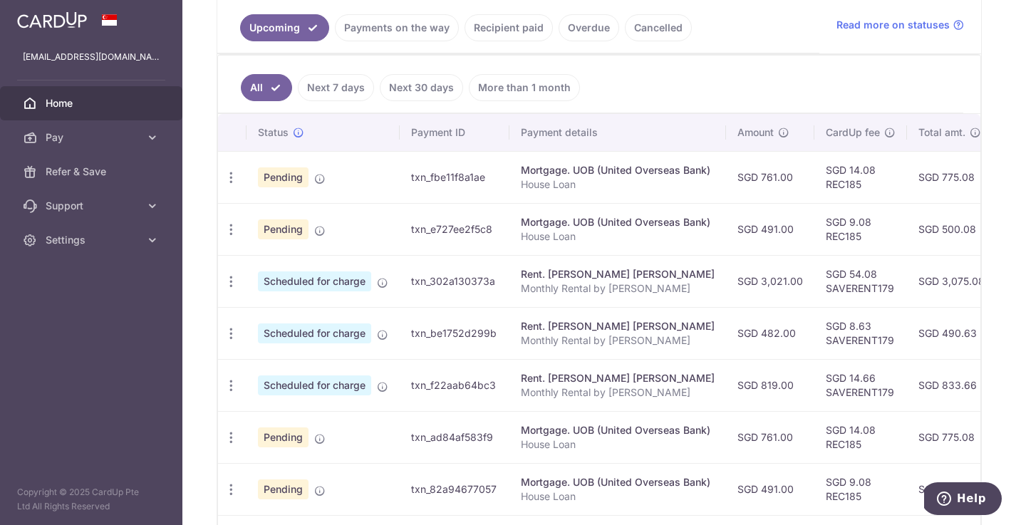
scroll to position [99, 0]
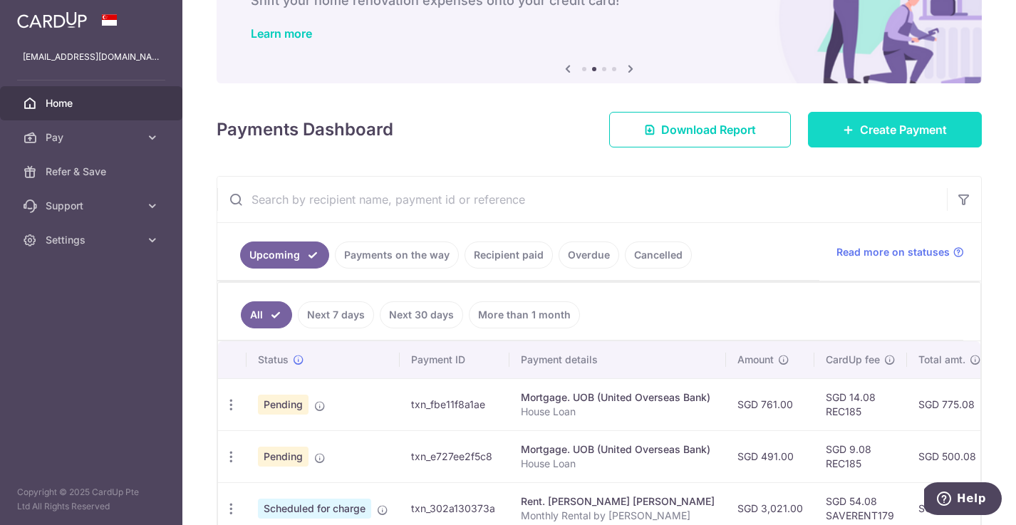
click at [876, 138] on link "Create Payment" at bounding box center [895, 130] width 174 height 36
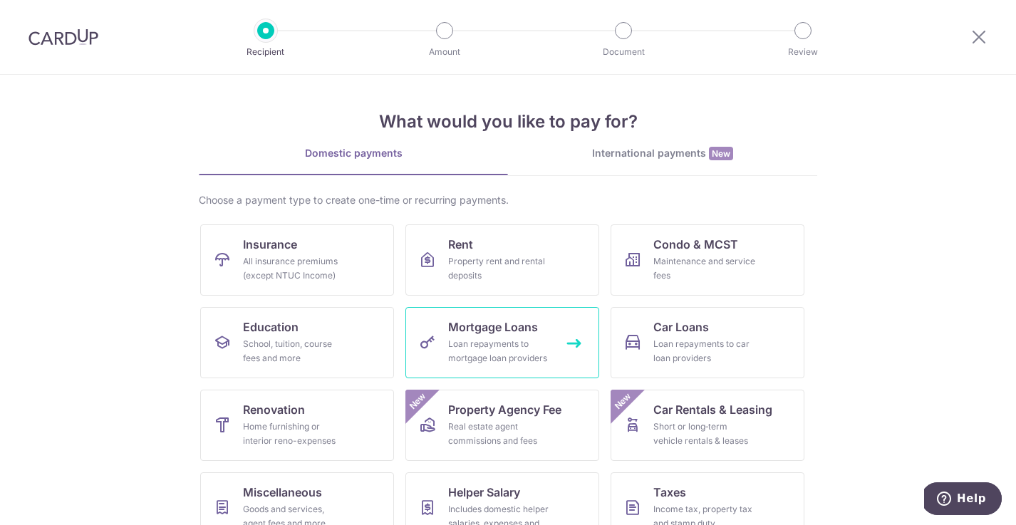
click at [485, 341] on div "Loan repayments to mortgage loan providers" at bounding box center [499, 351] width 103 height 29
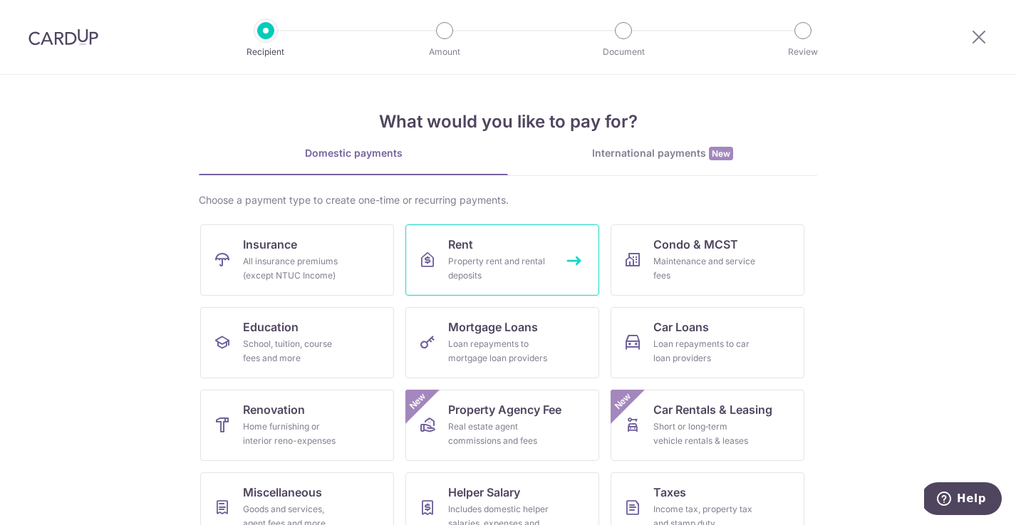
click at [515, 269] on div "Property rent and rental deposits" at bounding box center [499, 268] width 103 height 29
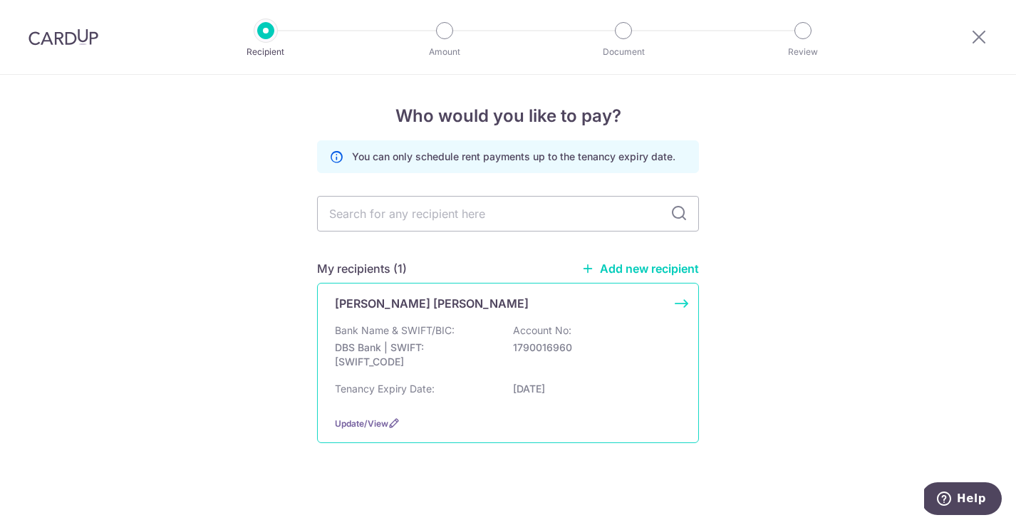
click at [631, 348] on p "1790016960" at bounding box center [593, 348] width 160 height 14
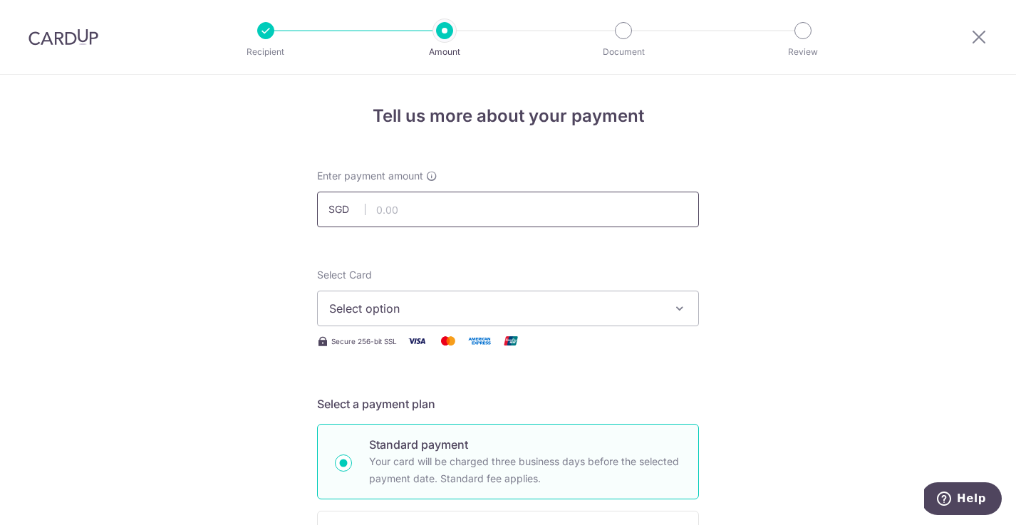
click at [455, 210] on input "text" at bounding box center [508, 210] width 382 height 36
type input "410.00"
click at [682, 308] on icon "button" at bounding box center [680, 308] width 14 height 14
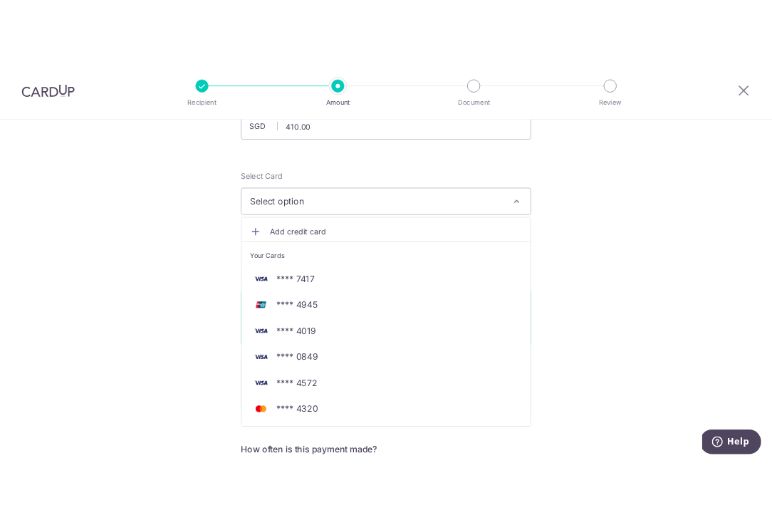
scroll to position [129, 0]
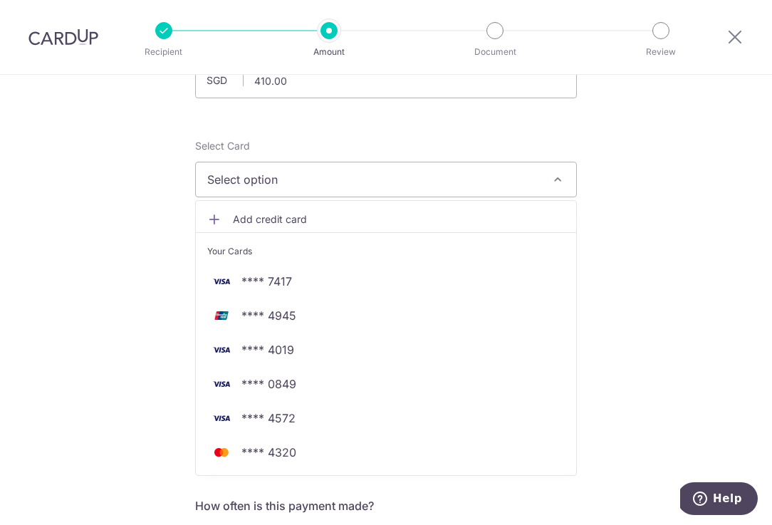
click at [241, 217] on span "Add credit card" at bounding box center [399, 219] width 332 height 14
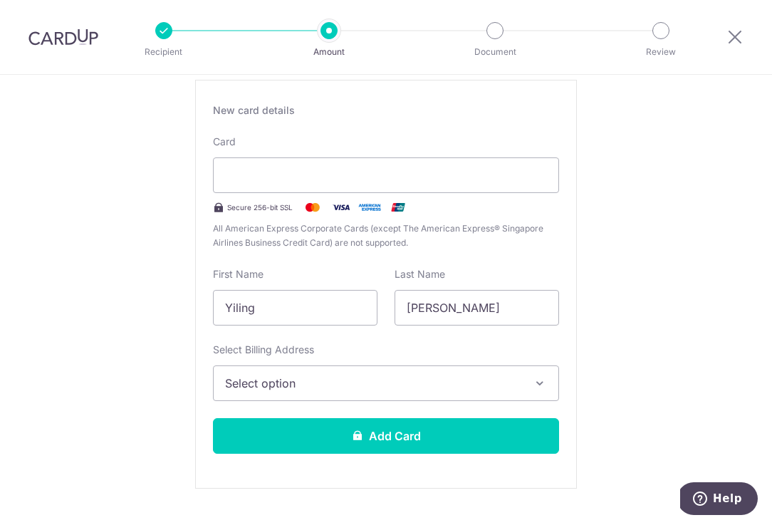
scroll to position [259, 0]
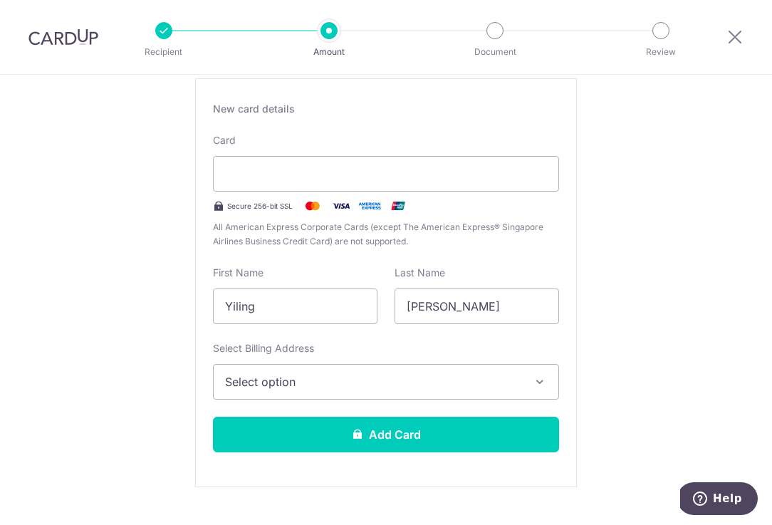
click at [404, 384] on span "Select option" at bounding box center [373, 381] width 296 height 17
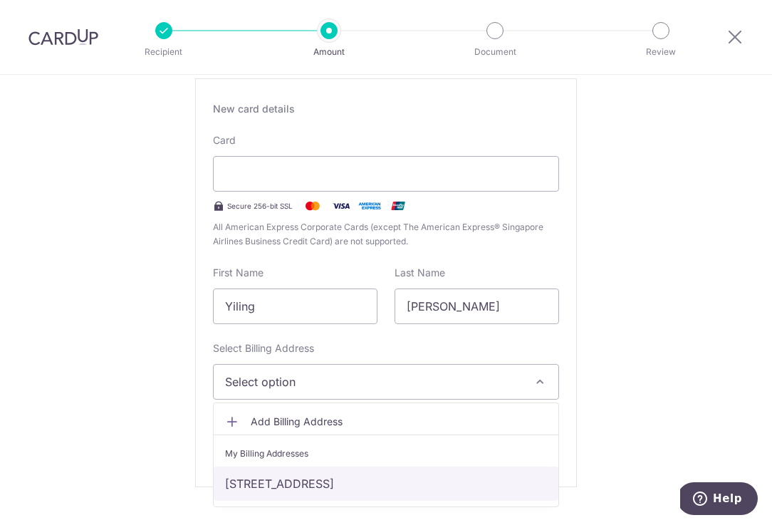
click at [361, 476] on link "25A Hillview Ave #05-04, Singapore, Singapore-669617" at bounding box center [386, 484] width 345 height 34
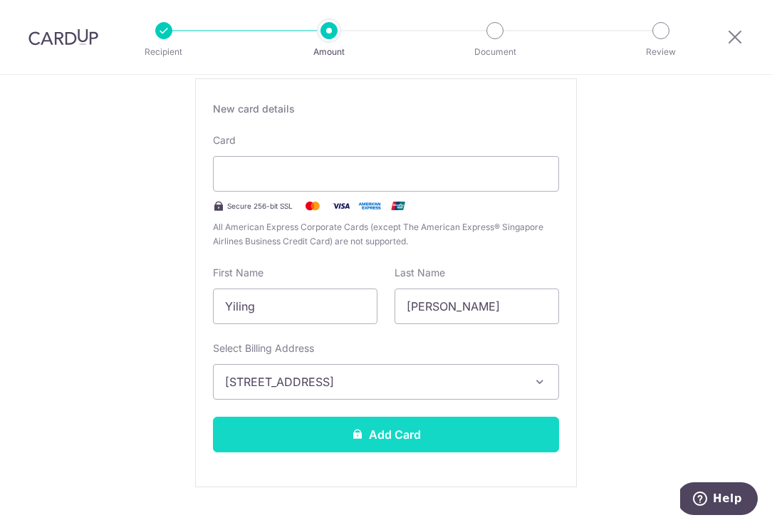
click at [429, 425] on button "Add Card" at bounding box center [386, 435] width 346 height 36
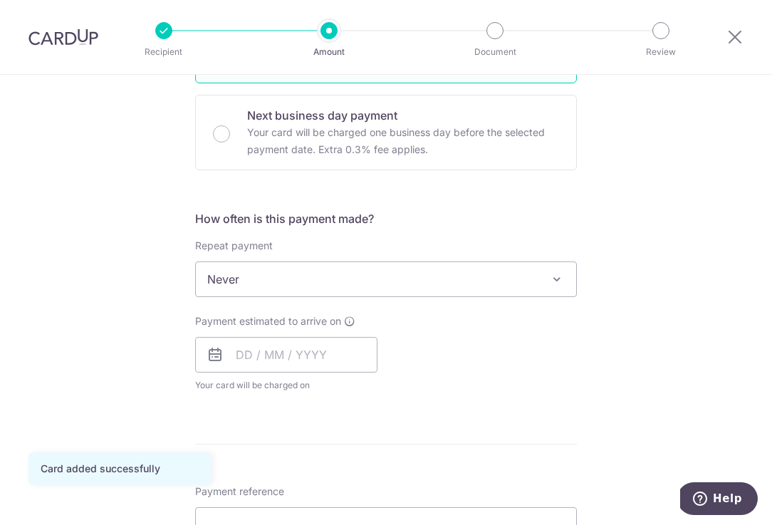
scroll to position [420, 0]
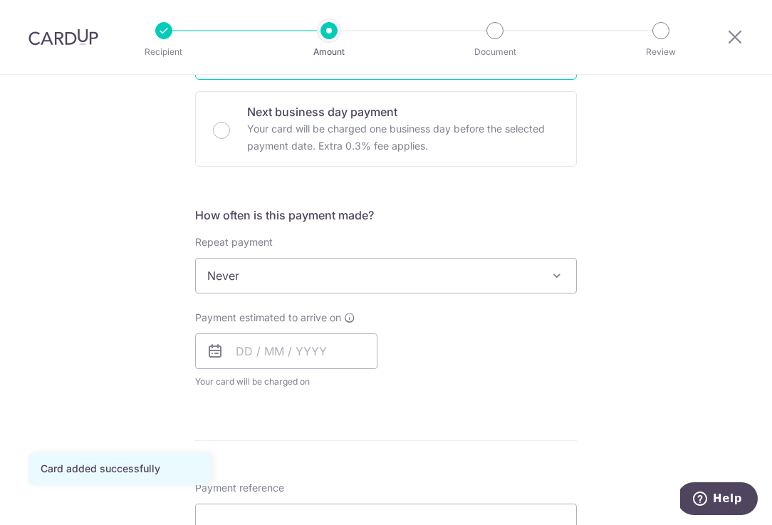
click at [325, 280] on span "Never" at bounding box center [386, 276] width 381 height 34
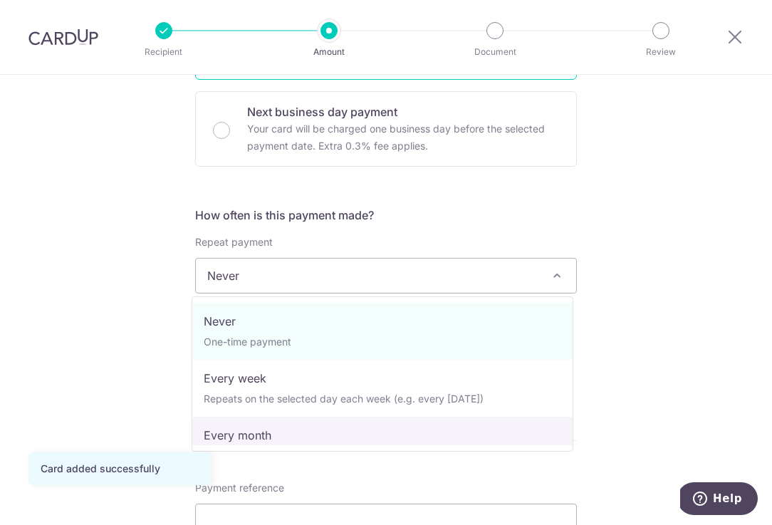
select select "3"
type input "27/12/2025"
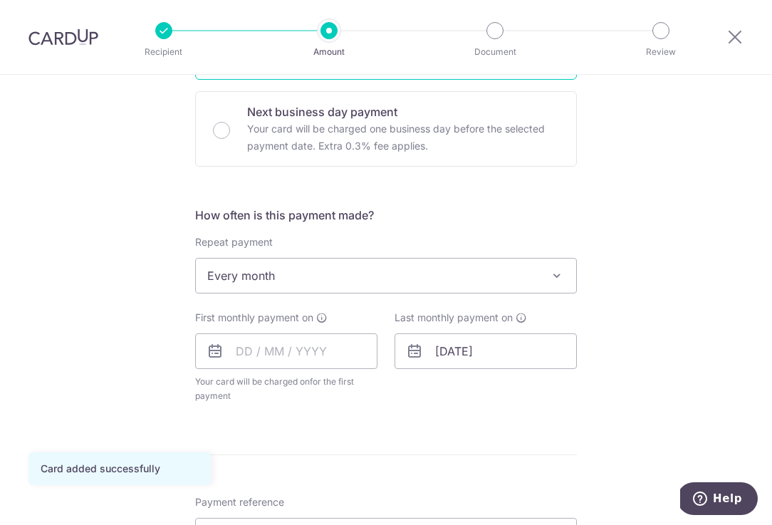
click at [665, 255] on div "Tell us more about your payment Enter payment amount SGD 410.00 410.00 Card add…" at bounding box center [386, 306] width 772 height 1303
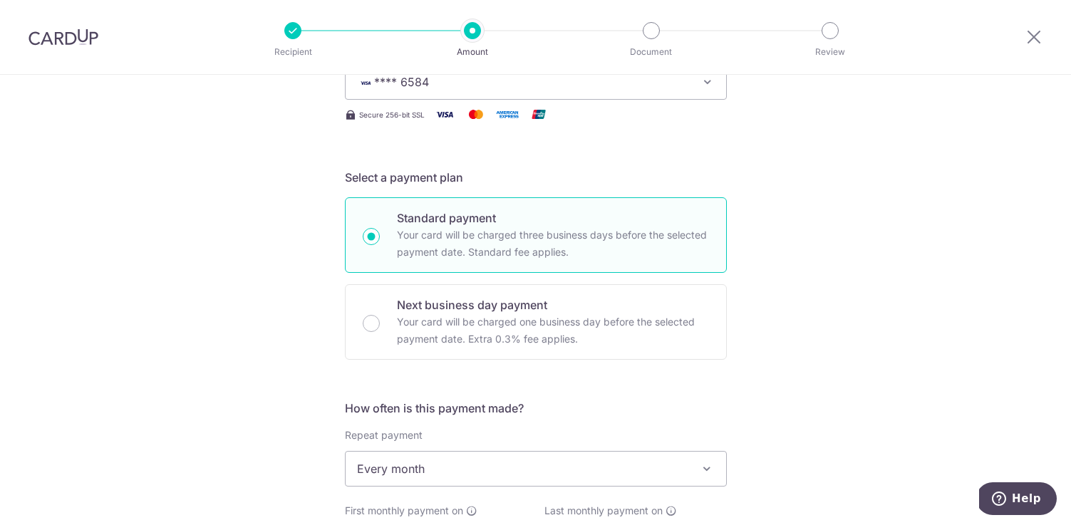
scroll to position [371, 0]
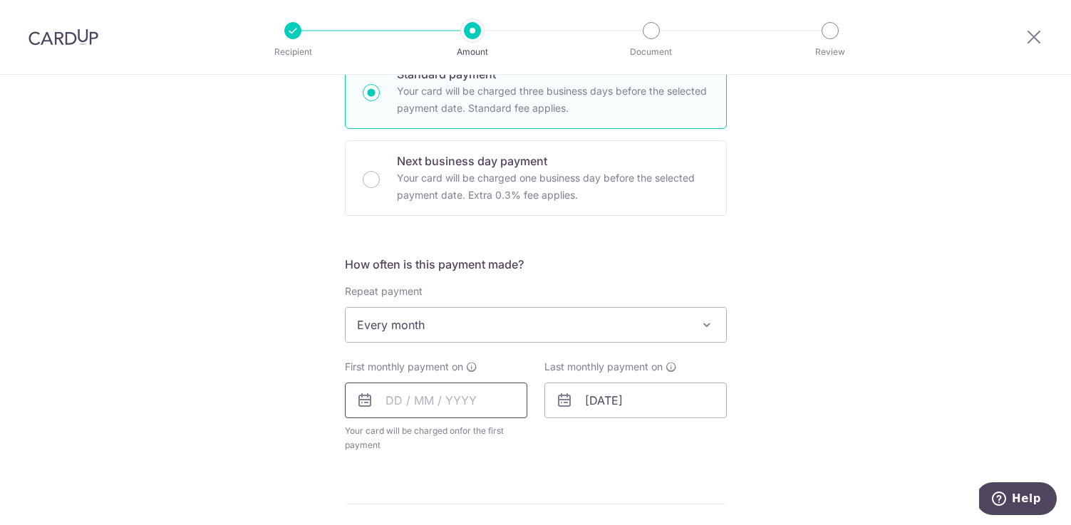
click at [490, 402] on input "text" at bounding box center [436, 401] width 182 height 36
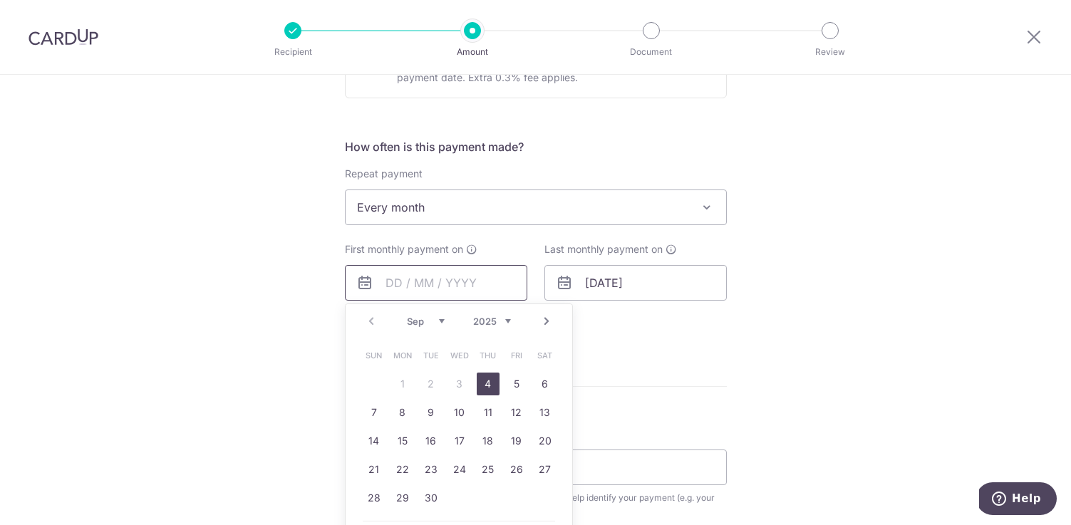
scroll to position [530, 0]
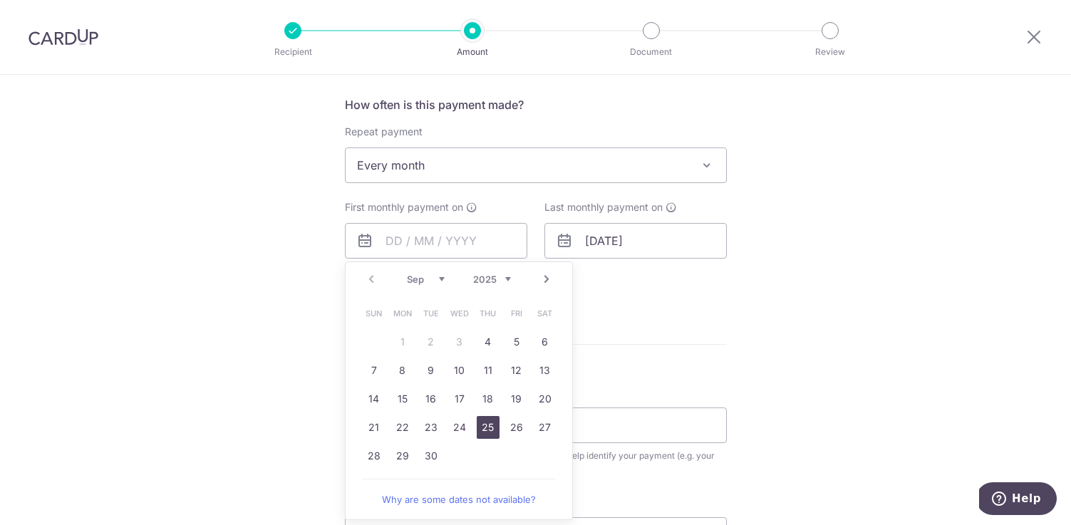
click at [485, 429] on link "25" at bounding box center [488, 427] width 23 height 23
type input "25/09/2025"
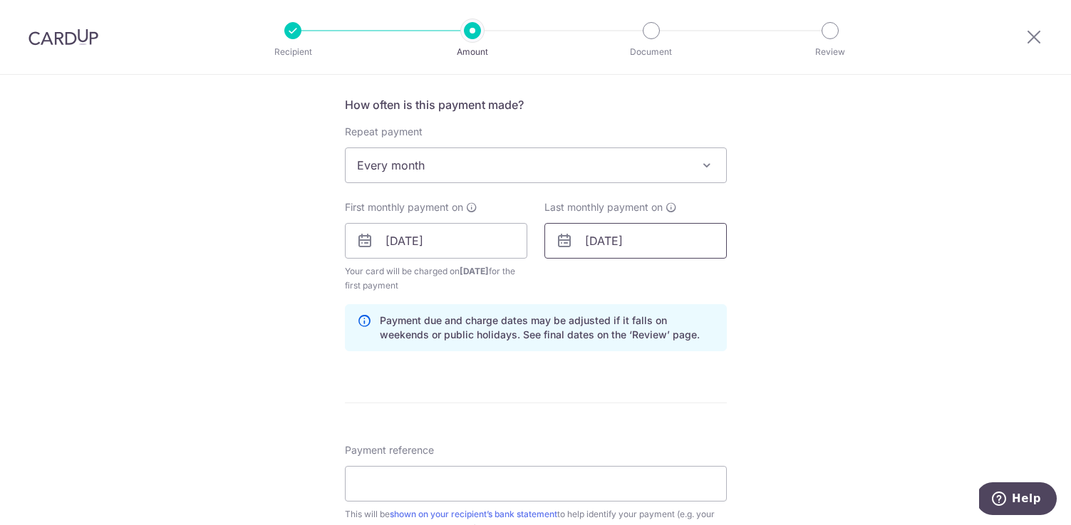
click at [616, 239] on input "[DATE]" at bounding box center [635, 241] width 182 height 36
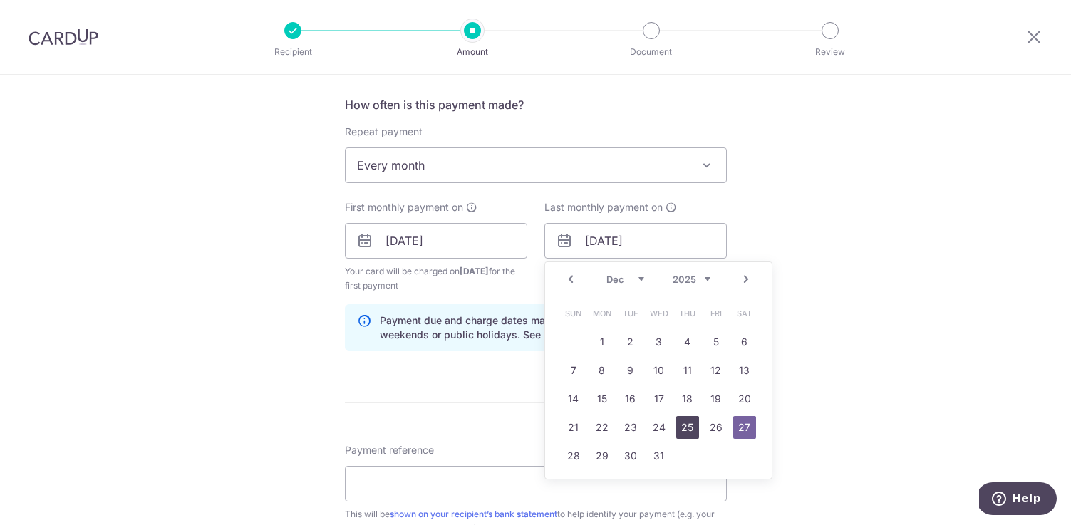
click at [681, 423] on link "25" at bounding box center [687, 427] width 23 height 23
type input "[DATE]"
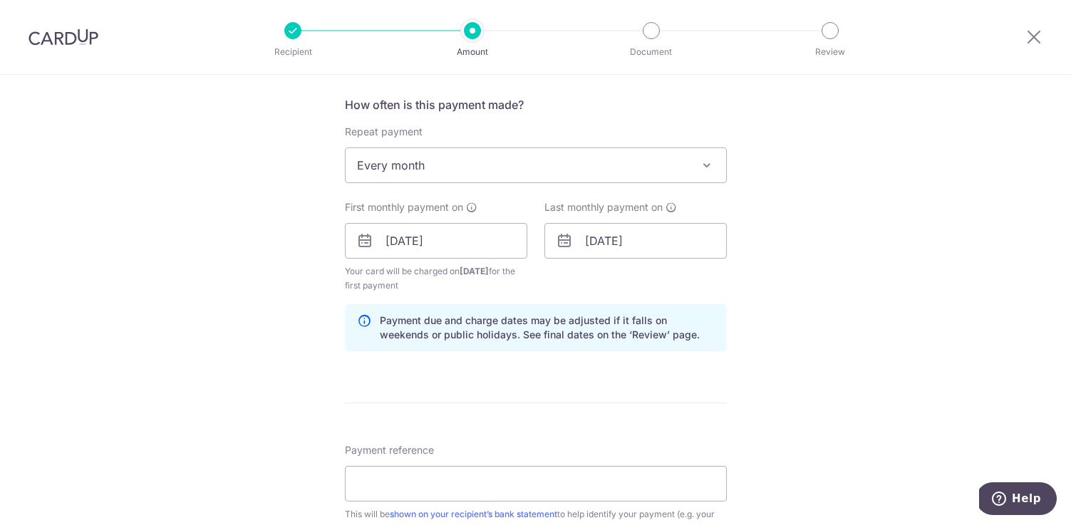
click at [772, 300] on div "Tell us more about your payment Enter payment amount SGD 410.00 410.00 Card add…" at bounding box center [535, 226] width 1071 height 1362
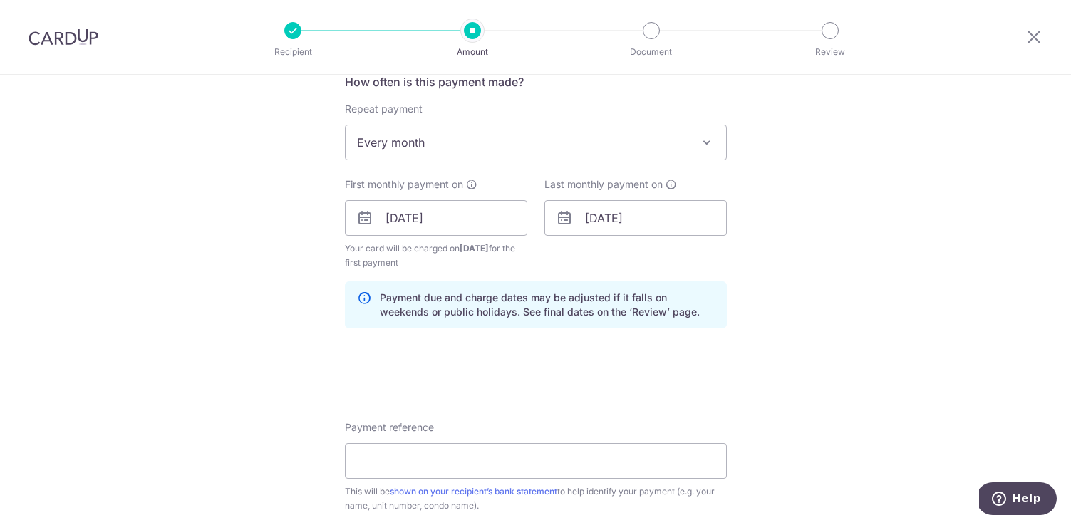
scroll to position [594, 0]
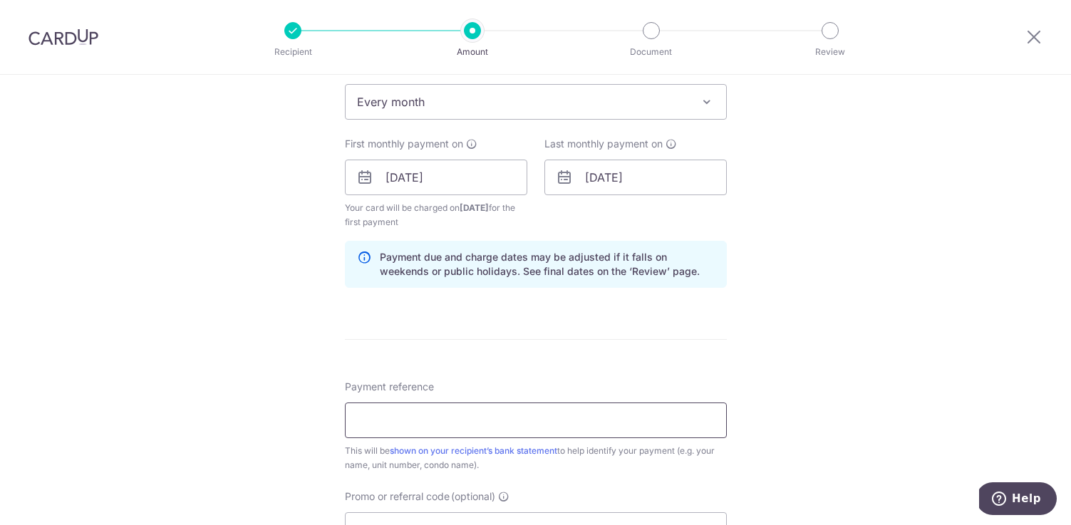
click at [447, 423] on input "Payment reference" at bounding box center [536, 421] width 382 height 36
type input "Monthly Rental by [PERSON_NAME]"
click at [772, 350] on div "Tell us more about your payment Enter payment amount SGD 410.00 410.00 Card add…" at bounding box center [535, 162] width 1071 height 1362
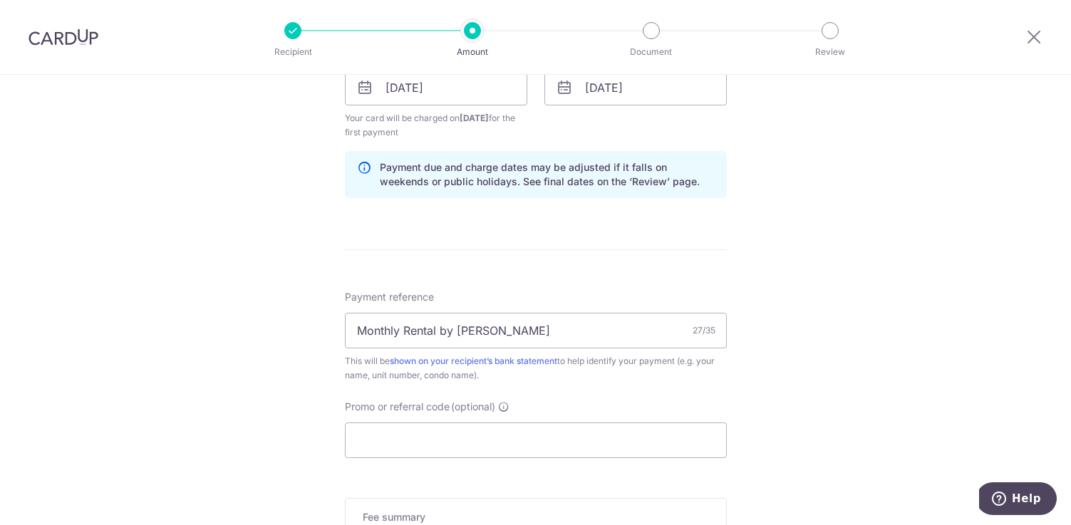
scroll to position [804, 0]
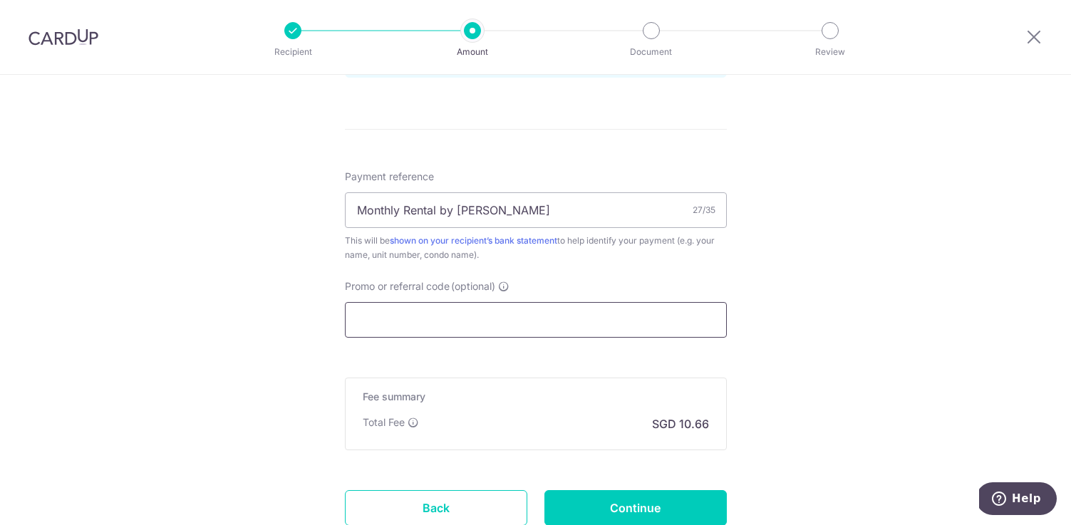
click at [452, 316] on input "Promo or referral code (optional)" at bounding box center [536, 320] width 382 height 36
paste input "SAVERENT179"
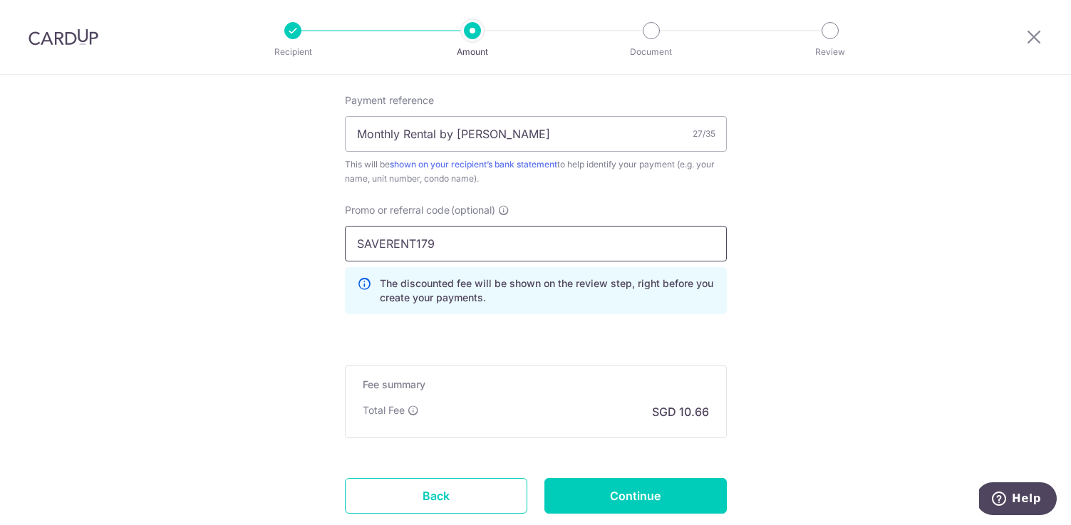
scroll to position [882, 0]
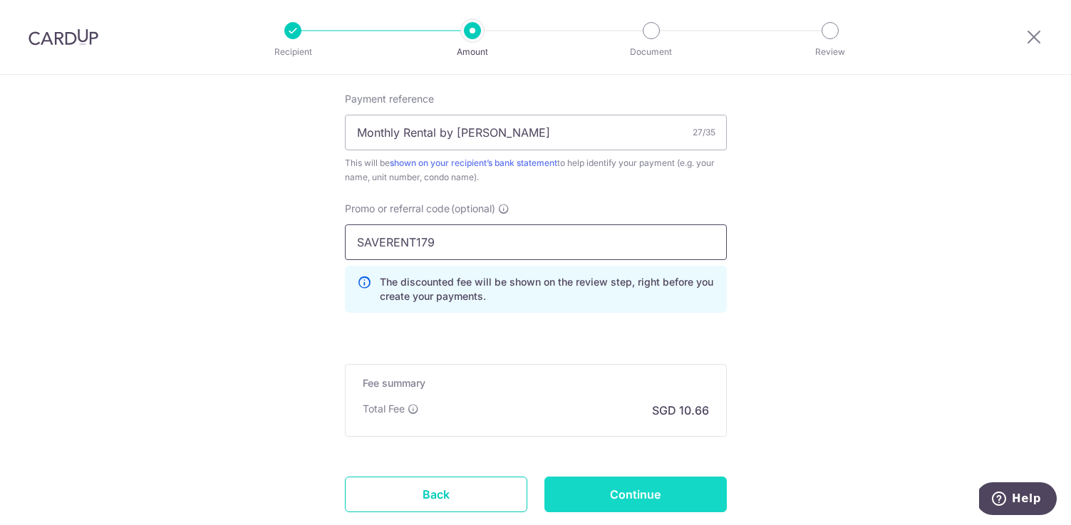
type input "SAVERENT179"
click at [626, 497] on input "Continue" at bounding box center [635, 495] width 182 height 36
type input "Create Schedule"
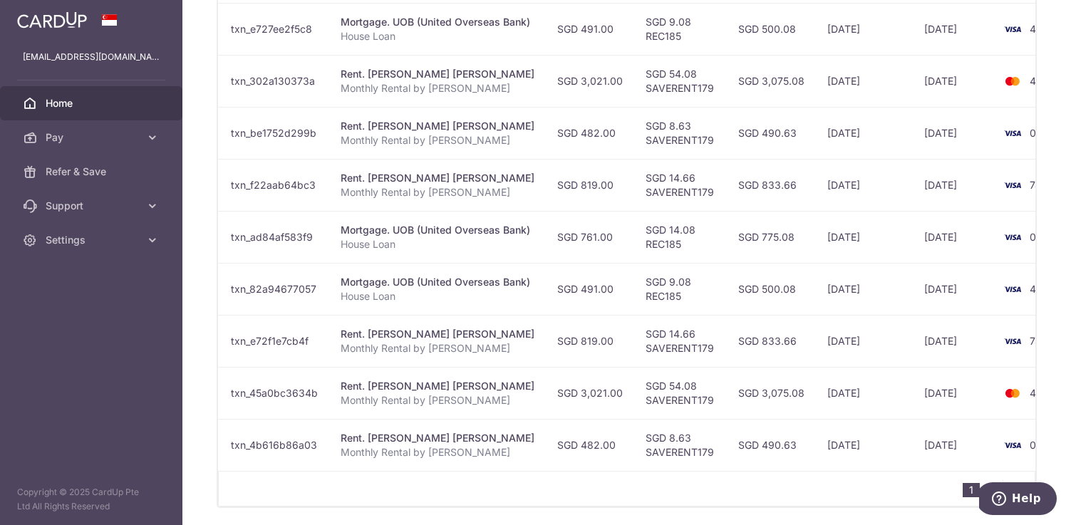
scroll to position [584, 0]
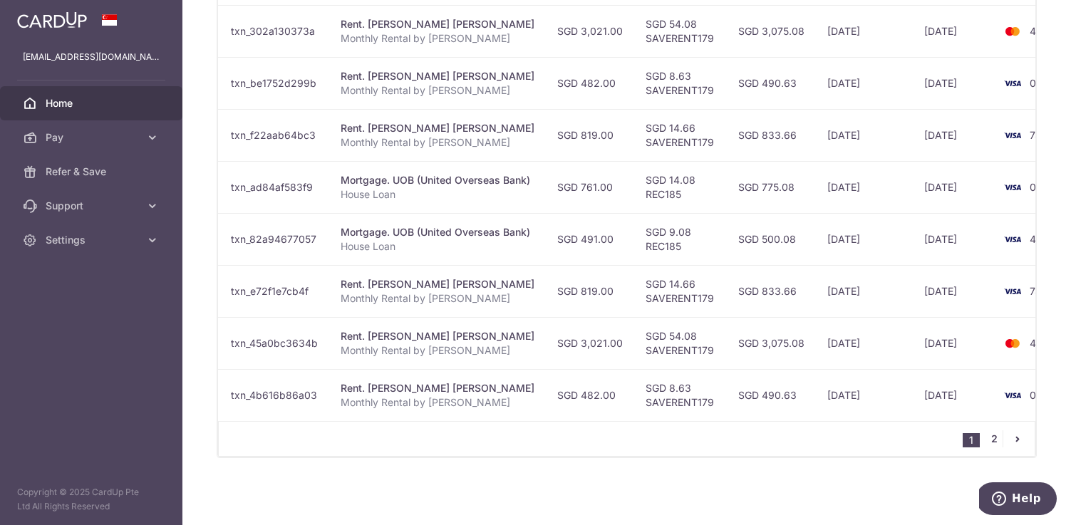
click at [772, 439] on link "2" at bounding box center [994, 438] width 17 height 17
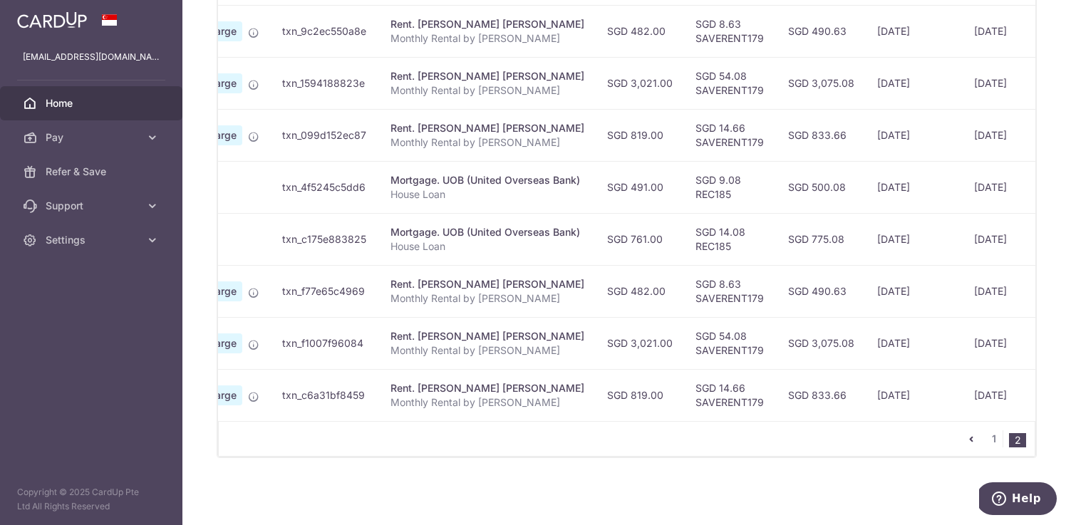
scroll to position [0, 130]
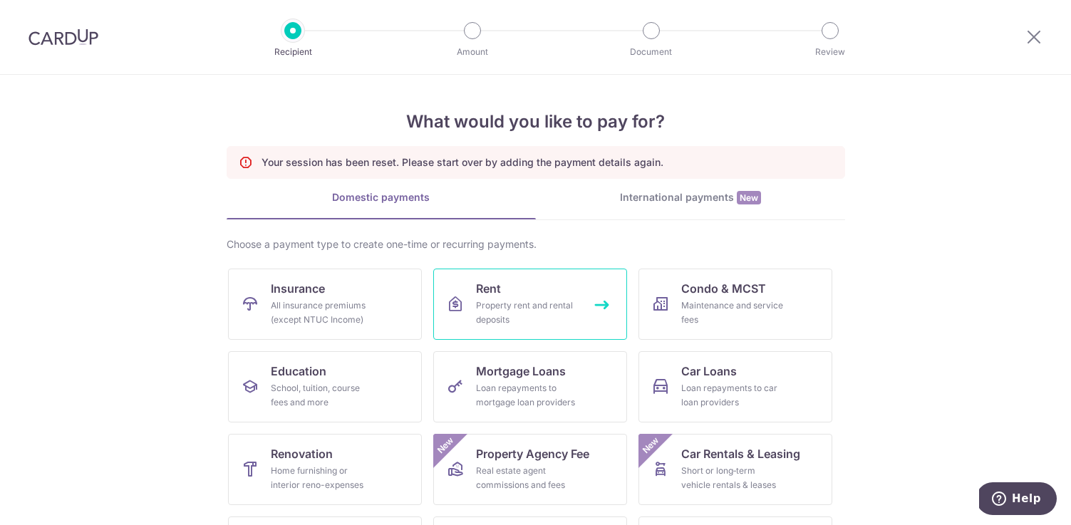
click at [525, 304] on div "Property rent and rental deposits" at bounding box center [527, 313] width 103 height 29
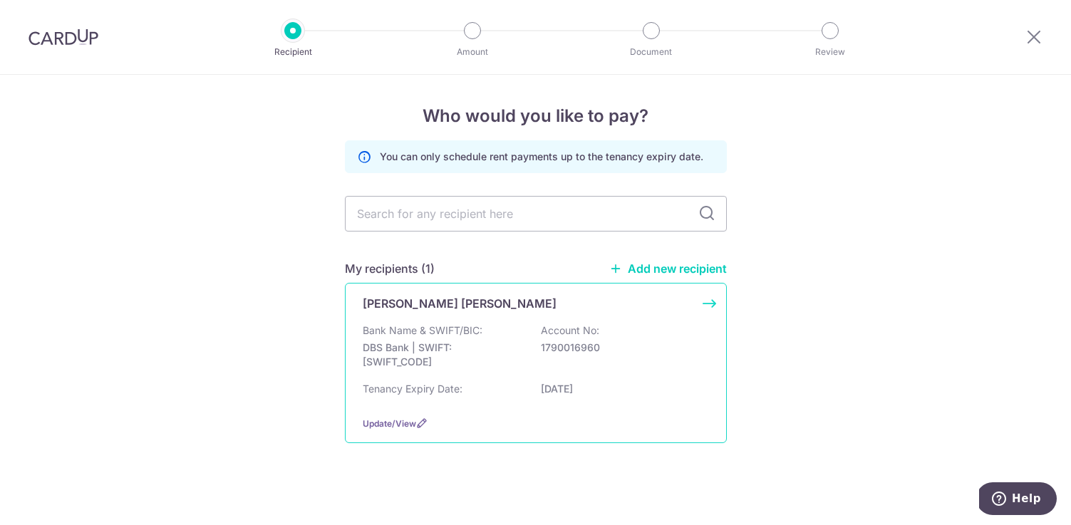
click at [658, 347] on p "1790016960" at bounding box center [621, 348] width 160 height 14
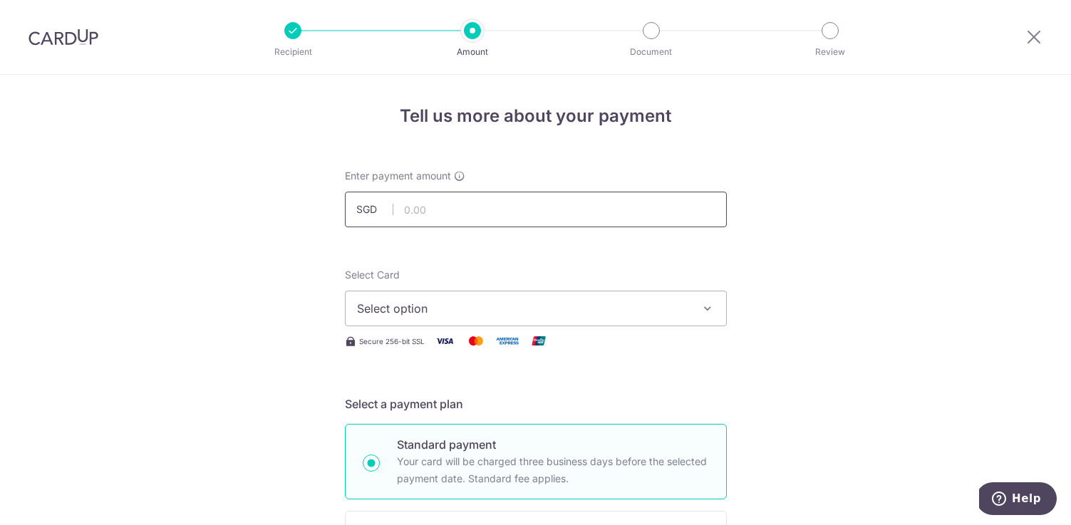
click at [493, 212] on input "text" at bounding box center [536, 210] width 382 height 36
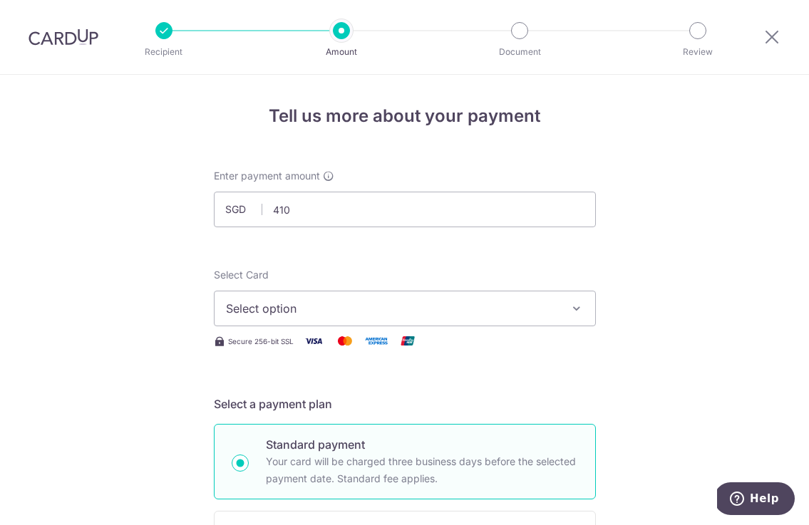
type input "410.00"
click at [576, 309] on icon "button" at bounding box center [576, 308] width 14 height 14
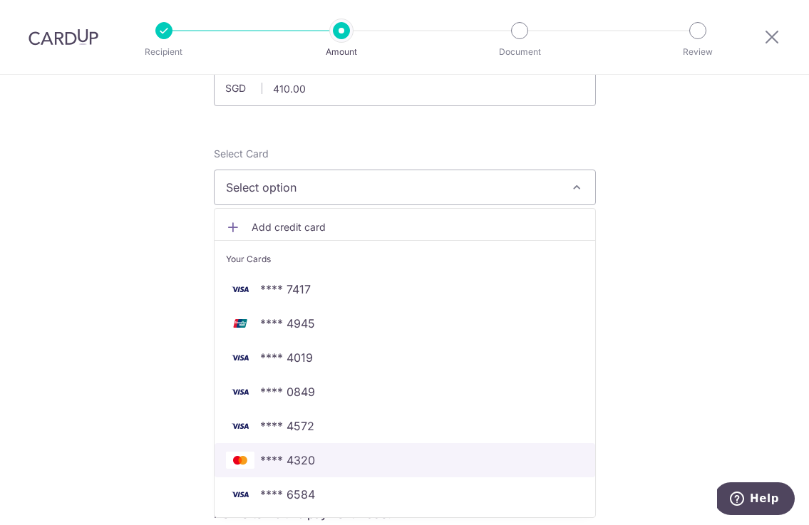
scroll to position [246, 0]
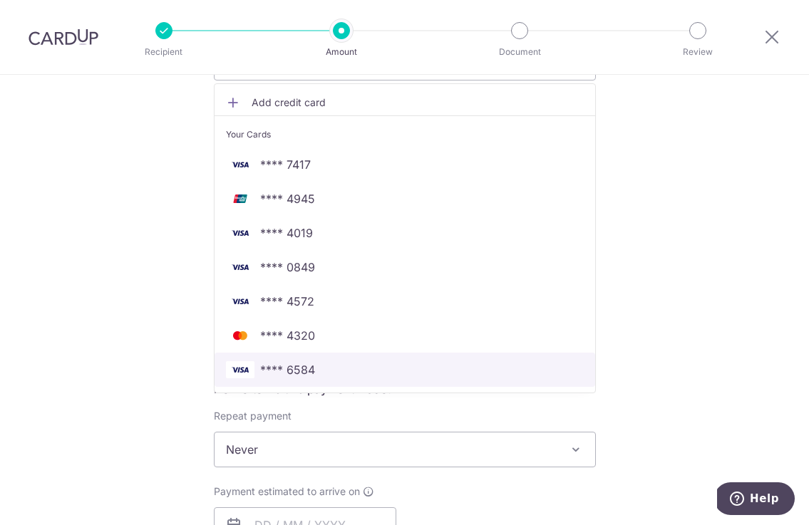
click at [291, 370] on span "**** 6584" at bounding box center [287, 369] width 55 height 17
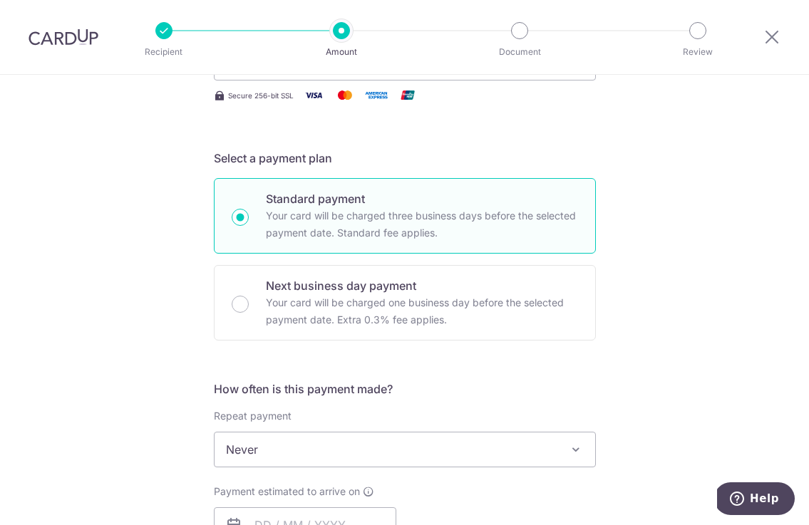
click at [639, 302] on div "Tell us more about your payment Enter payment amount SGD 410.00 410.00 Select C…" at bounding box center [404, 473] width 809 height 1289
click at [426, 435] on span "Never" at bounding box center [405, 450] width 381 height 34
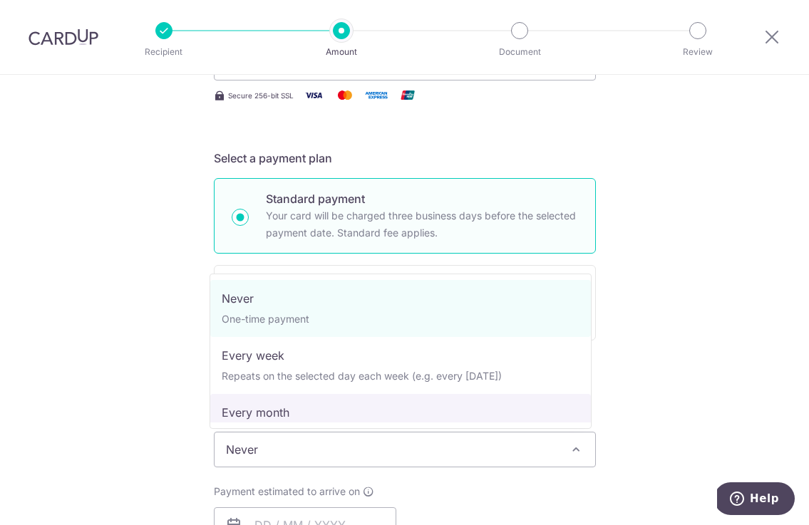
select select "3"
type input "27/12/2025"
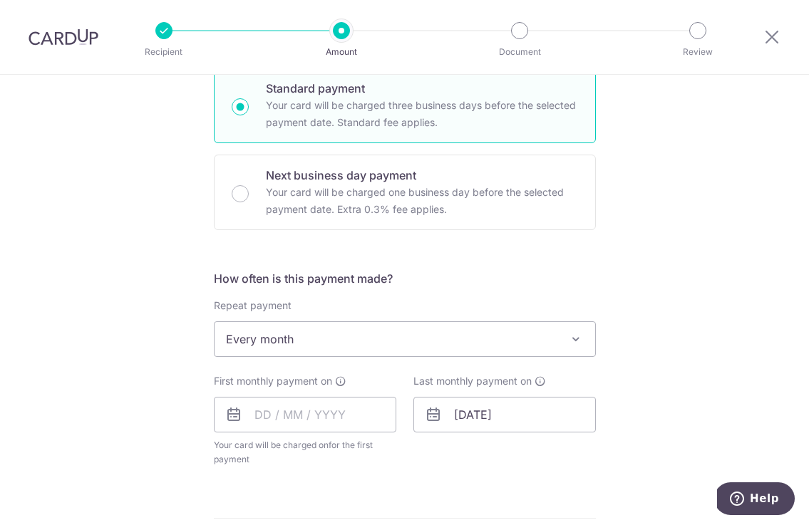
scroll to position [361, 0]
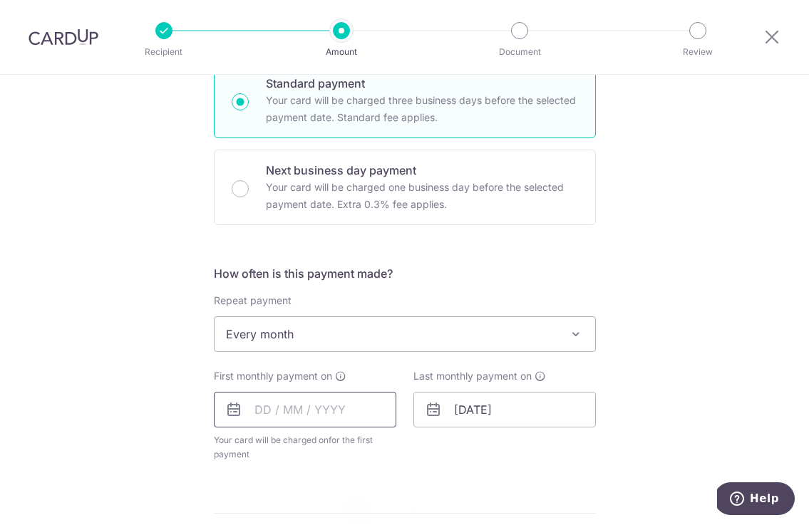
click at [291, 413] on input "text" at bounding box center [305, 410] width 182 height 36
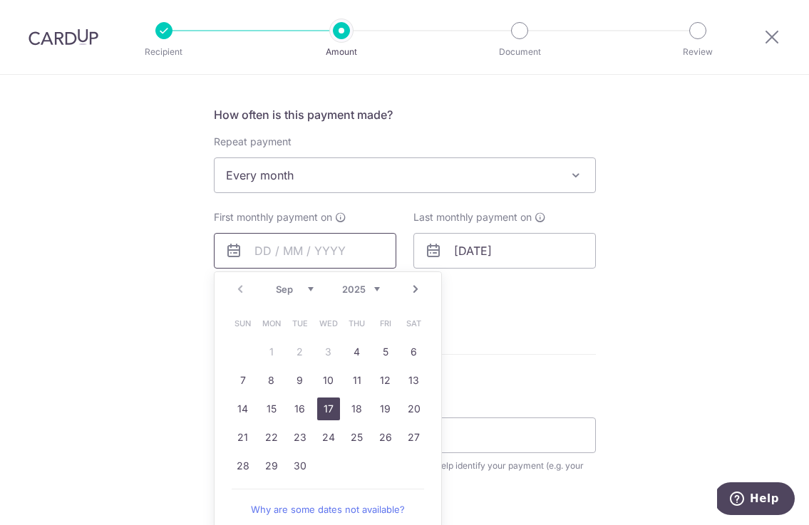
scroll to position [598, 0]
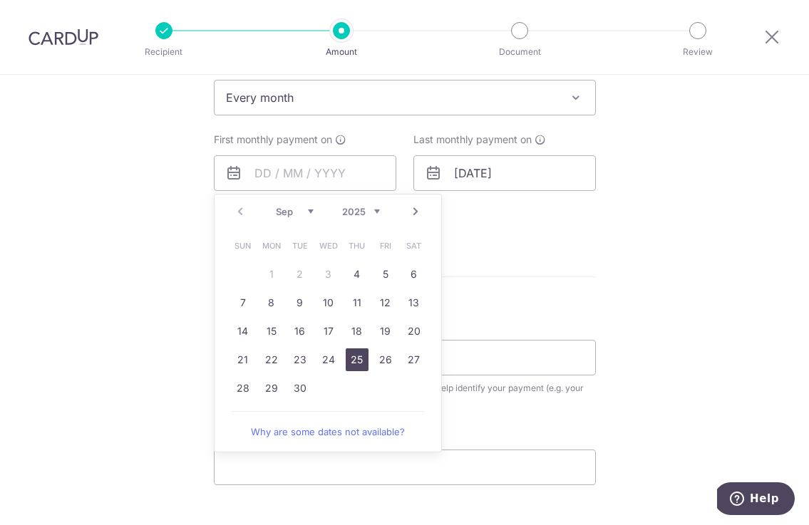
click at [354, 356] on link "25" at bounding box center [357, 359] width 23 height 23
type input "[DATE]"
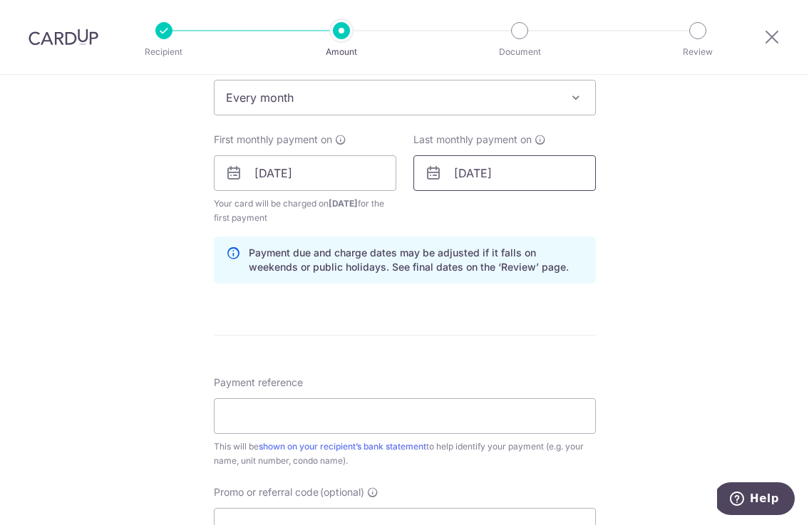
click at [485, 169] on input "27/12/2025" at bounding box center [504, 173] width 182 height 36
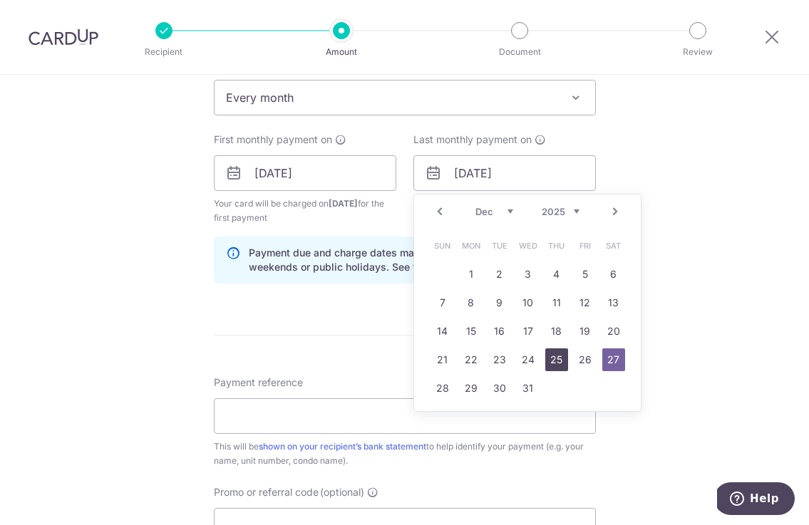
click at [549, 359] on link "25" at bounding box center [556, 359] width 23 height 23
type input "25/12/2025"
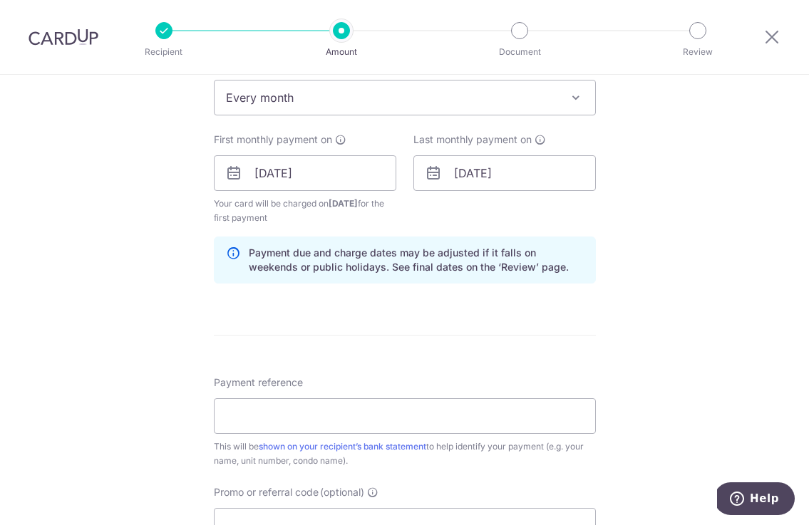
click at [663, 313] on div "Tell us more about your payment Enter payment amount SGD 410.00 410.00 Select C…" at bounding box center [404, 158] width 809 height 1362
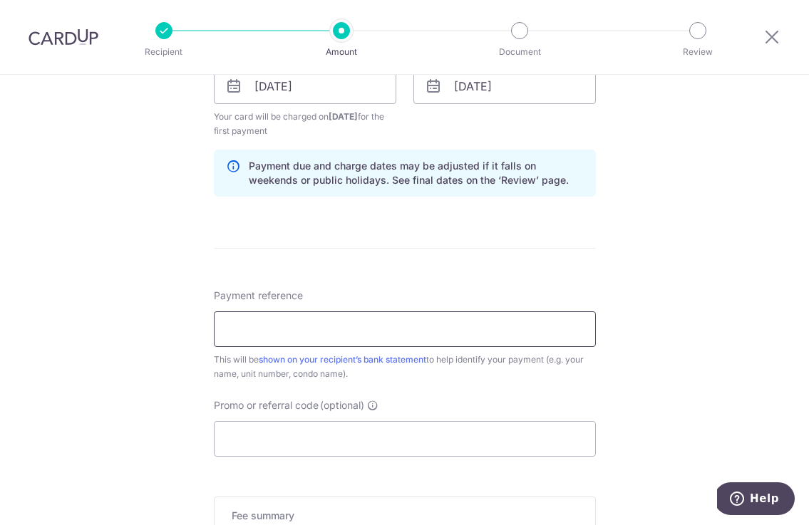
scroll to position [688, 0]
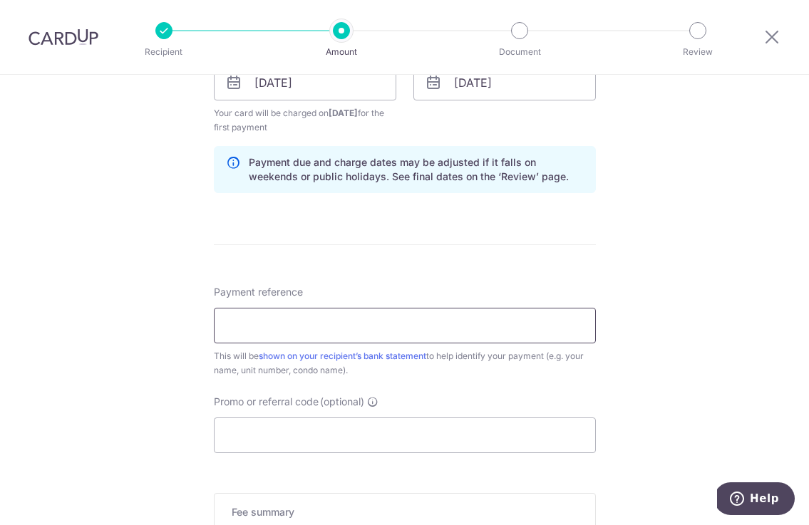
click at [322, 326] on input "Payment reference" at bounding box center [405, 326] width 382 height 36
type input "Monthly Rental by Catherine"
click at [255, 435] on input "Promo or referral code (optional)" at bounding box center [405, 436] width 382 height 36
paste input "SAVERENT179"
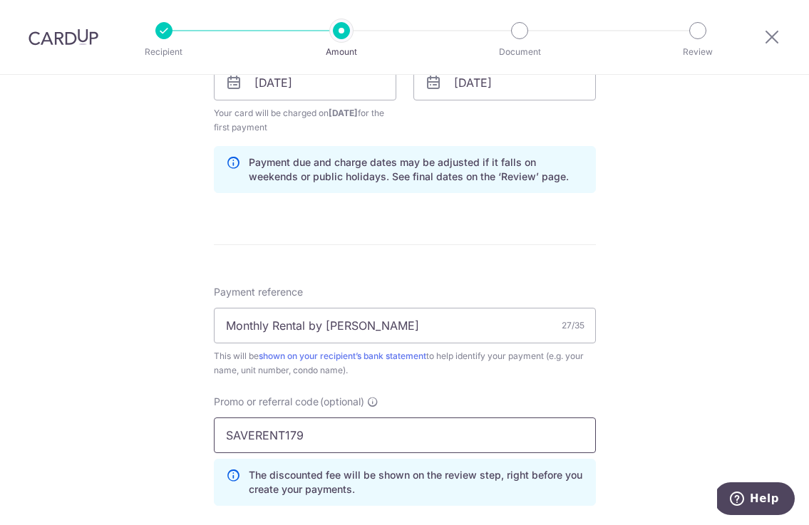
type input "SAVERENT179"
click at [661, 391] on div "Tell us more about your payment Enter payment amount SGD 410.00 410.00 Select C…" at bounding box center [404, 99] width 809 height 1426
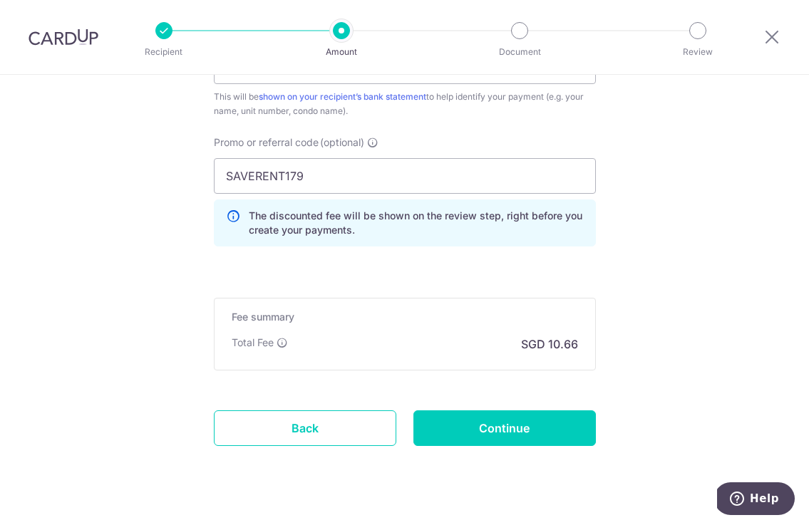
scroll to position [971, 0]
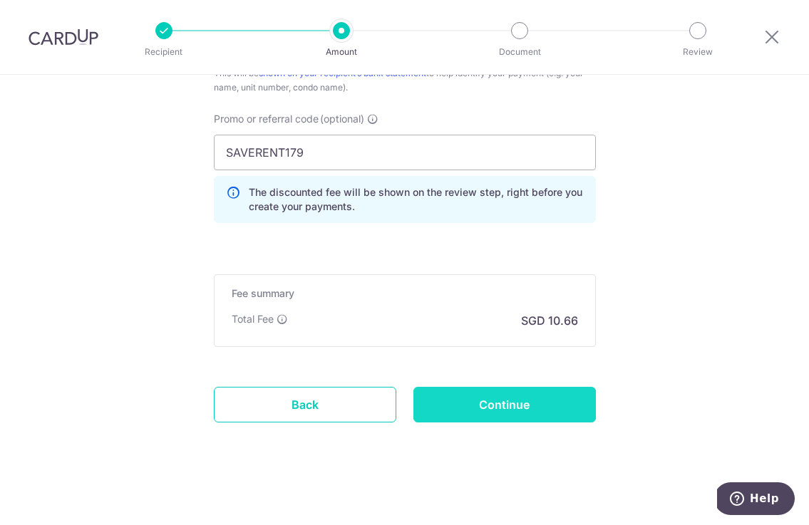
click at [505, 410] on input "Continue" at bounding box center [504, 405] width 182 height 36
type input "Create Schedule"
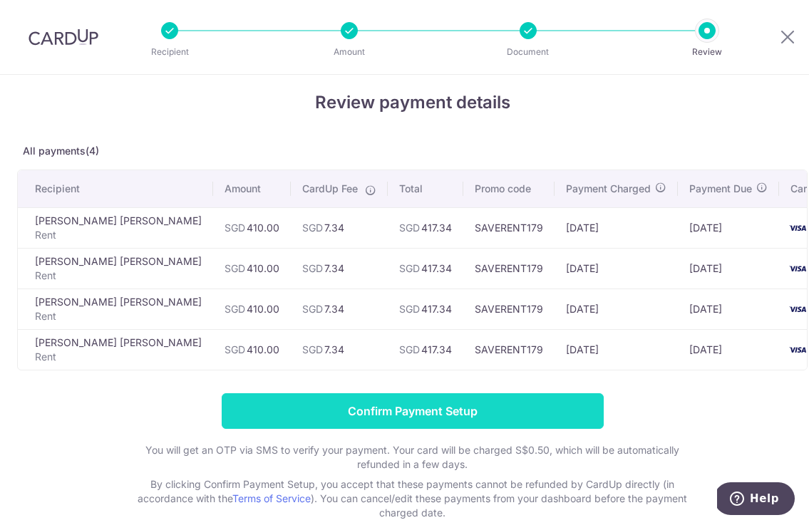
scroll to position [18, 0]
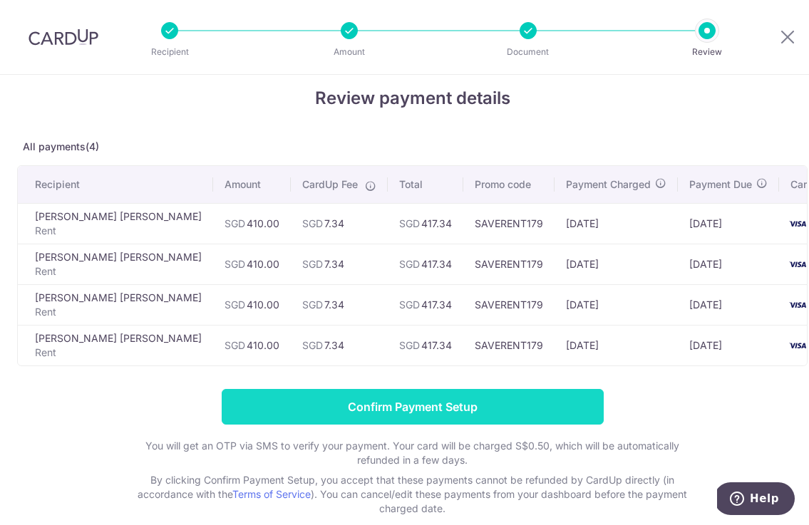
click at [421, 403] on input "Confirm Payment Setup" at bounding box center [413, 407] width 382 height 36
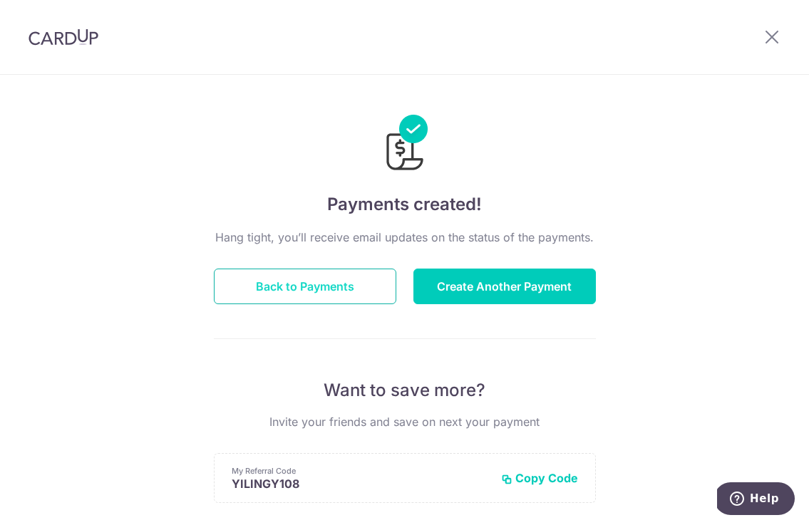
click at [331, 291] on button "Back to Payments" at bounding box center [305, 287] width 182 height 36
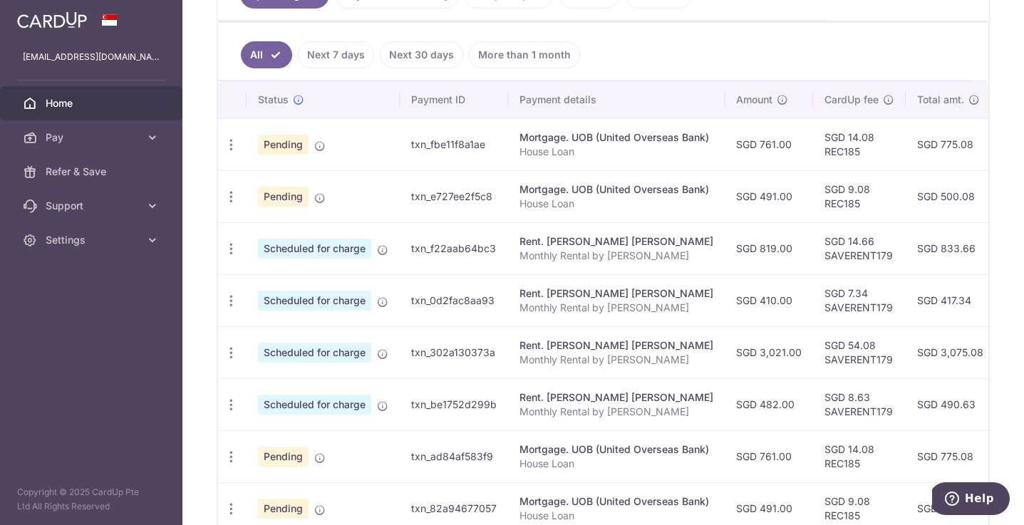
scroll to position [360, 0]
click at [230, 403] on icon "button" at bounding box center [231, 404] width 15 height 15
click at [291, 475] on span "Cancel payment" at bounding box center [306, 478] width 95 height 17
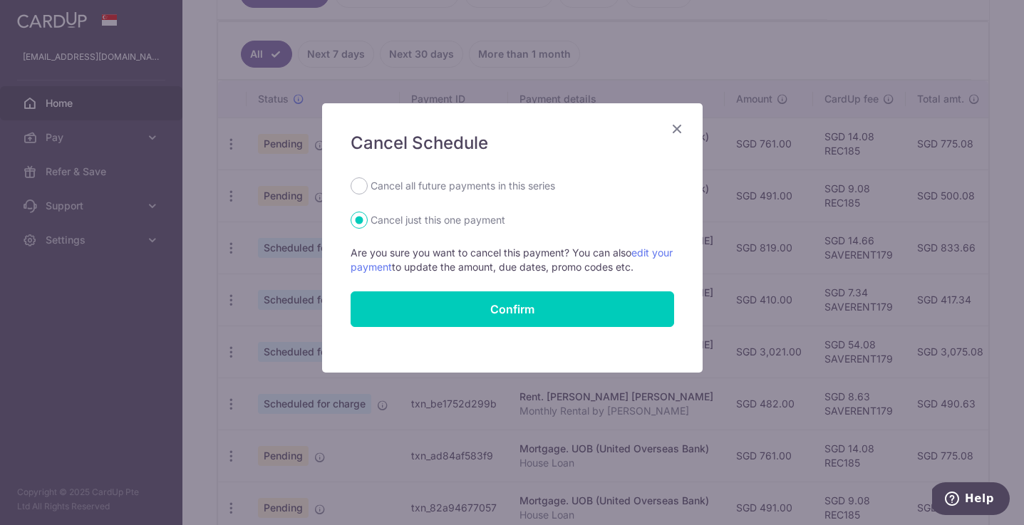
click at [430, 185] on label "Cancel all future payments in this series" at bounding box center [463, 185] width 185 height 17
click at [368, 185] on input "Cancel all future payments in this series" at bounding box center [359, 185] width 17 height 17
radio input "true"
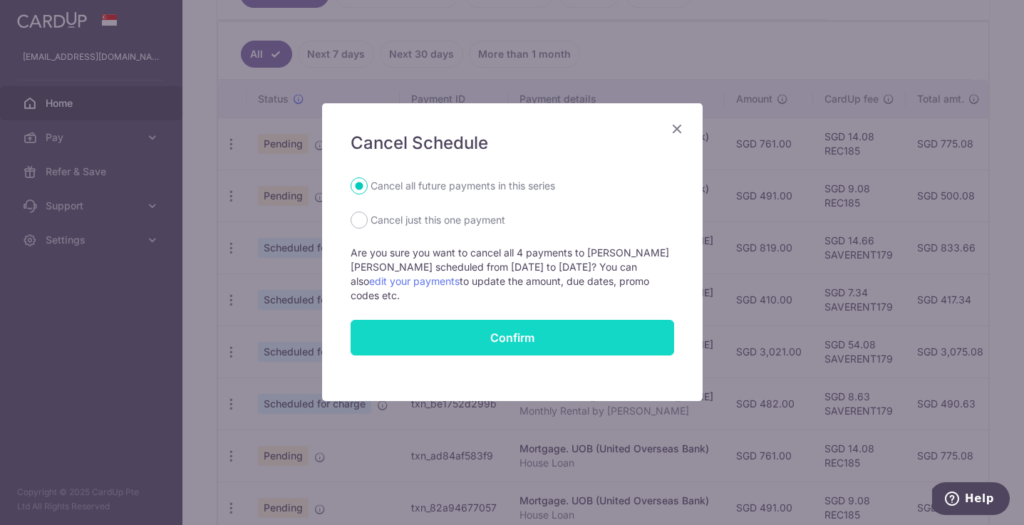
click at [478, 320] on button "Confirm" at bounding box center [513, 338] width 324 height 36
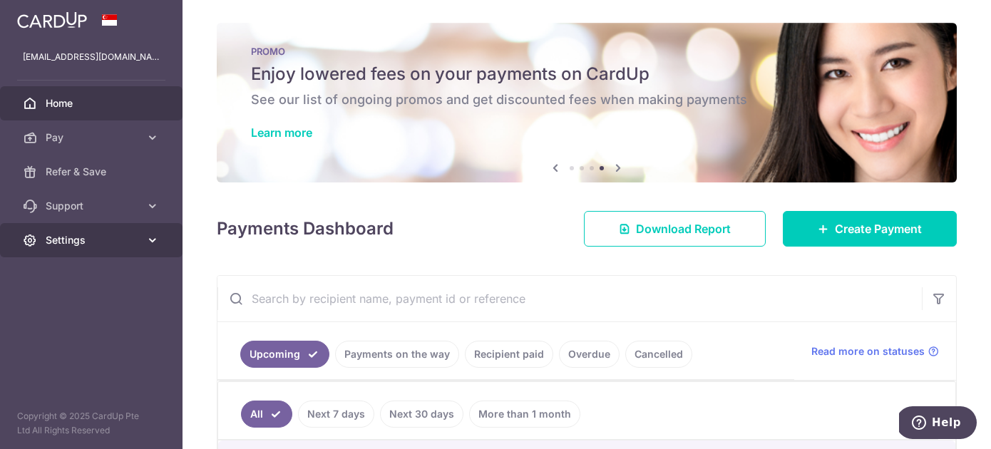
click at [150, 240] on icon at bounding box center [152, 240] width 14 height 14
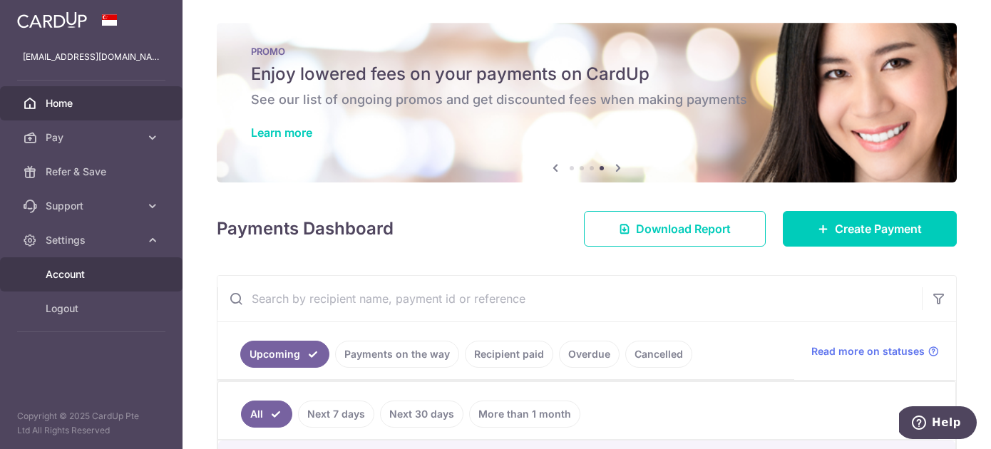
click at [82, 274] on span "Account" at bounding box center [93, 274] width 94 height 14
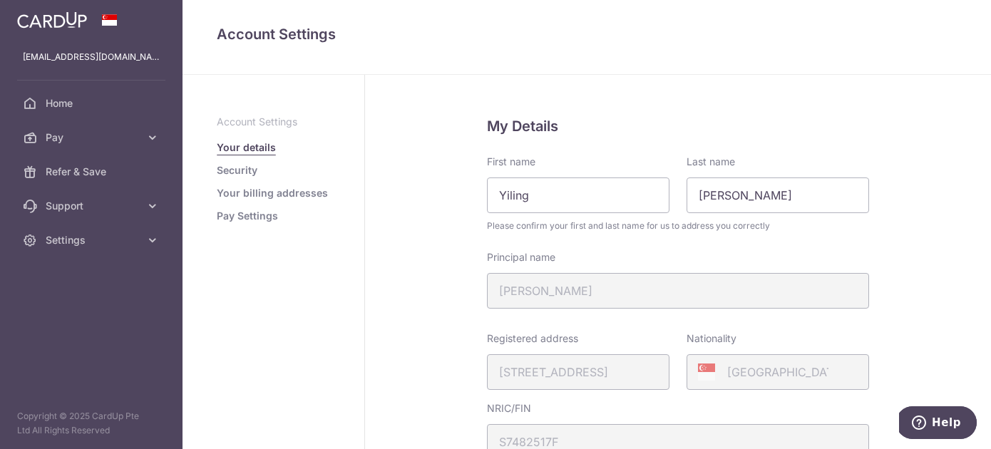
click at [255, 216] on link "Pay Settings" at bounding box center [247, 216] width 61 height 14
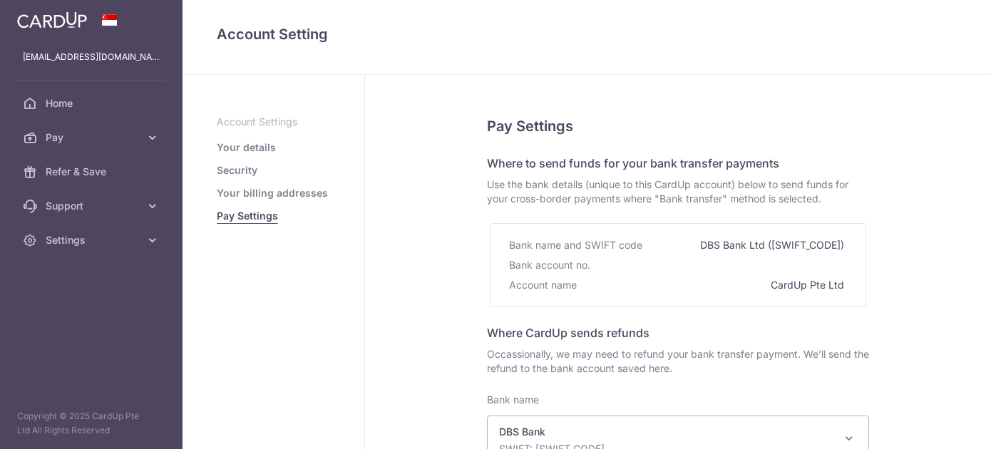
select select "6"
click at [252, 146] on link "Your details" at bounding box center [246, 147] width 59 height 14
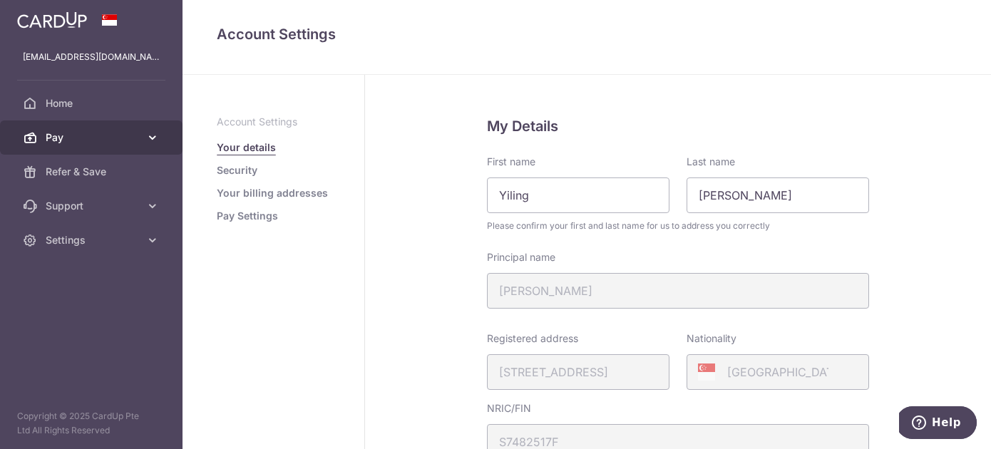
click at [153, 139] on icon at bounding box center [152, 137] width 14 height 14
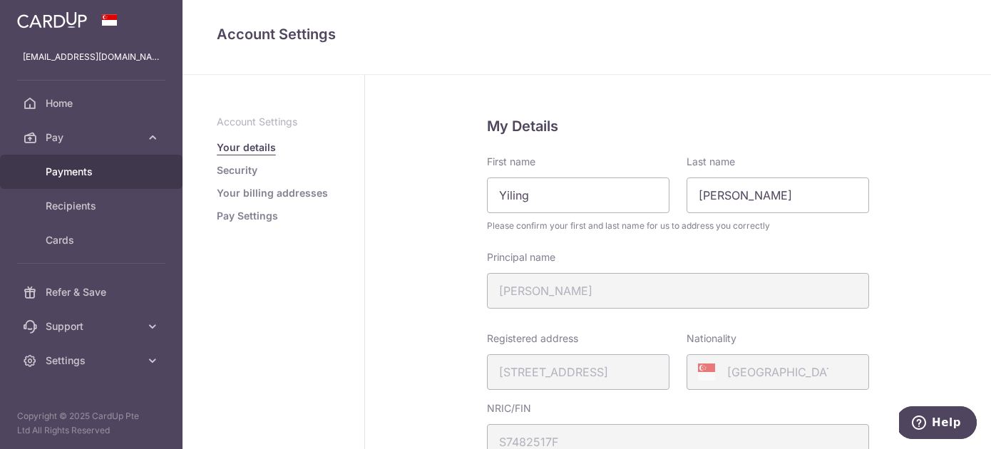
click at [81, 172] on span "Payments" at bounding box center [93, 172] width 94 height 14
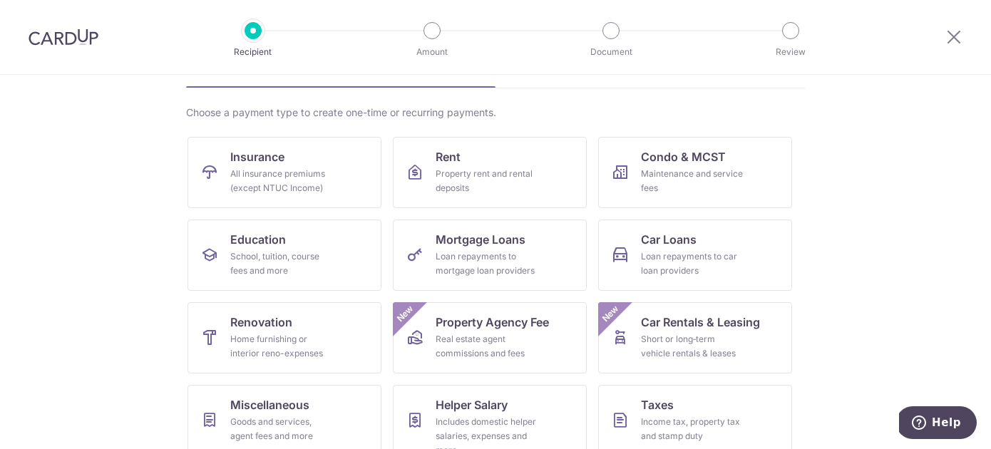
scroll to position [86, 0]
click at [953, 34] on icon at bounding box center [953, 37] width 17 height 18
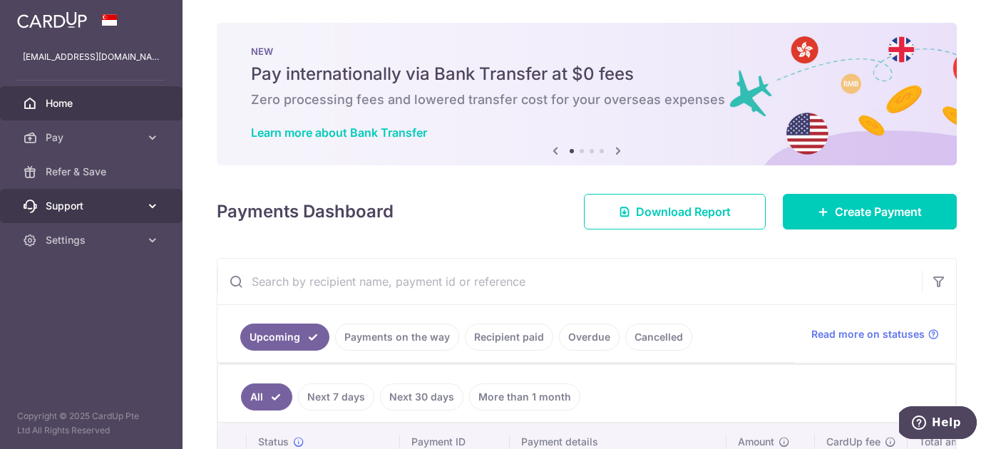
click at [91, 206] on span "Support" at bounding box center [93, 206] width 94 height 14
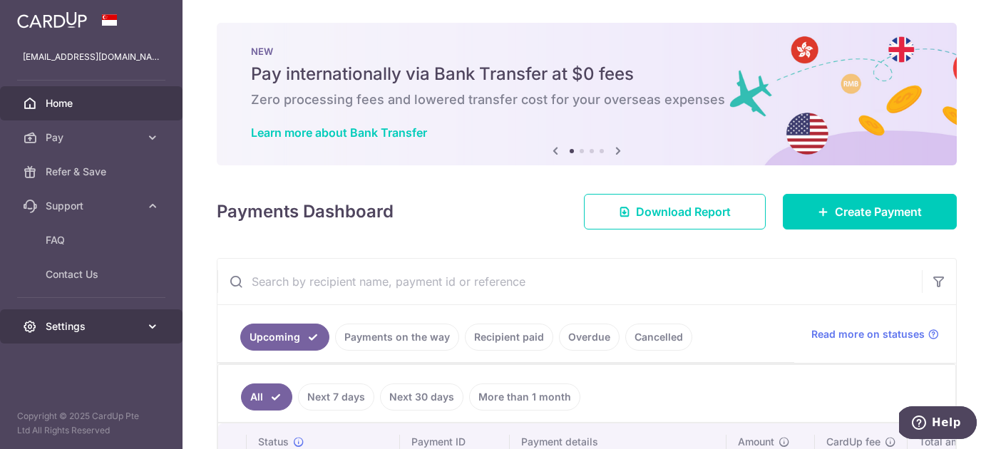
click at [75, 327] on span "Settings" at bounding box center [93, 326] width 94 height 14
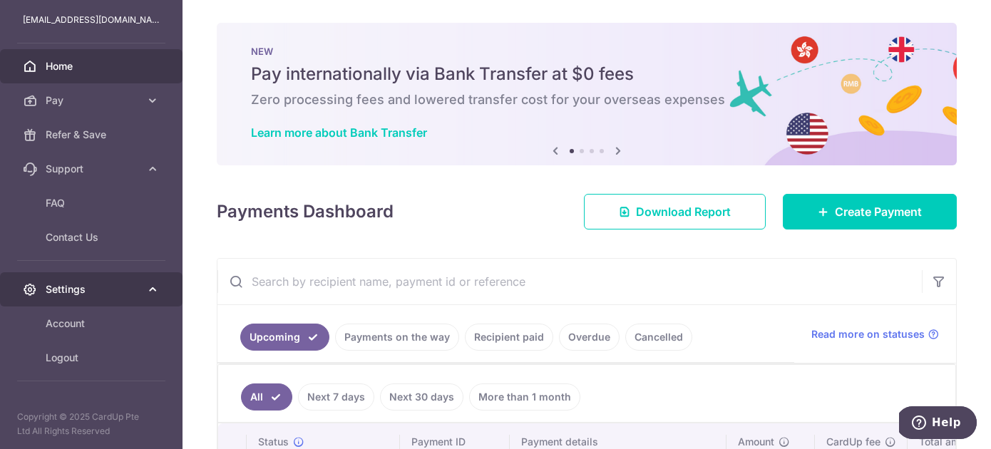
scroll to position [38, 0]
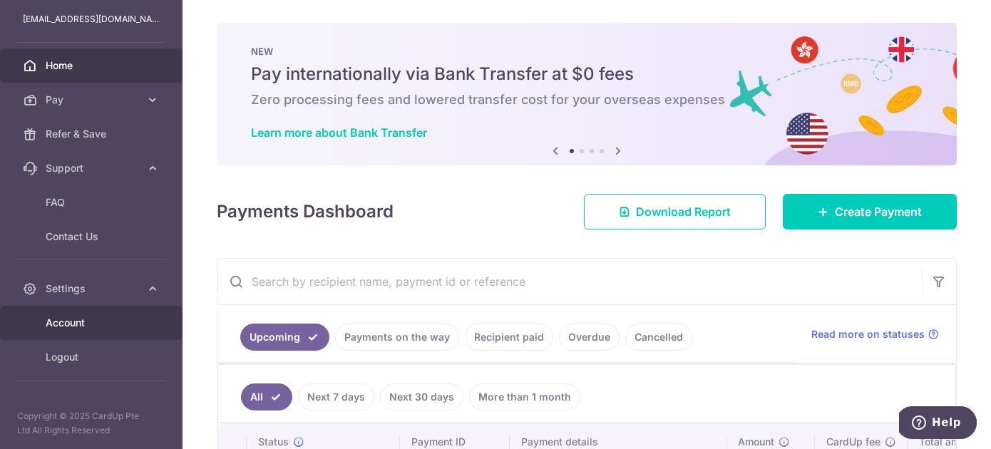
click at [73, 321] on span "Account" at bounding box center [93, 323] width 94 height 14
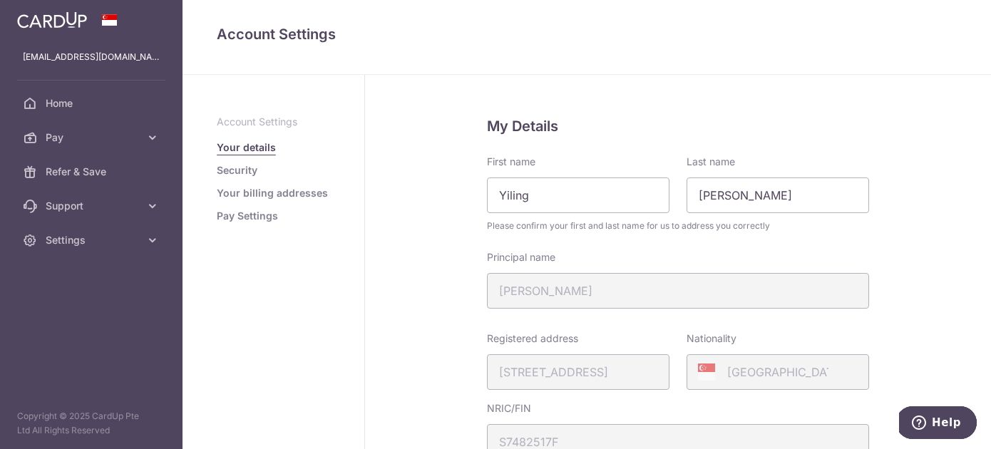
click at [255, 217] on link "Pay Settings" at bounding box center [247, 216] width 61 height 14
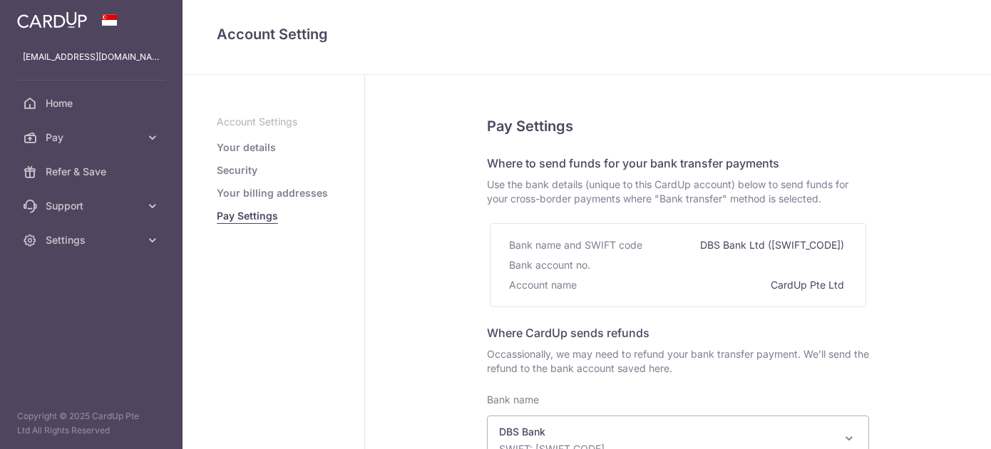
select select "6"
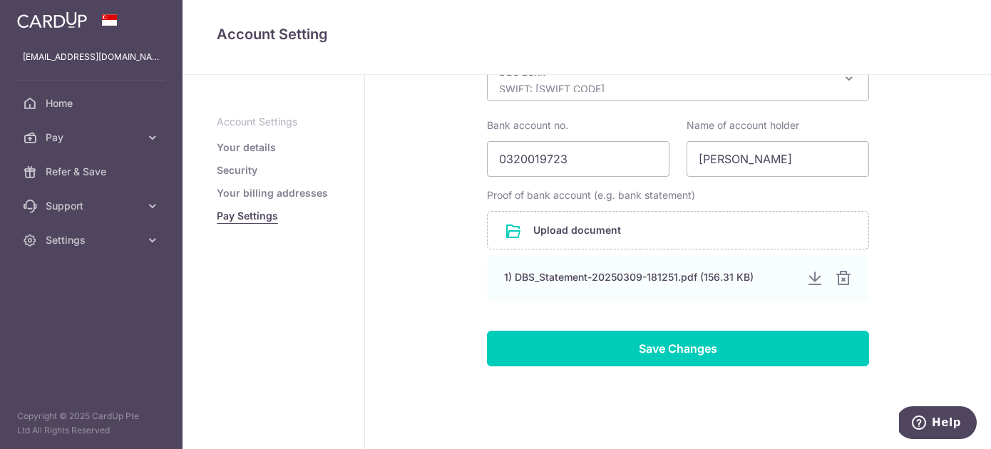
scroll to position [384, 0]
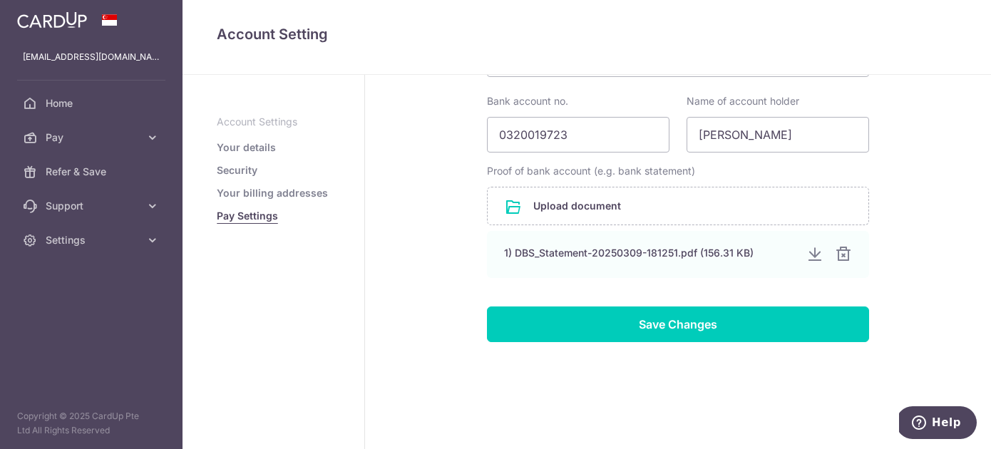
click at [246, 149] on link "Your details" at bounding box center [246, 147] width 59 height 14
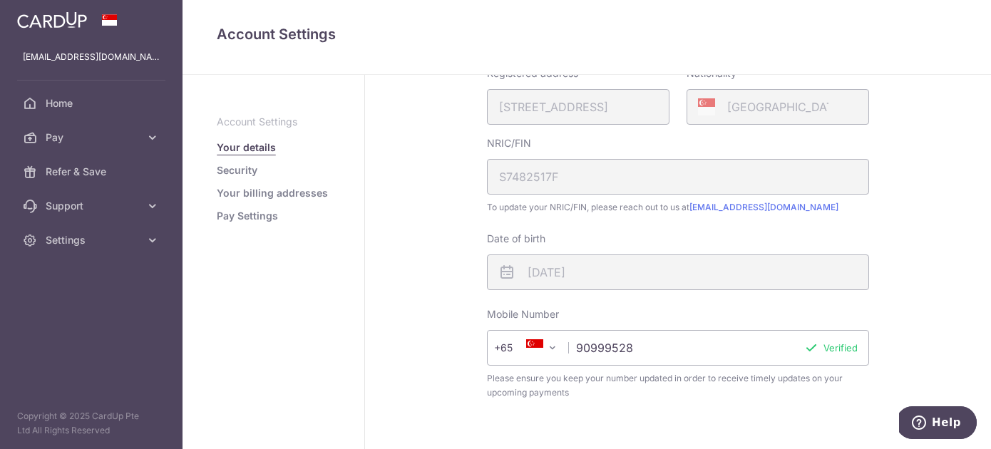
scroll to position [465, 0]
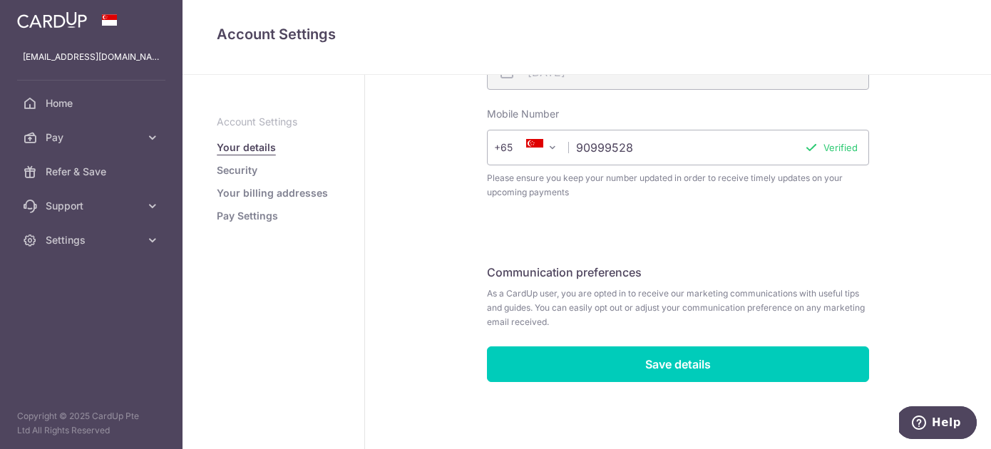
click at [241, 124] on p "Account Settings" at bounding box center [273, 122] width 113 height 14
click at [236, 169] on link "Security" at bounding box center [237, 170] width 41 height 14
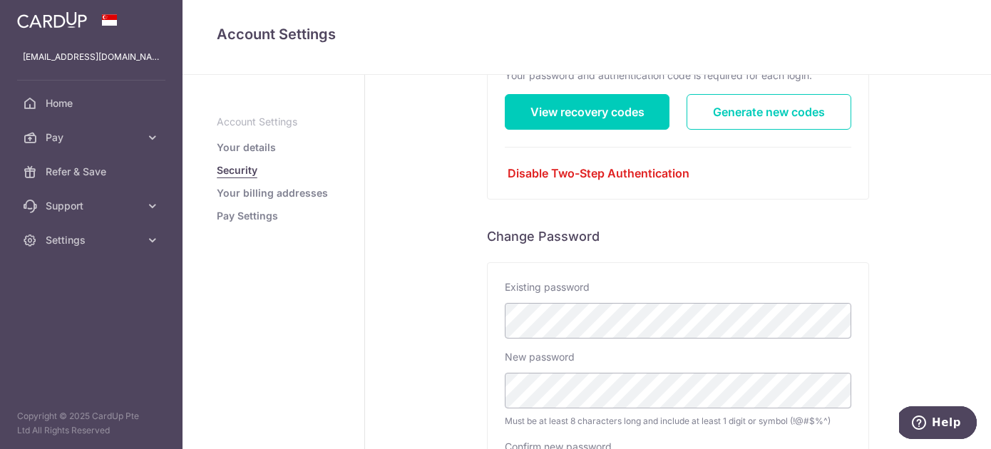
scroll to position [393, 0]
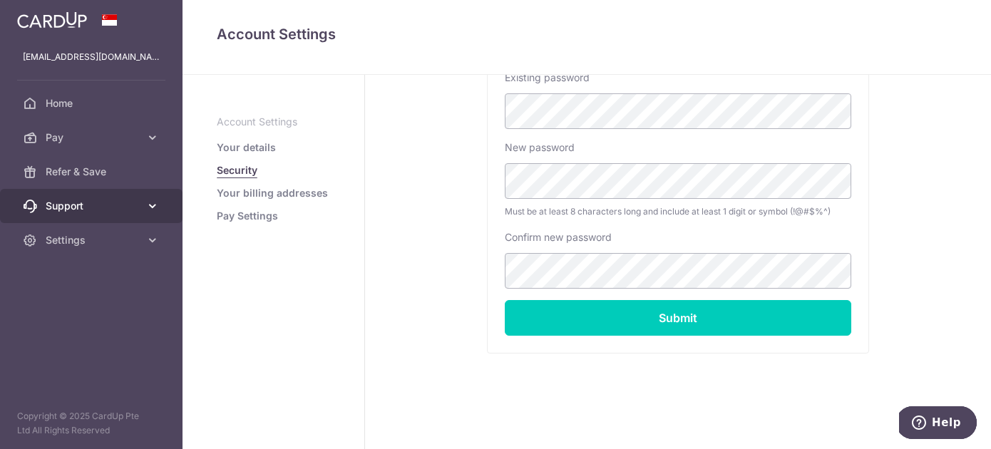
click at [93, 203] on span "Support" at bounding box center [93, 206] width 94 height 14
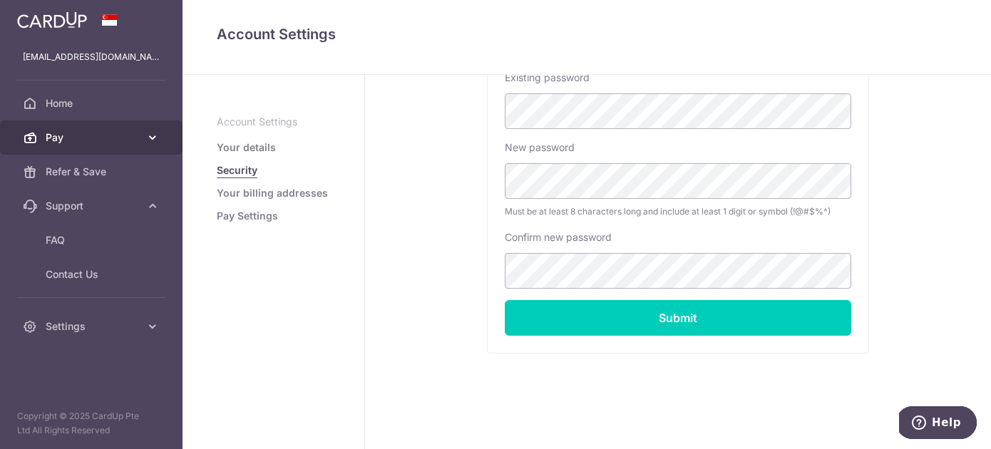
click at [103, 142] on span "Pay" at bounding box center [93, 137] width 94 height 14
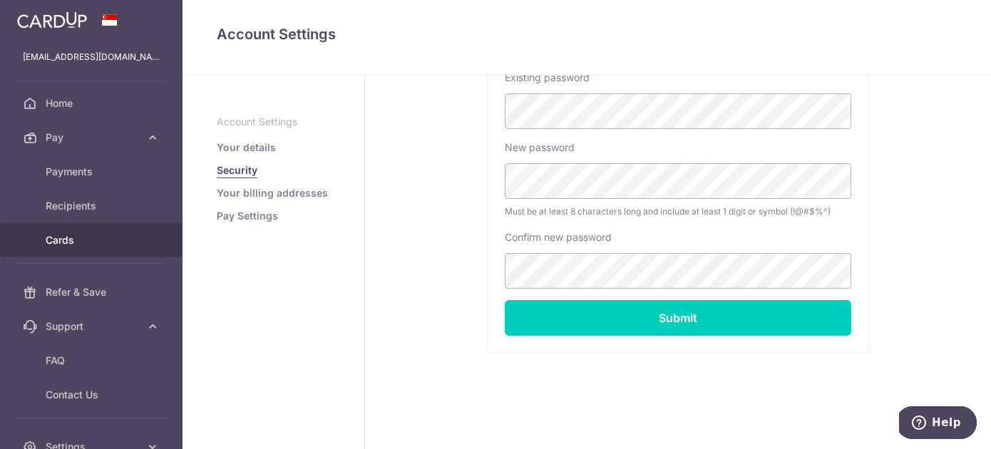
click at [63, 242] on span "Cards" at bounding box center [93, 240] width 94 height 14
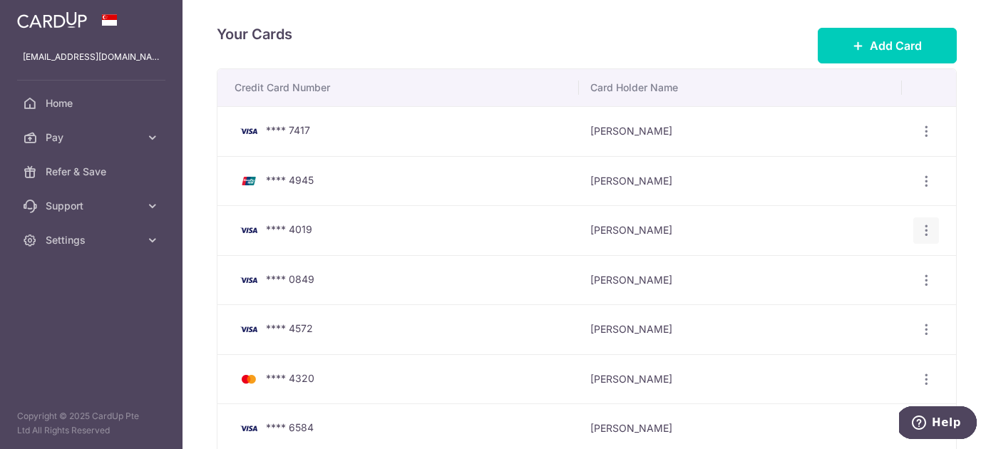
click at [921, 230] on icon "button" at bounding box center [926, 230] width 15 height 15
click at [835, 301] on span "Delete" at bounding box center [878, 304] width 97 height 17
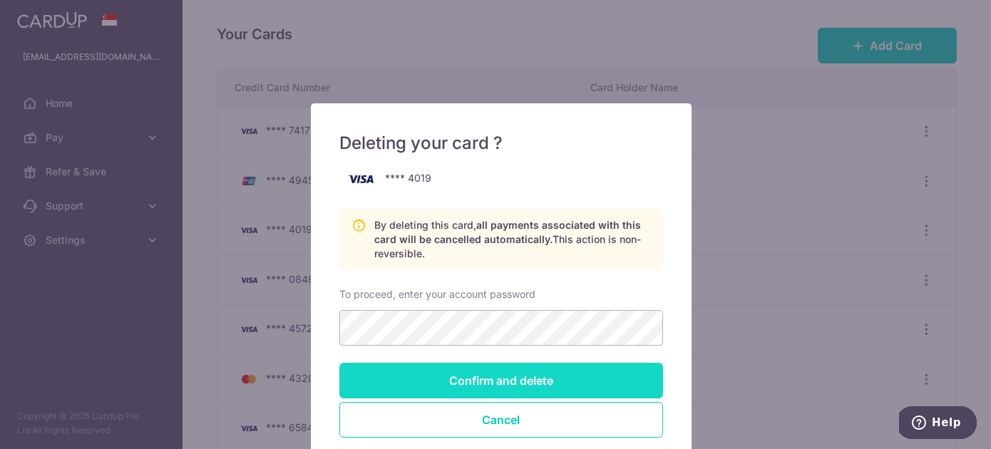
click at [578, 381] on input "Confirm and delete" at bounding box center [501, 381] width 324 height 36
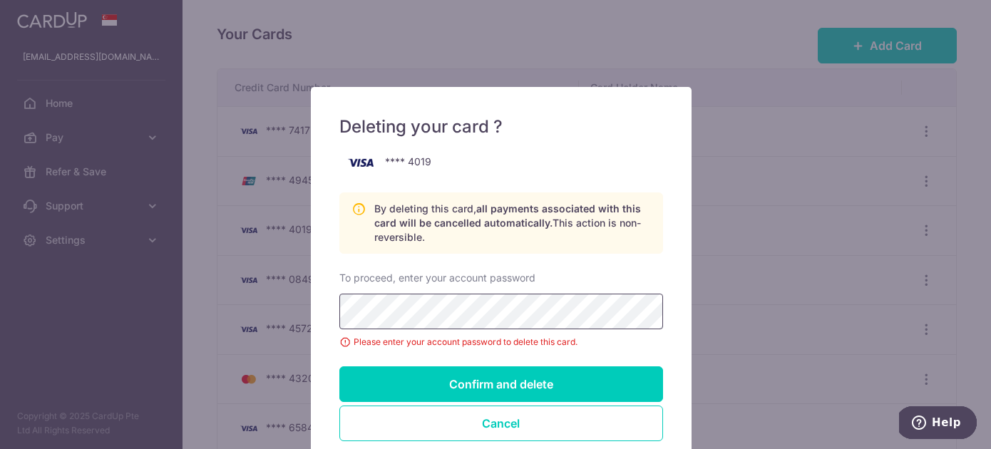
scroll to position [24, 0]
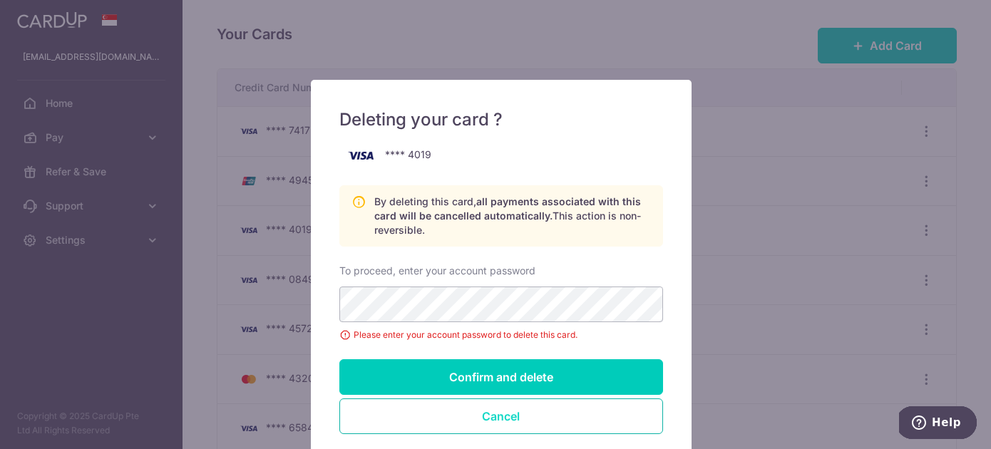
click at [497, 417] on button "Cancel" at bounding box center [501, 416] width 324 height 36
